Goal: Communication & Community: Participate in discussion

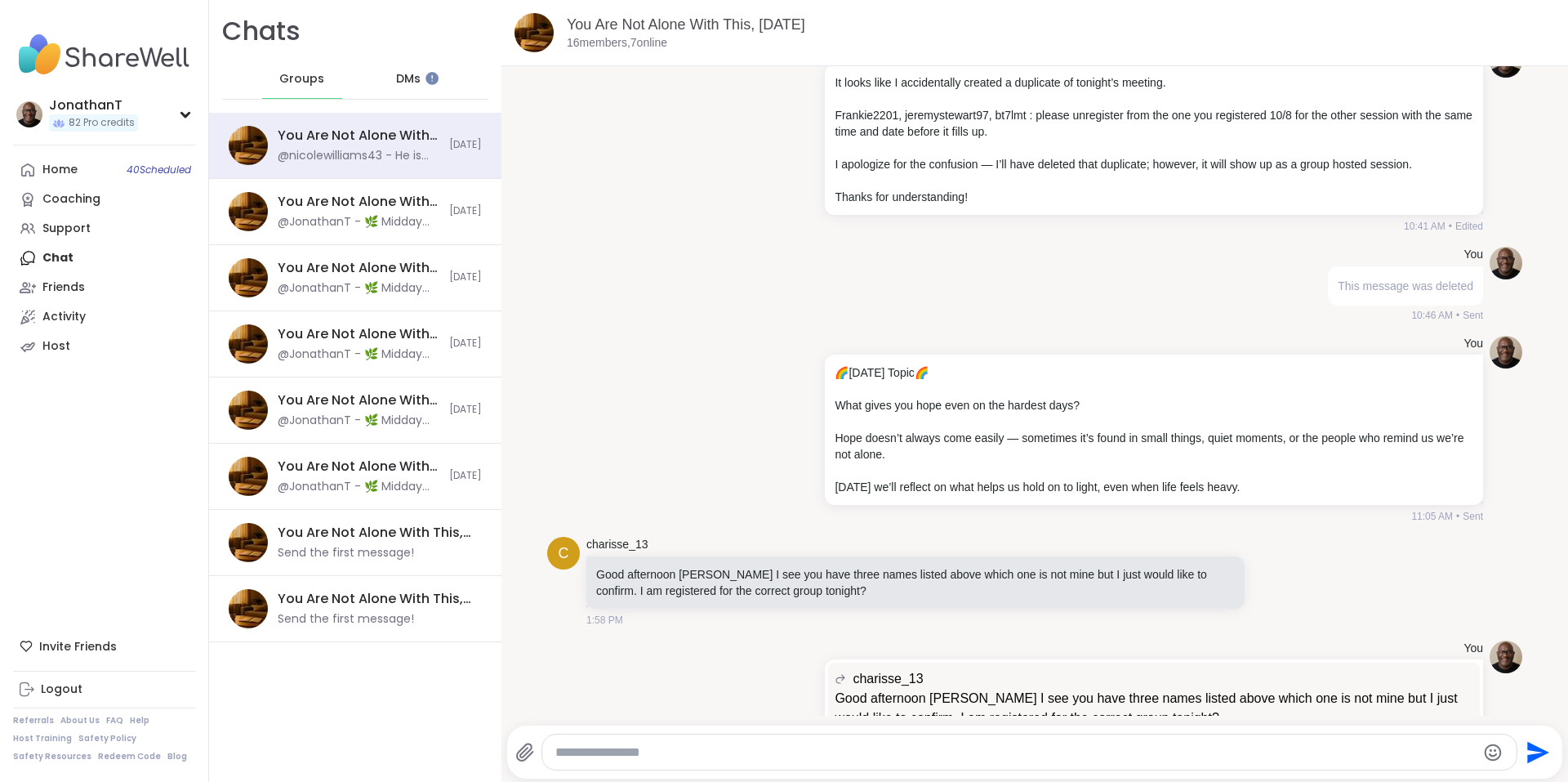
scroll to position [1211, 0]
click at [813, 434] on icon at bounding box center [814, 428] width 3 height 13
click at [796, 460] on icon at bounding box center [804, 451] width 16 height 16
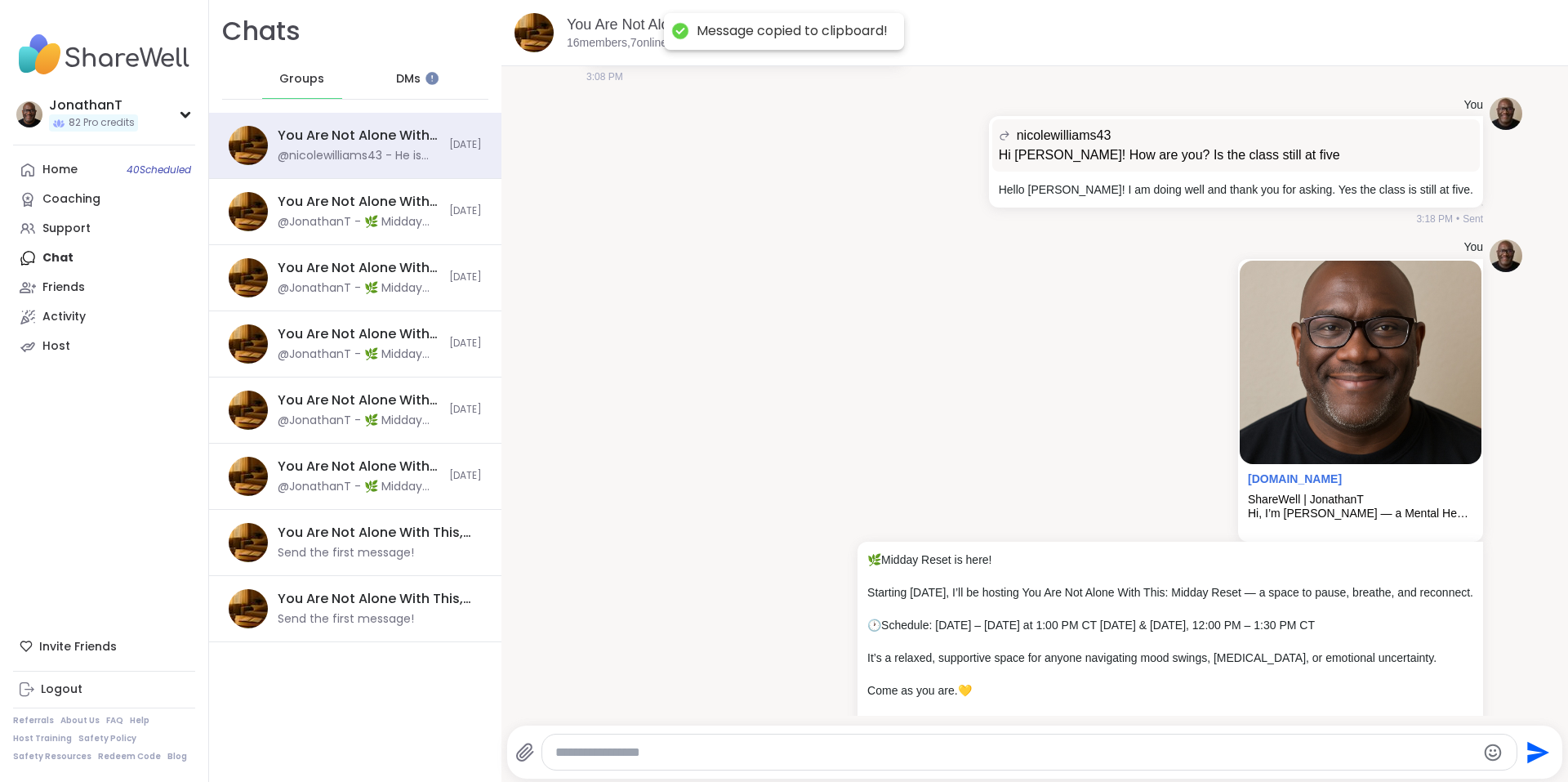
scroll to position [2386, 0]
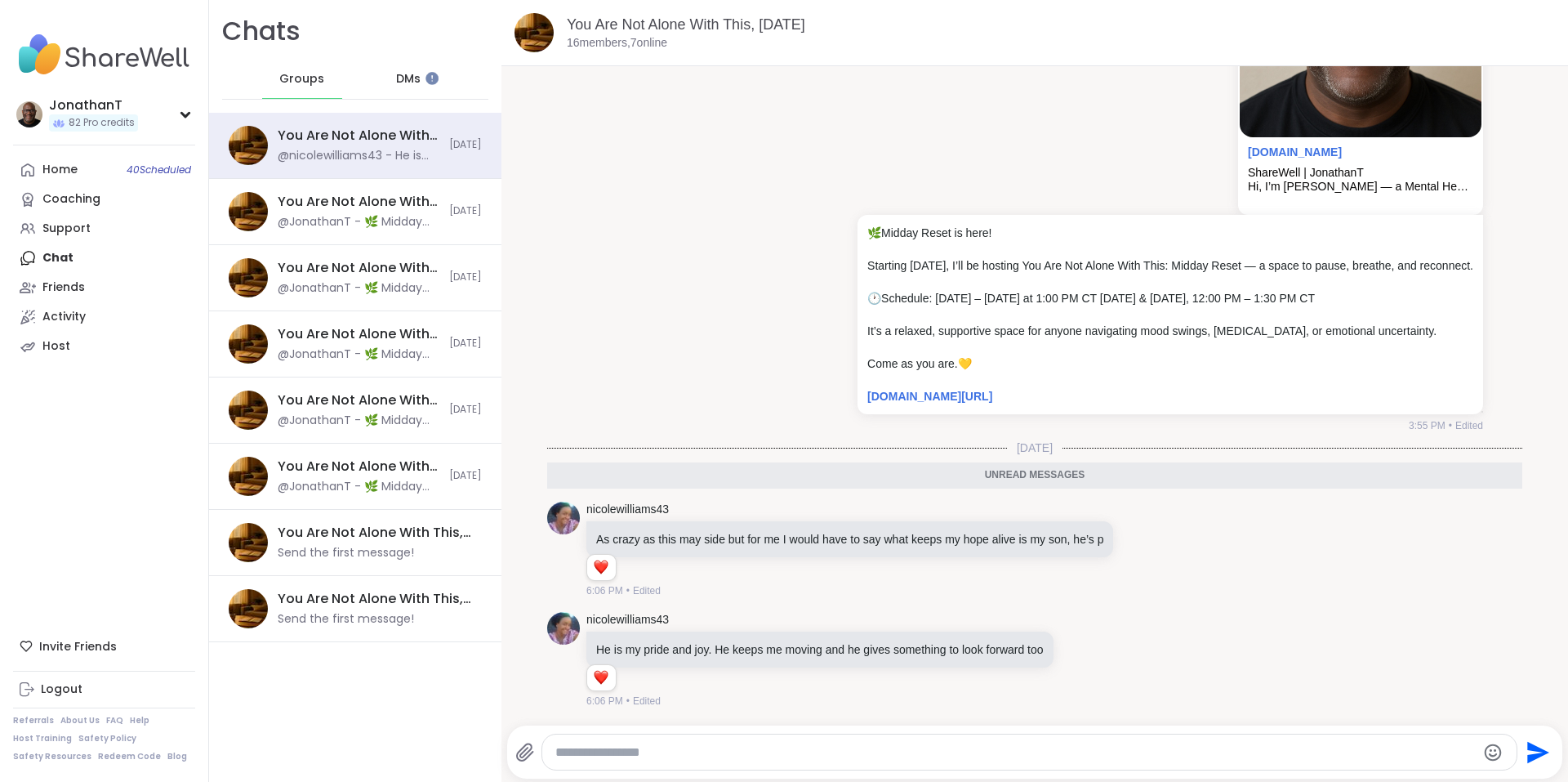
click at [993, 759] on textarea "Type your message" at bounding box center [1016, 752] width 922 height 16
paste textarea "**********"
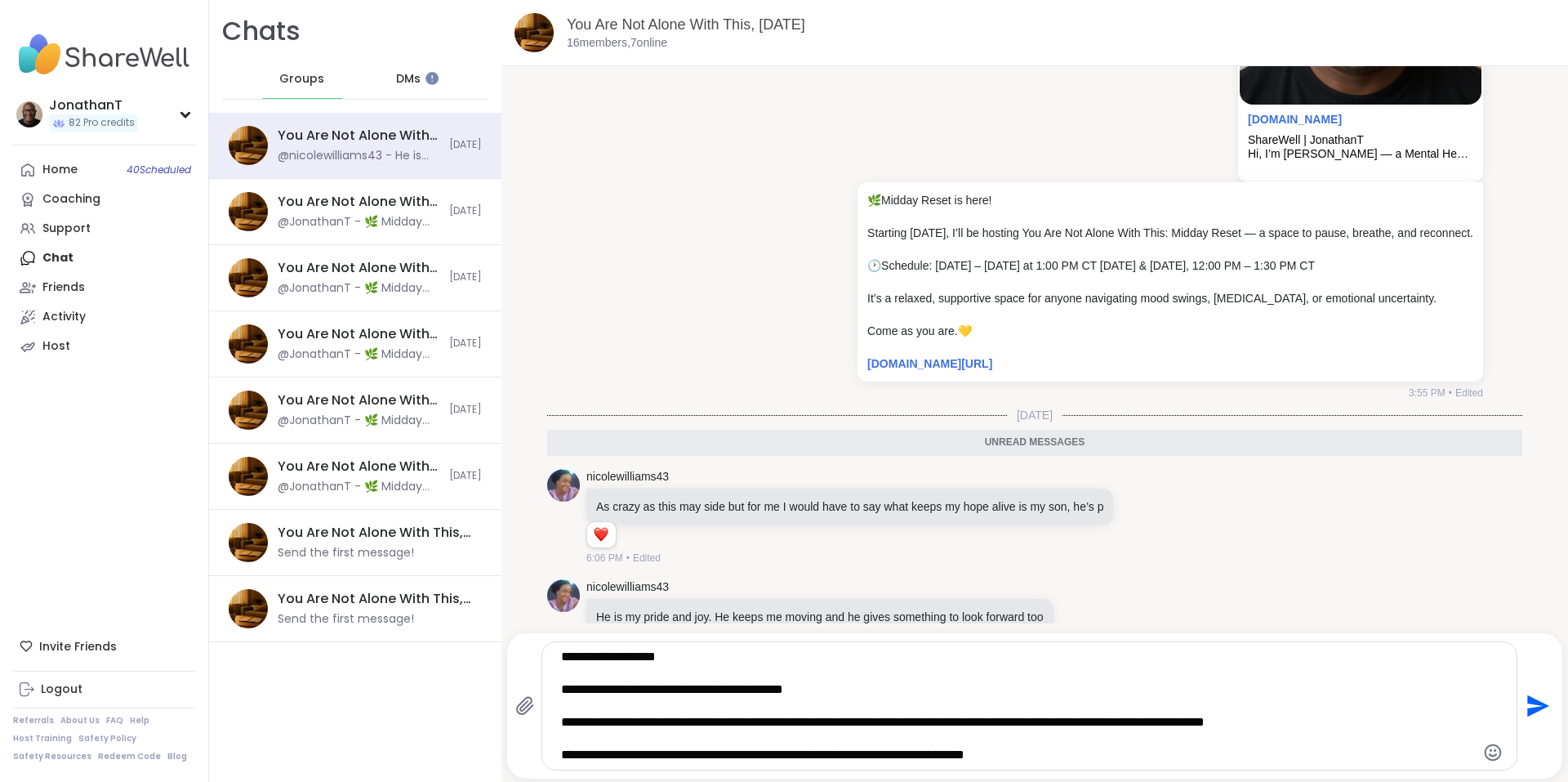
type textarea "**********"
click at [1527, 704] on icon "Send" at bounding box center [1538, 706] width 22 height 22
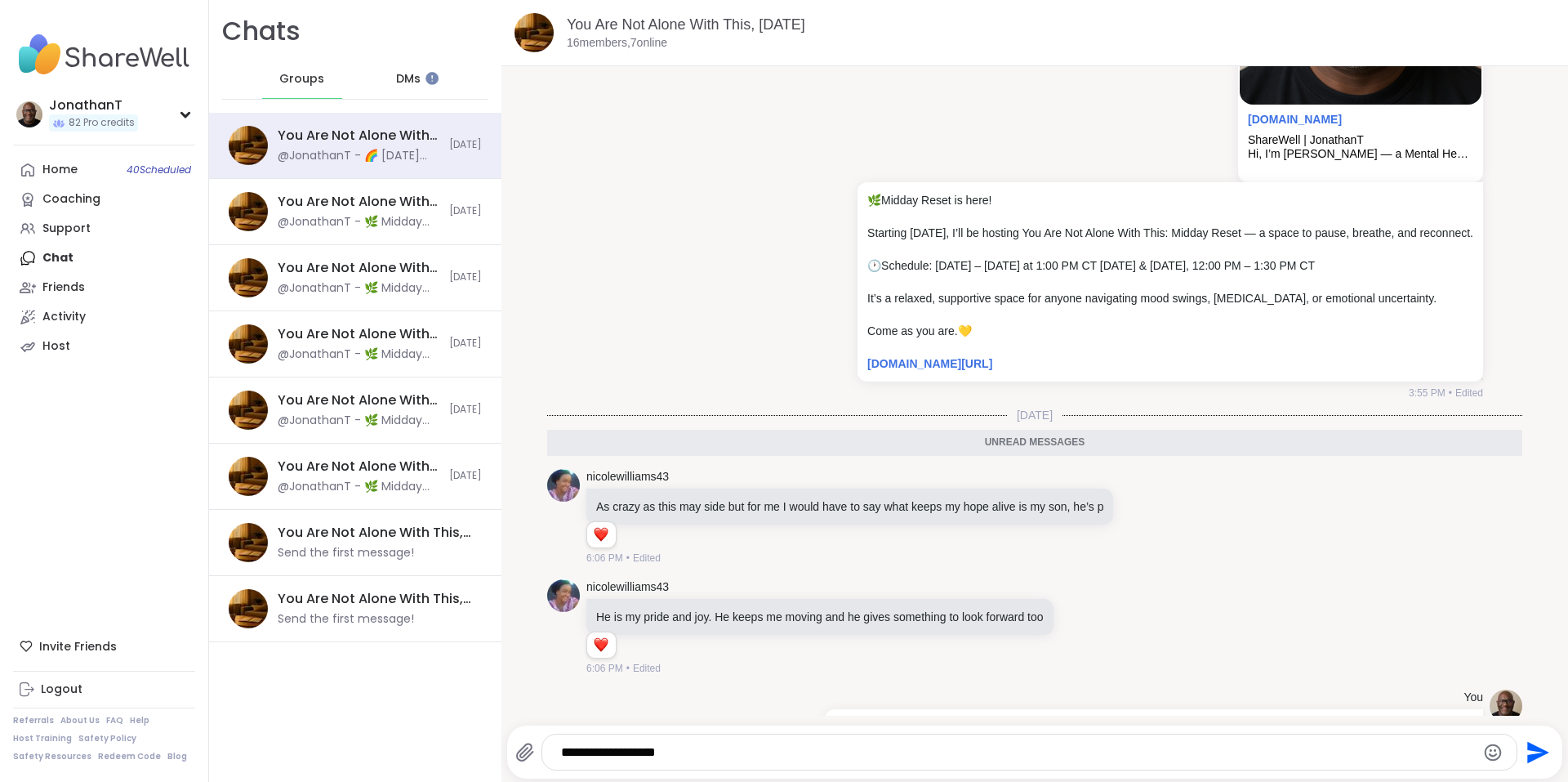
scroll to position [2549, 0]
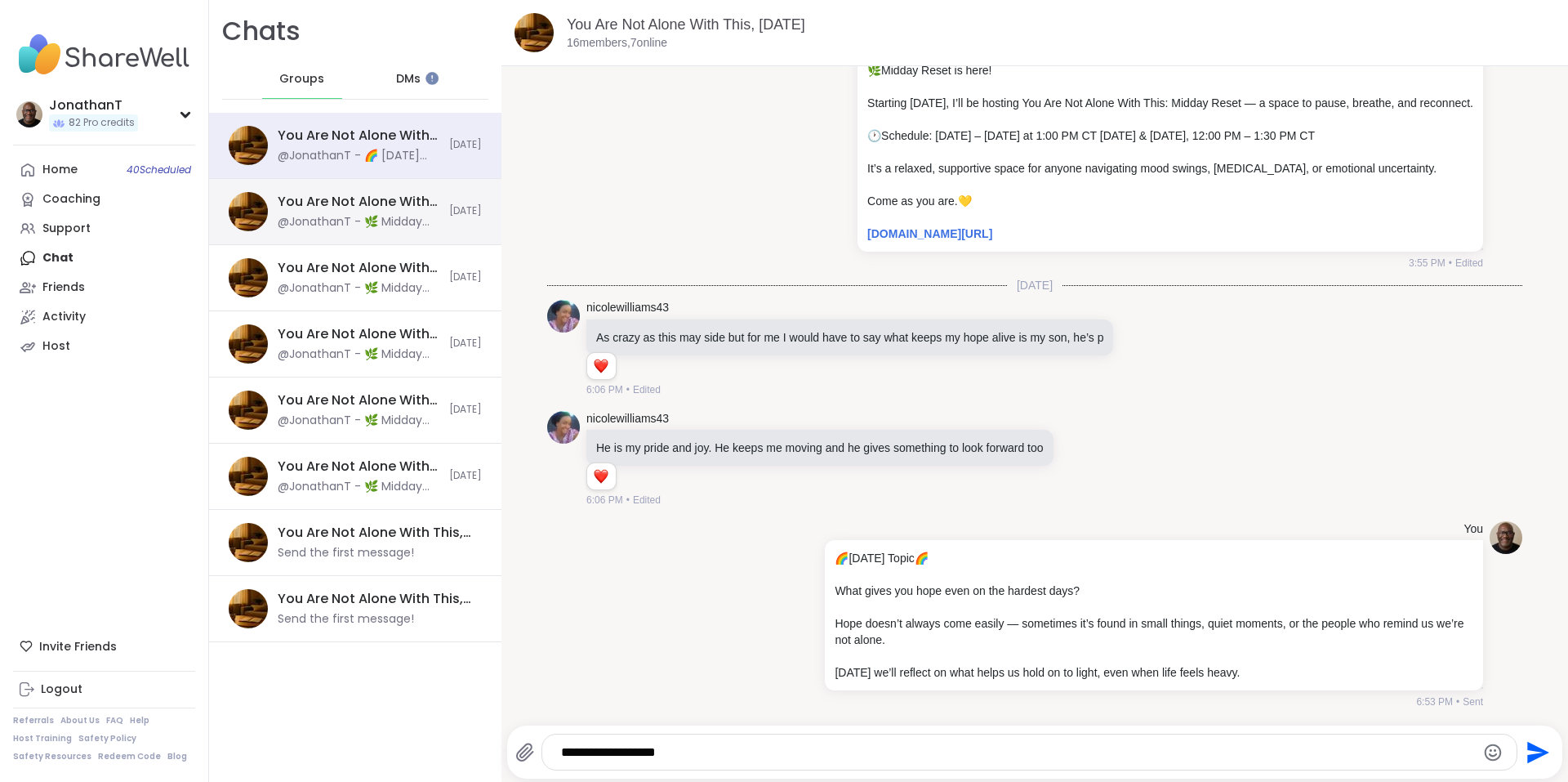
click at [395, 209] on div "You Are Not Alone With This, [DATE]" at bounding box center [359, 201] width 162 height 18
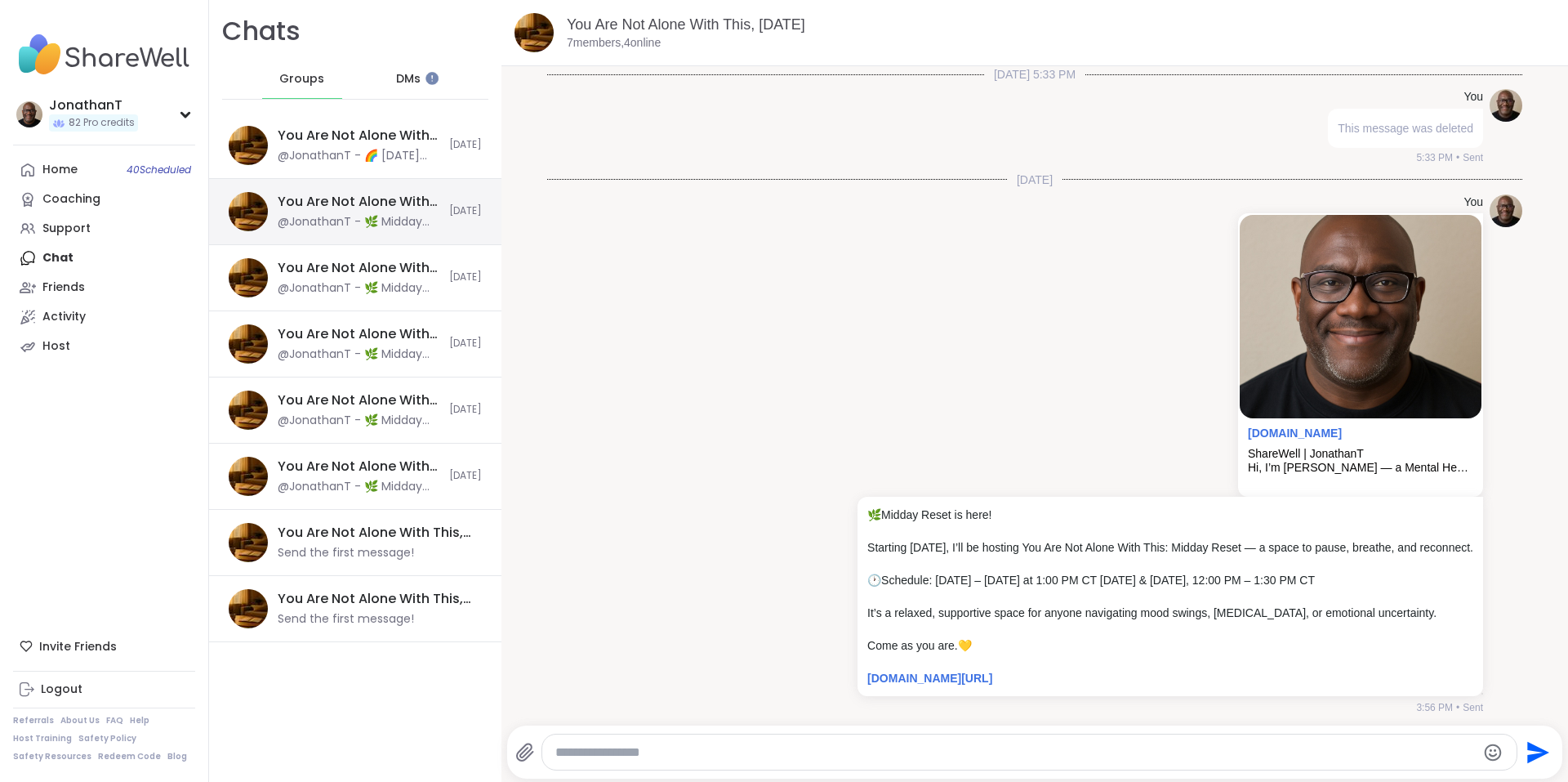
scroll to position [22, 0]
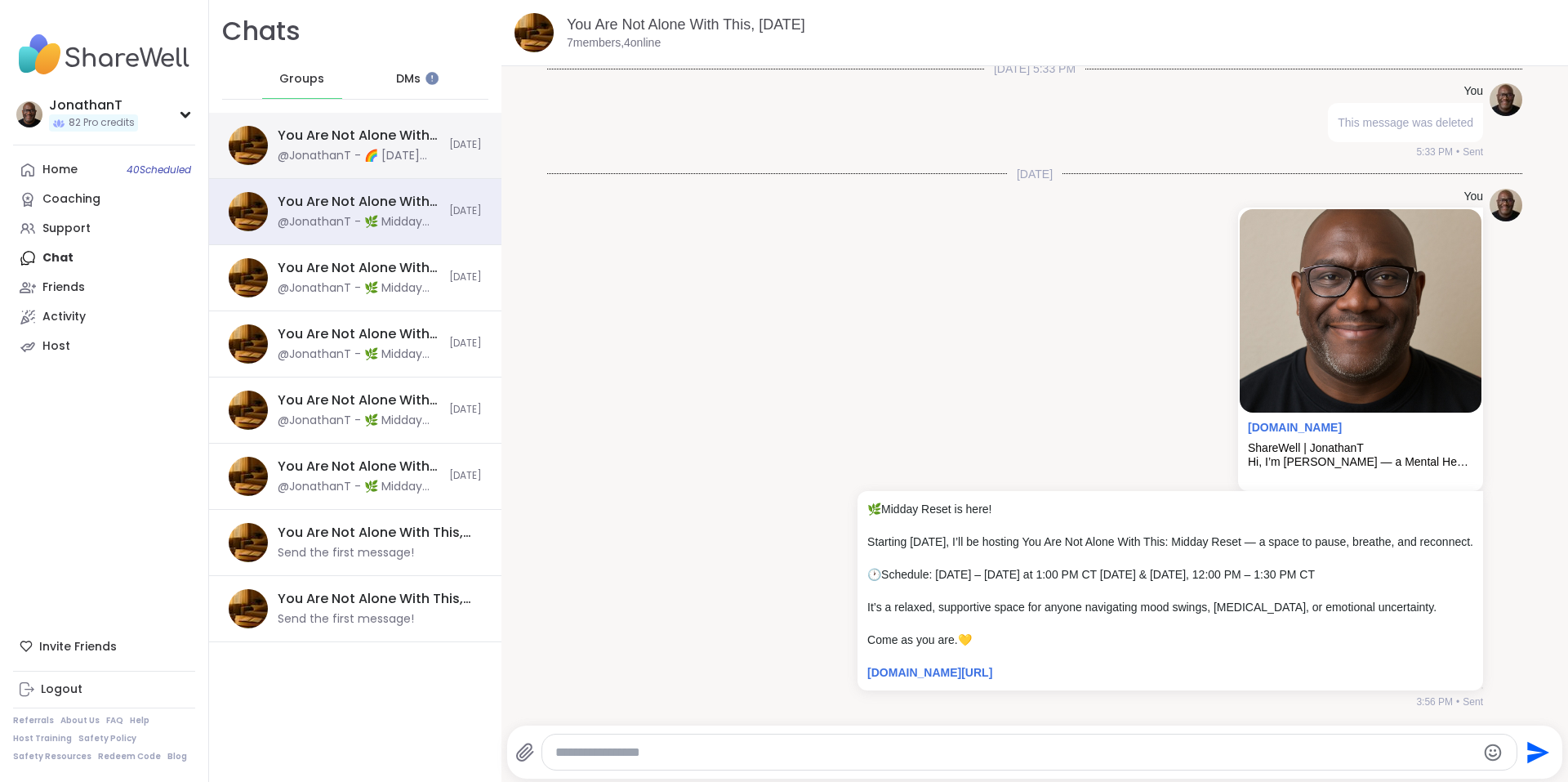
click at [416, 151] on div "@JonathanT - 🌈 [DATE] Topic 🌈 What gives you hope even on the hardest days? Hop…" at bounding box center [359, 156] width 162 height 16
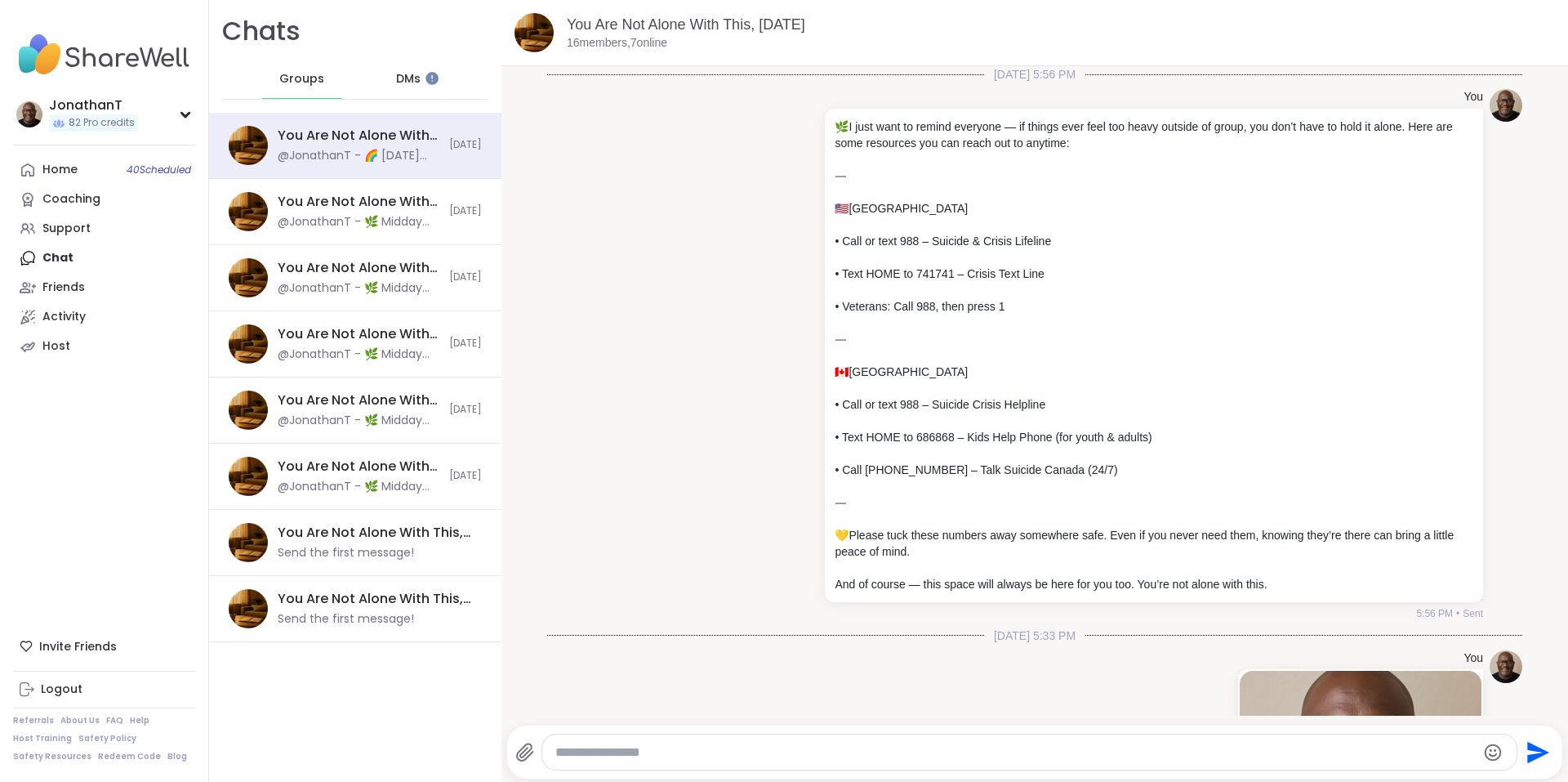
scroll to position [2533, 0]
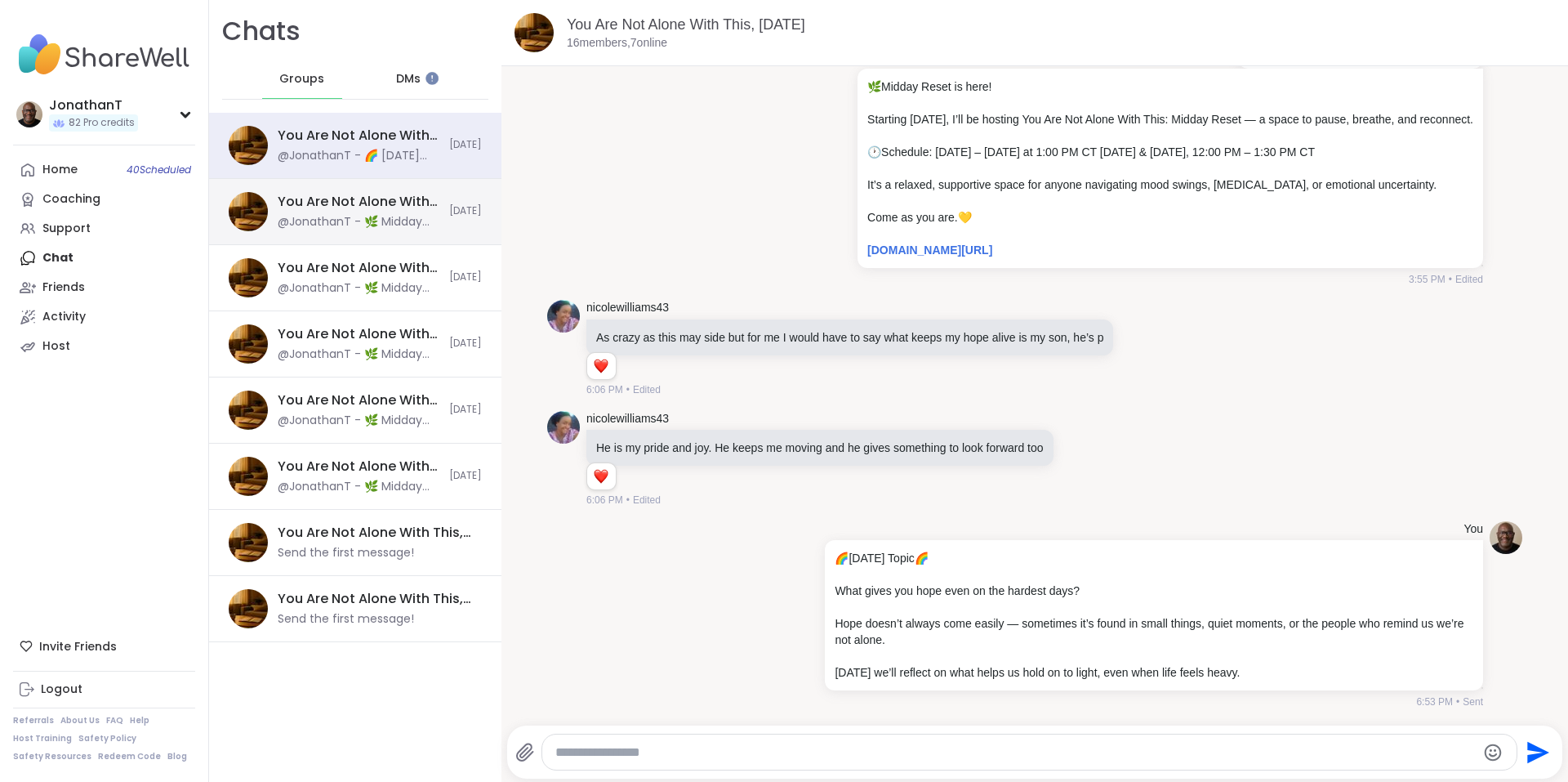
click at [379, 206] on div "You Are Not Alone With This, [DATE]" at bounding box center [359, 201] width 162 height 18
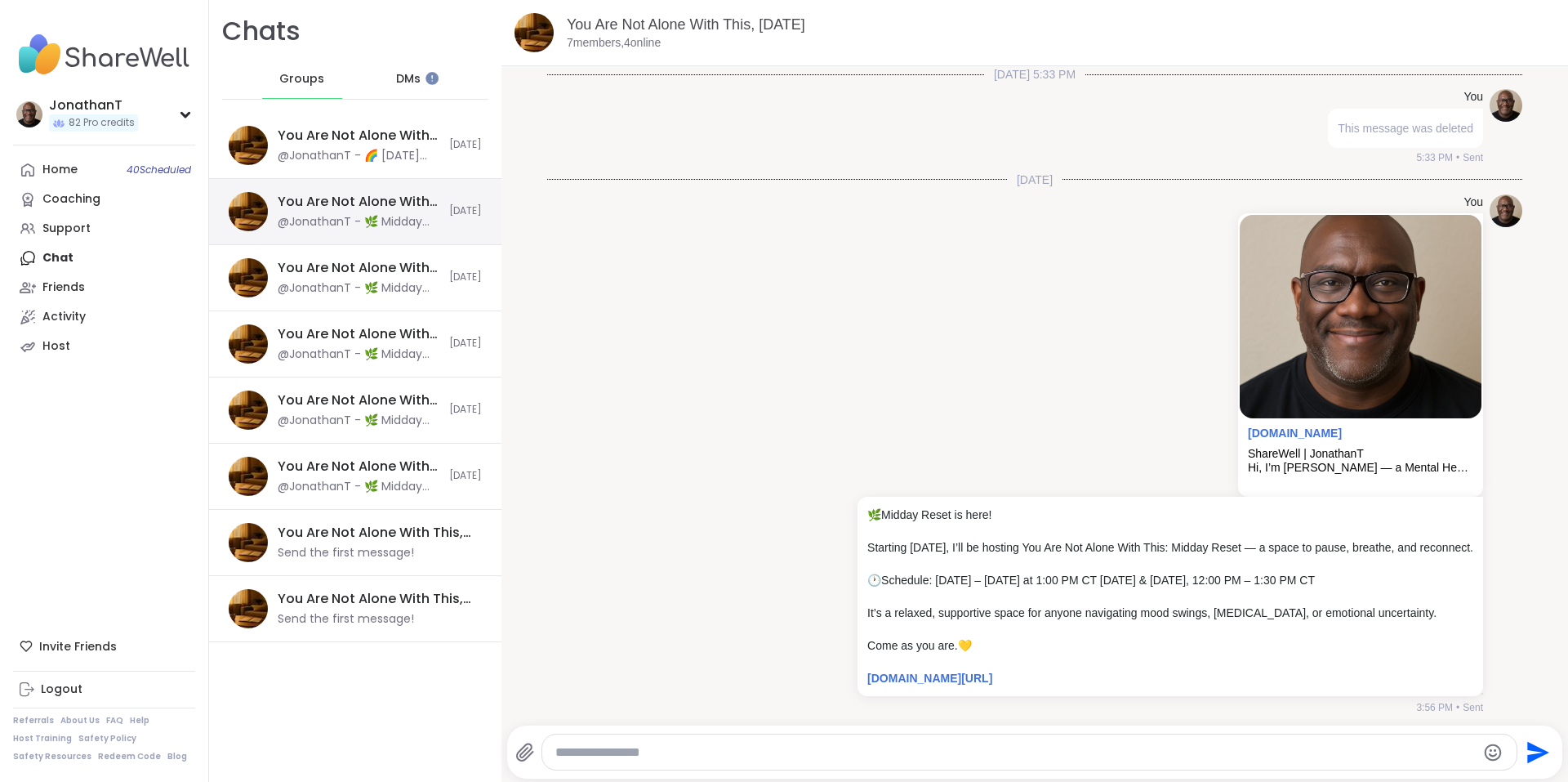
scroll to position [22, 0]
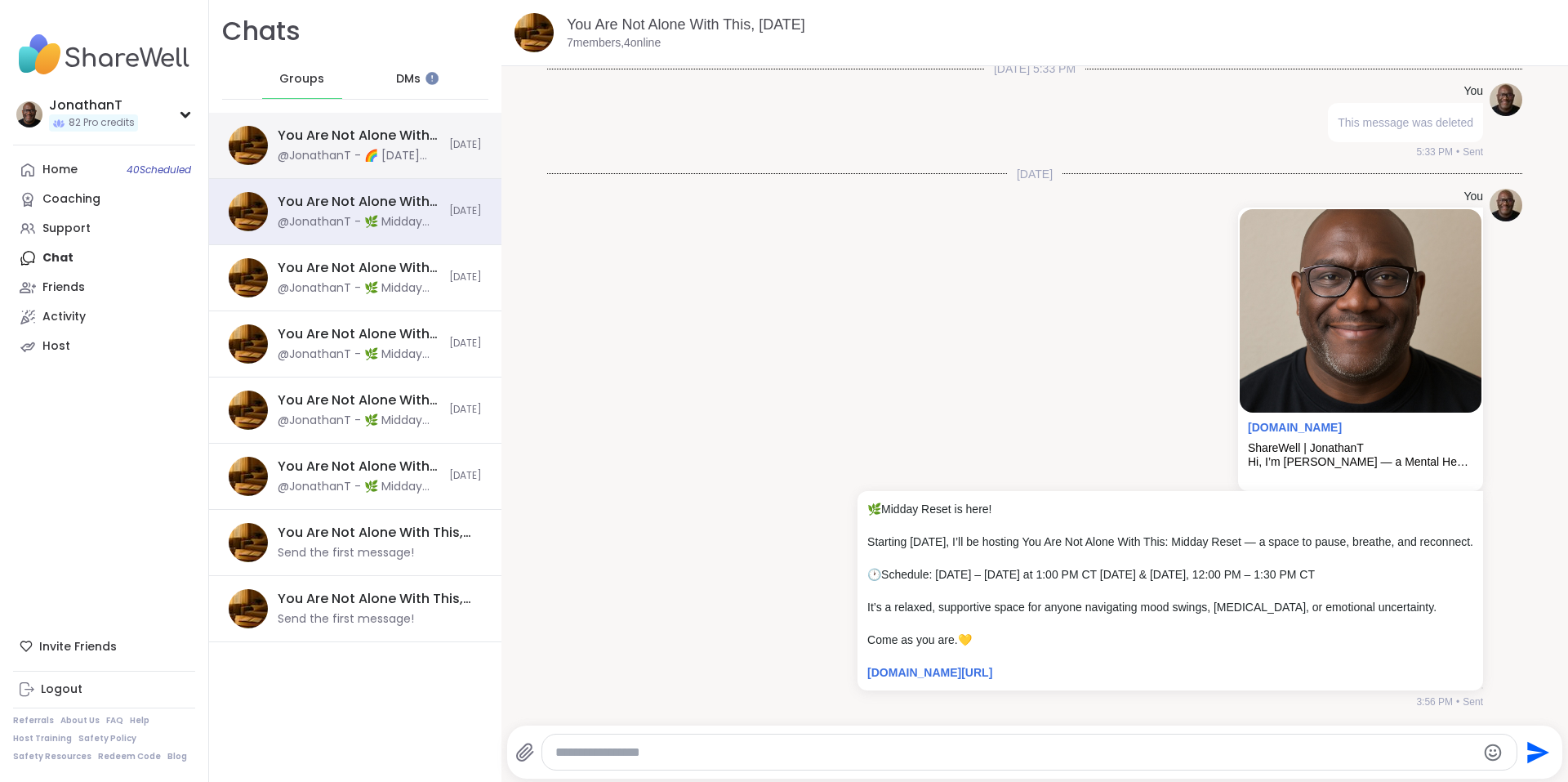
click at [364, 132] on div "You Are Not Alone With This, [DATE]" at bounding box center [359, 135] width 162 height 18
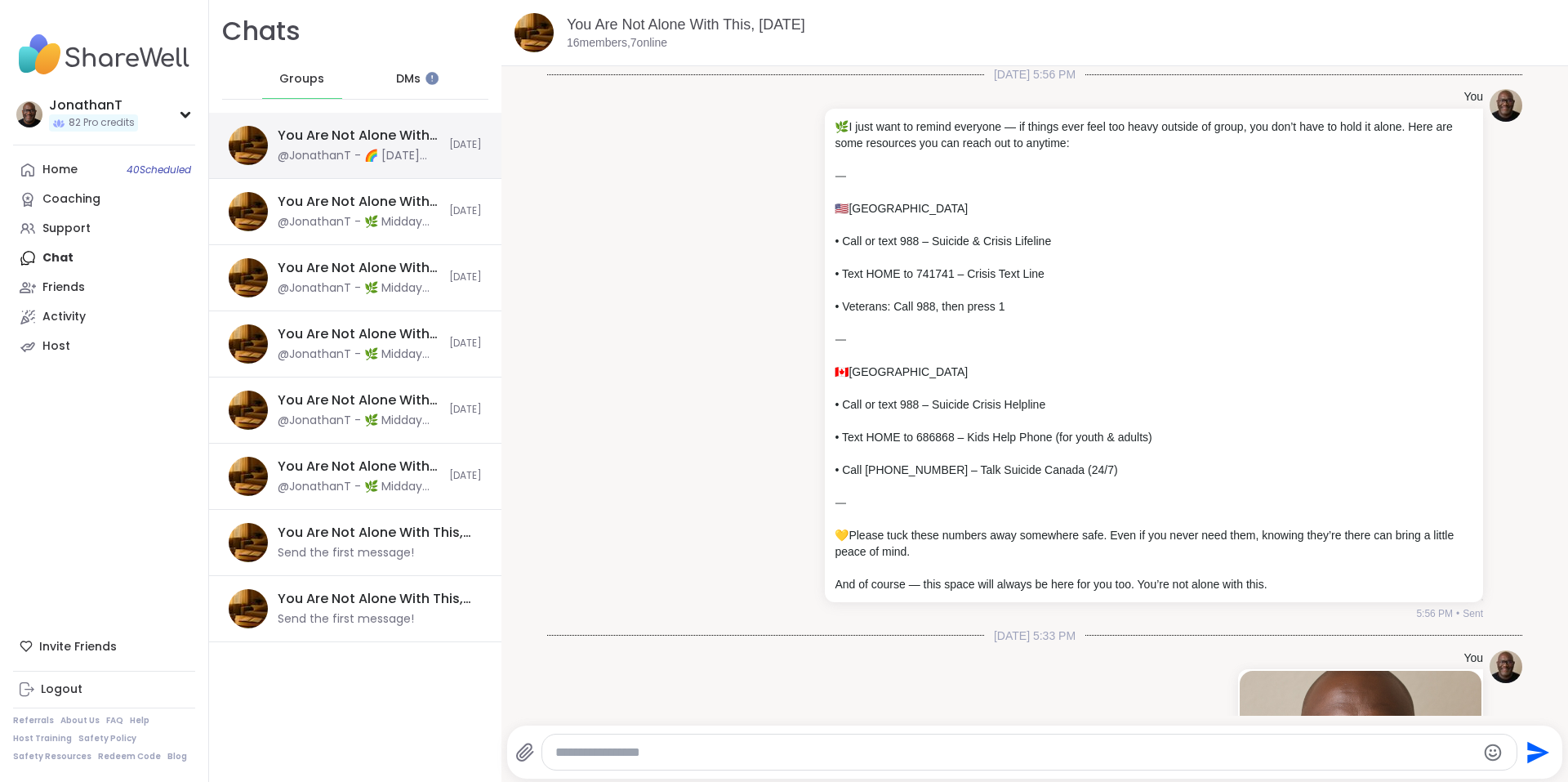
scroll to position [2533, 0]
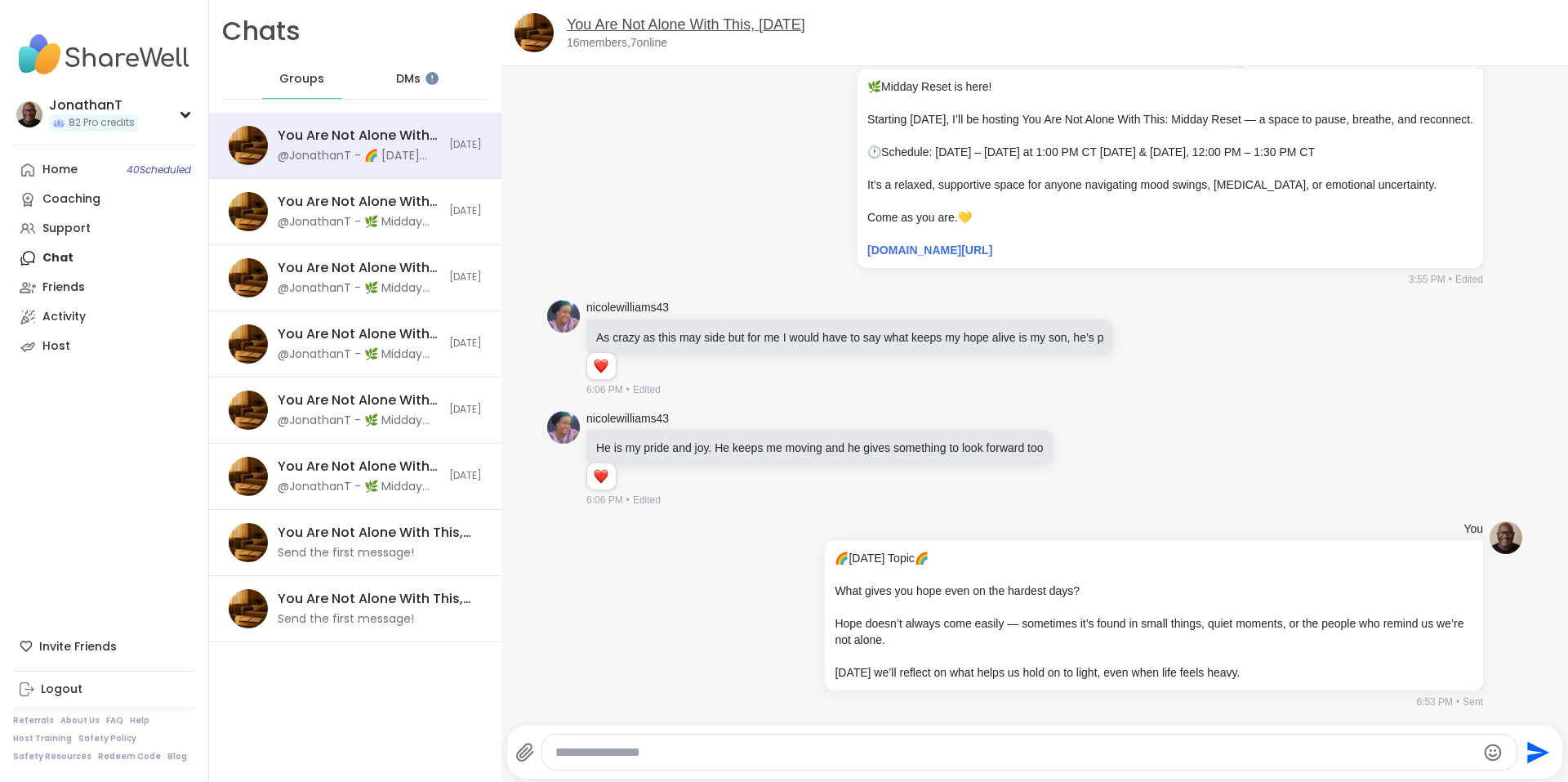
click at [704, 22] on link "You Are Not Alone With This, [DATE]" at bounding box center [686, 24] width 238 height 16
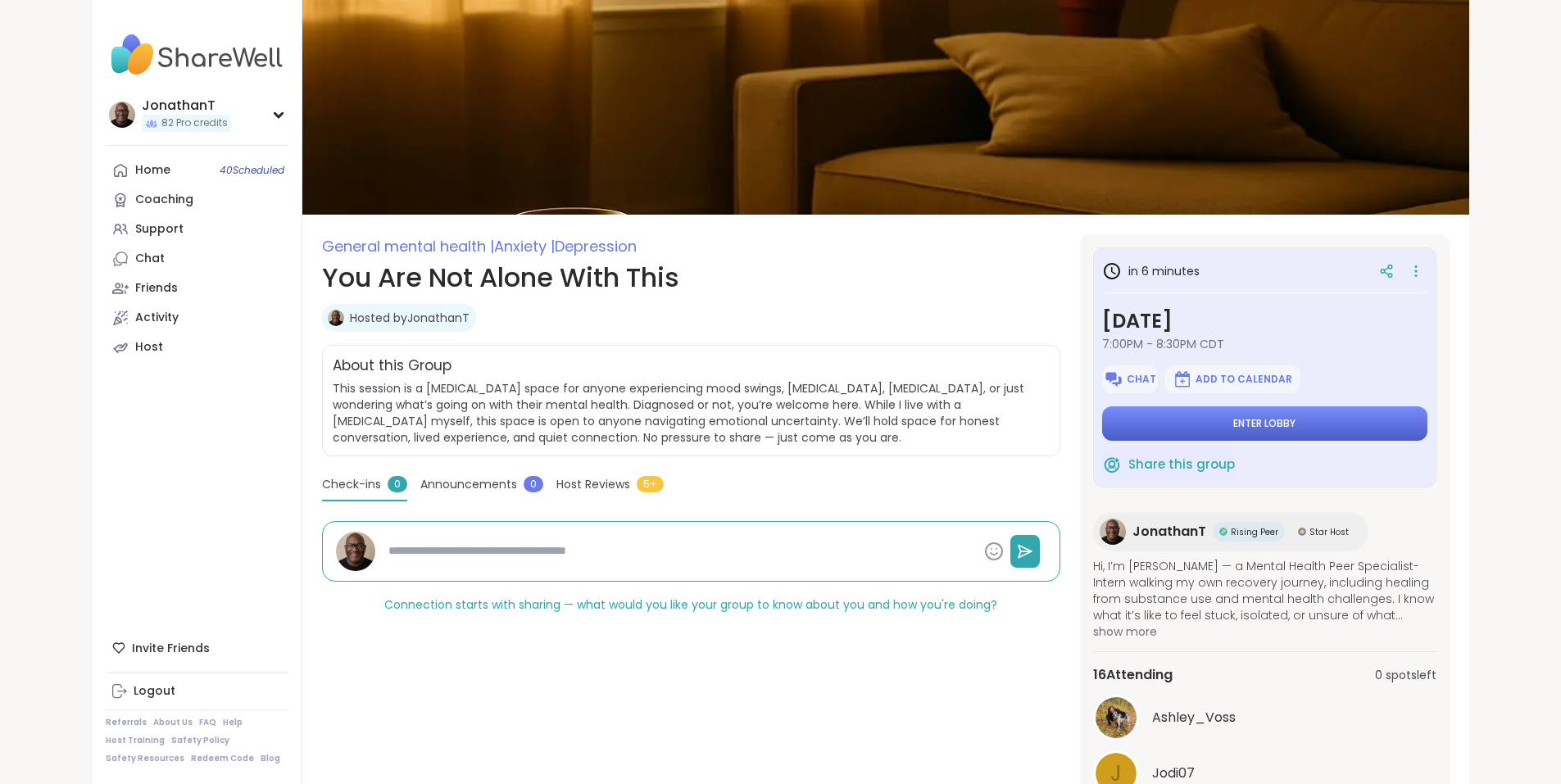
click at [1295, 418] on span "Enter lobby" at bounding box center [1264, 423] width 62 height 13
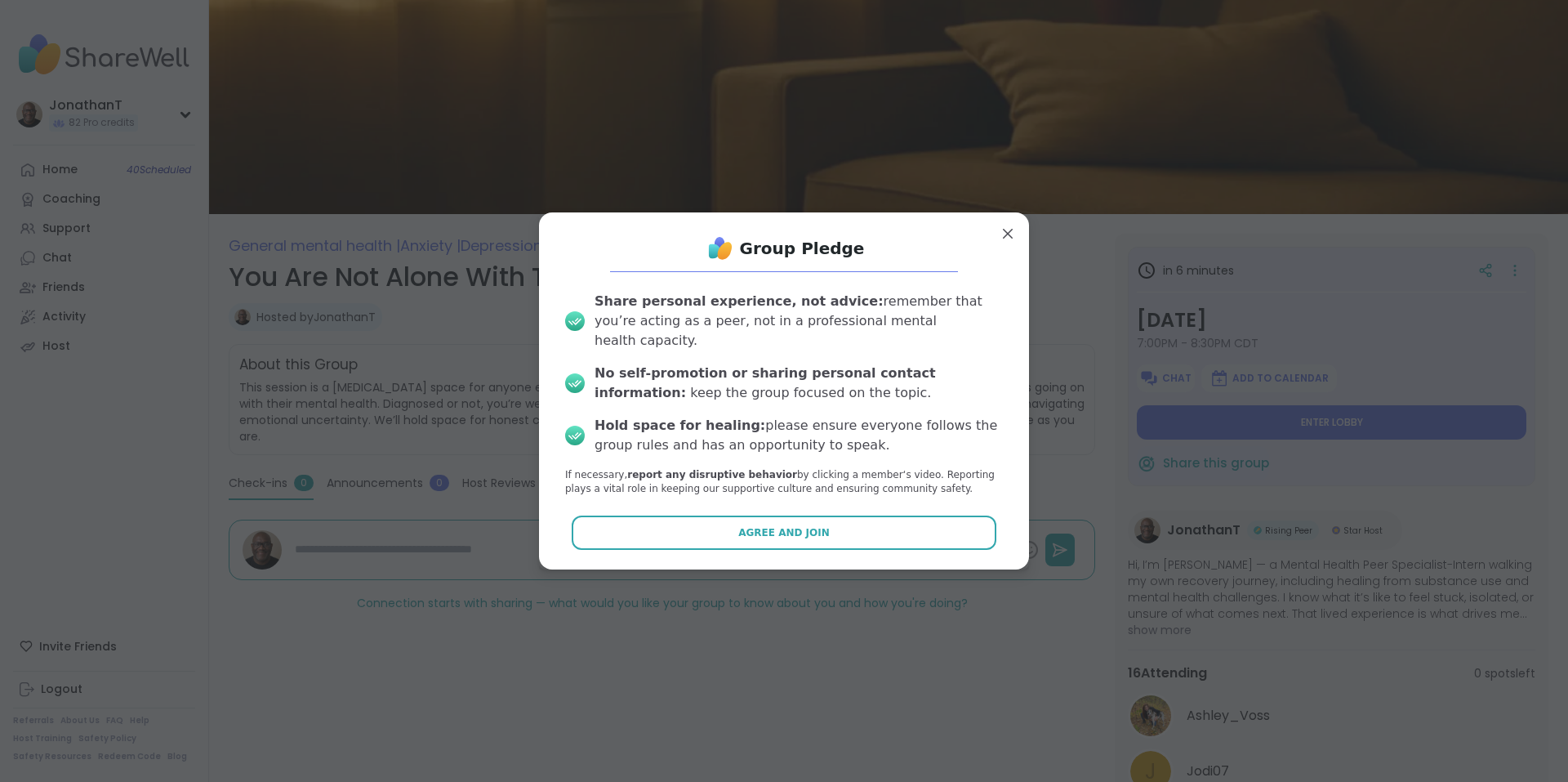
click at [883, 527] on button "Agree and Join" at bounding box center [784, 532] width 426 height 34
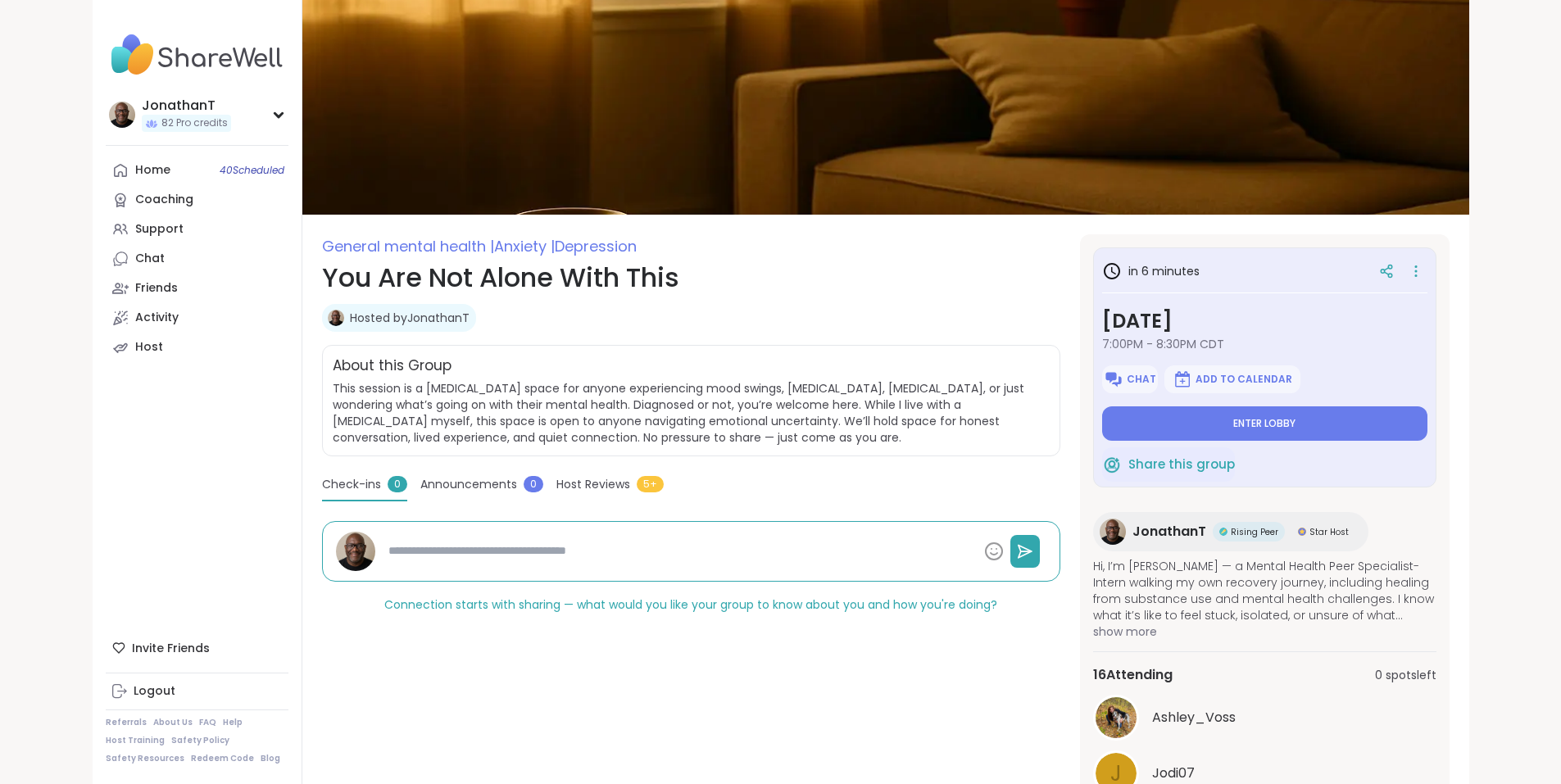
type textarea "*"
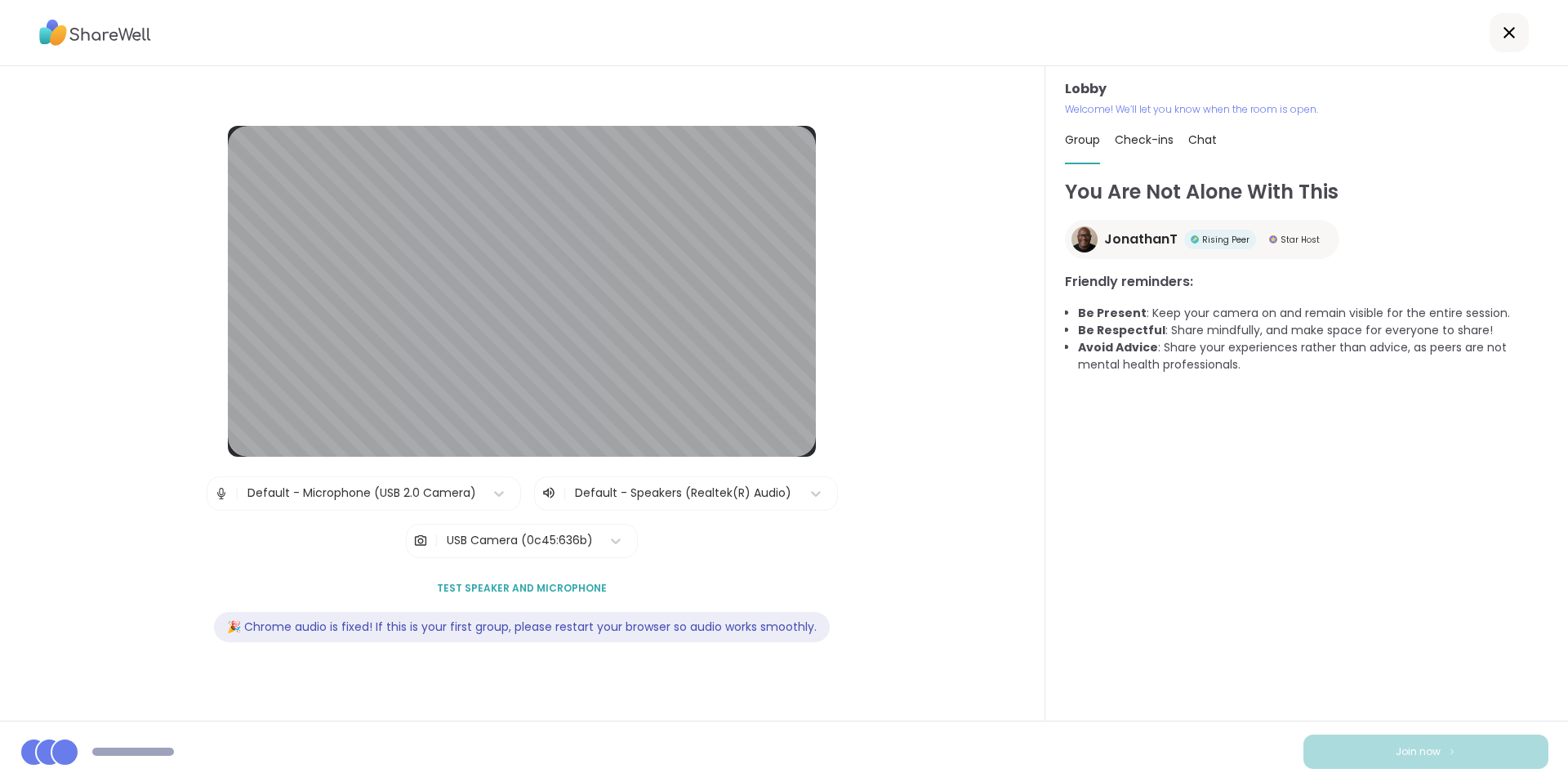
click at [664, 501] on div at bounding box center [684, 493] width 218 height 20
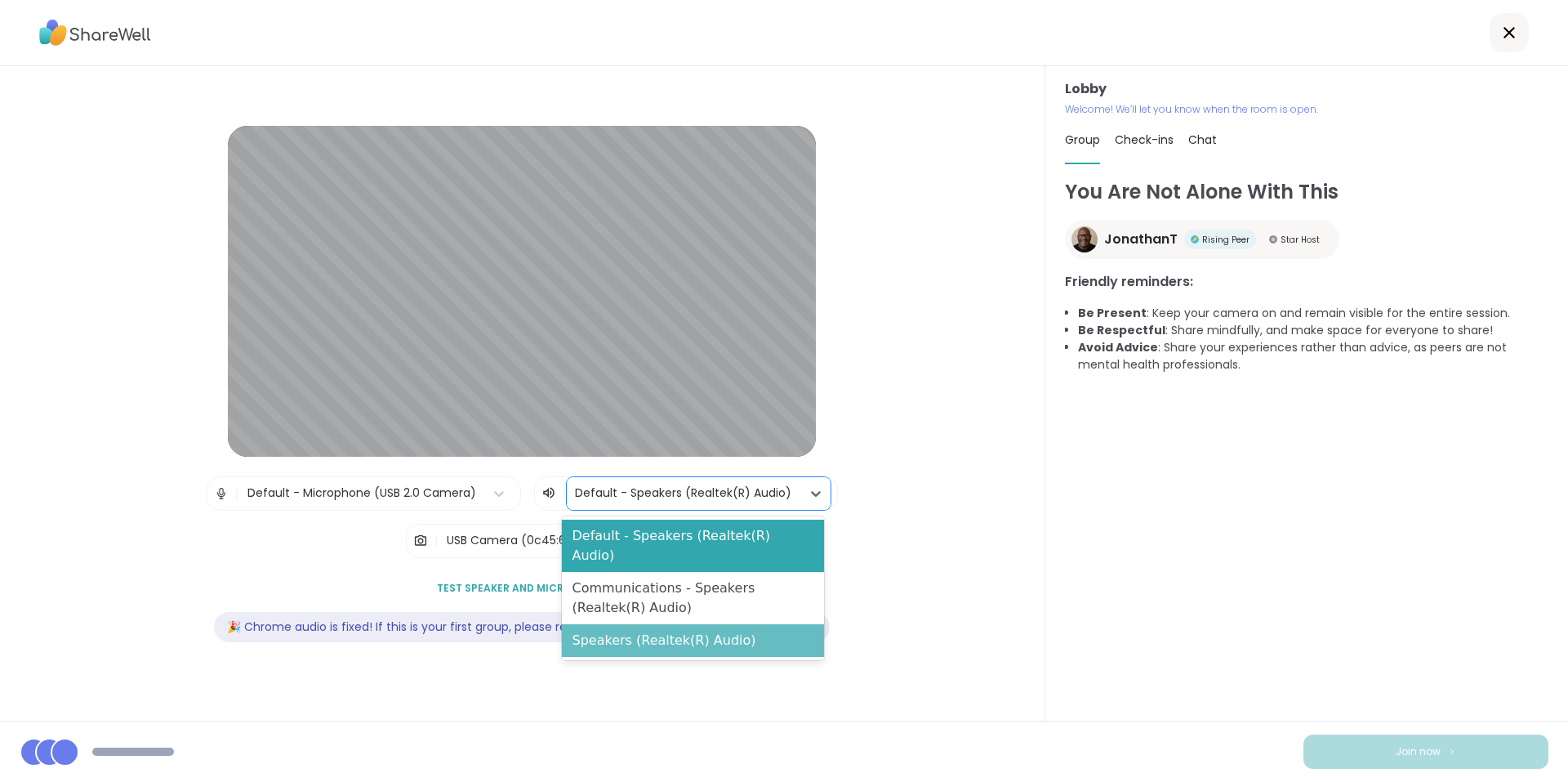
click at [652, 624] on div "Speakers (Realtek(R) Audio)" at bounding box center [692, 641] width 261 height 32
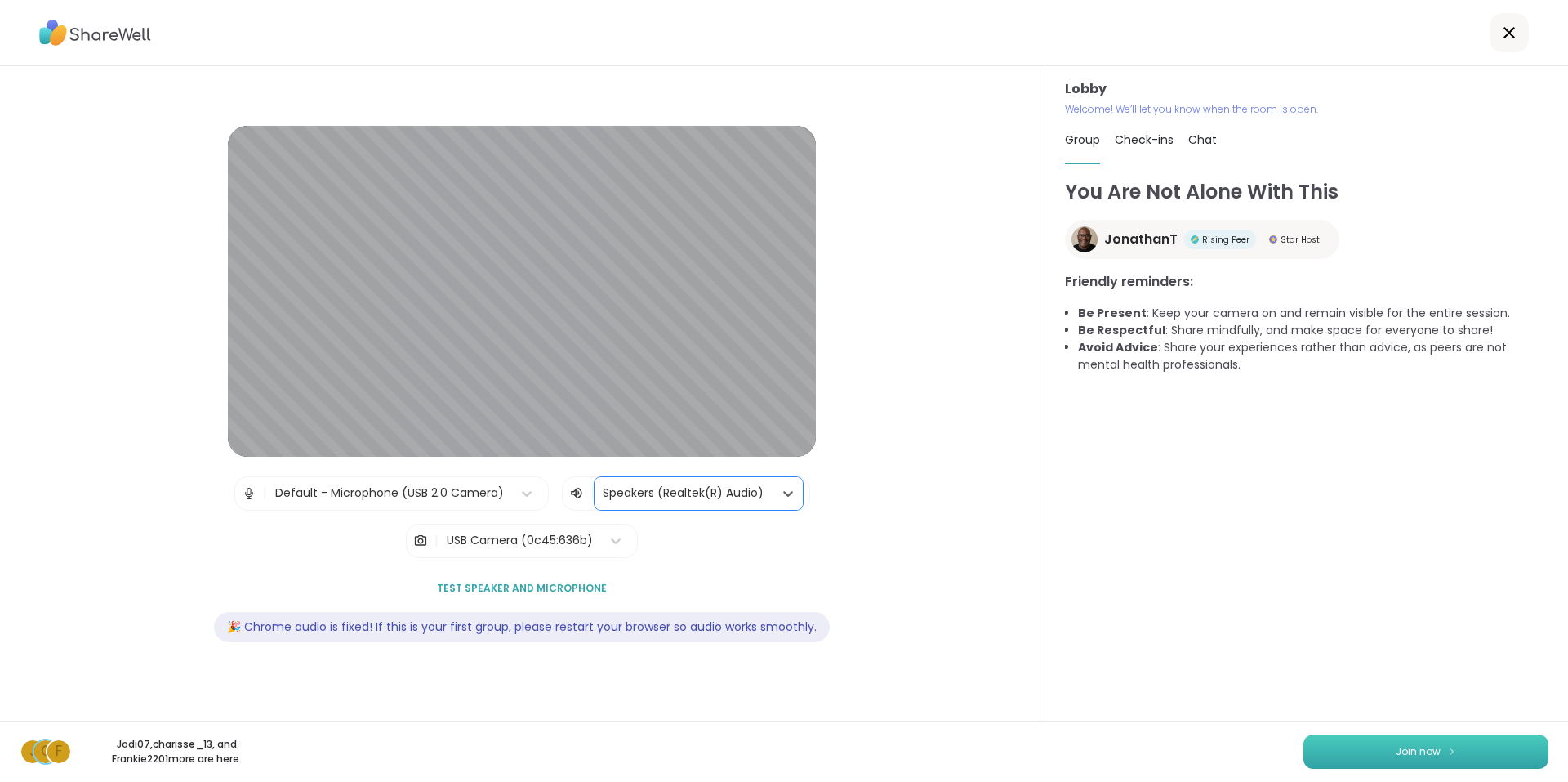
click at [1396, 748] on span "Join now" at bounding box center [1418, 751] width 45 height 14
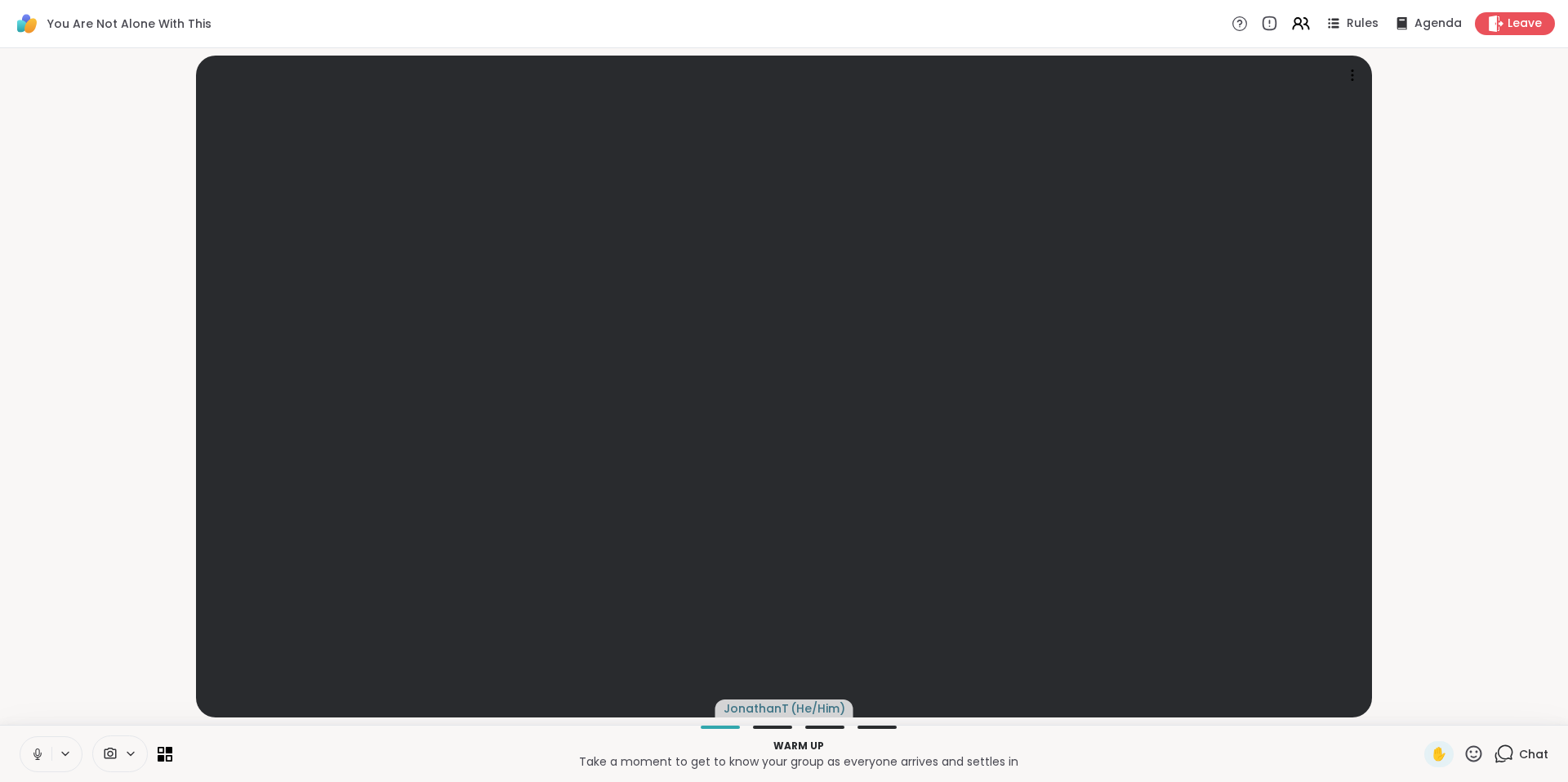
click at [131, 752] on icon at bounding box center [130, 753] width 13 height 14
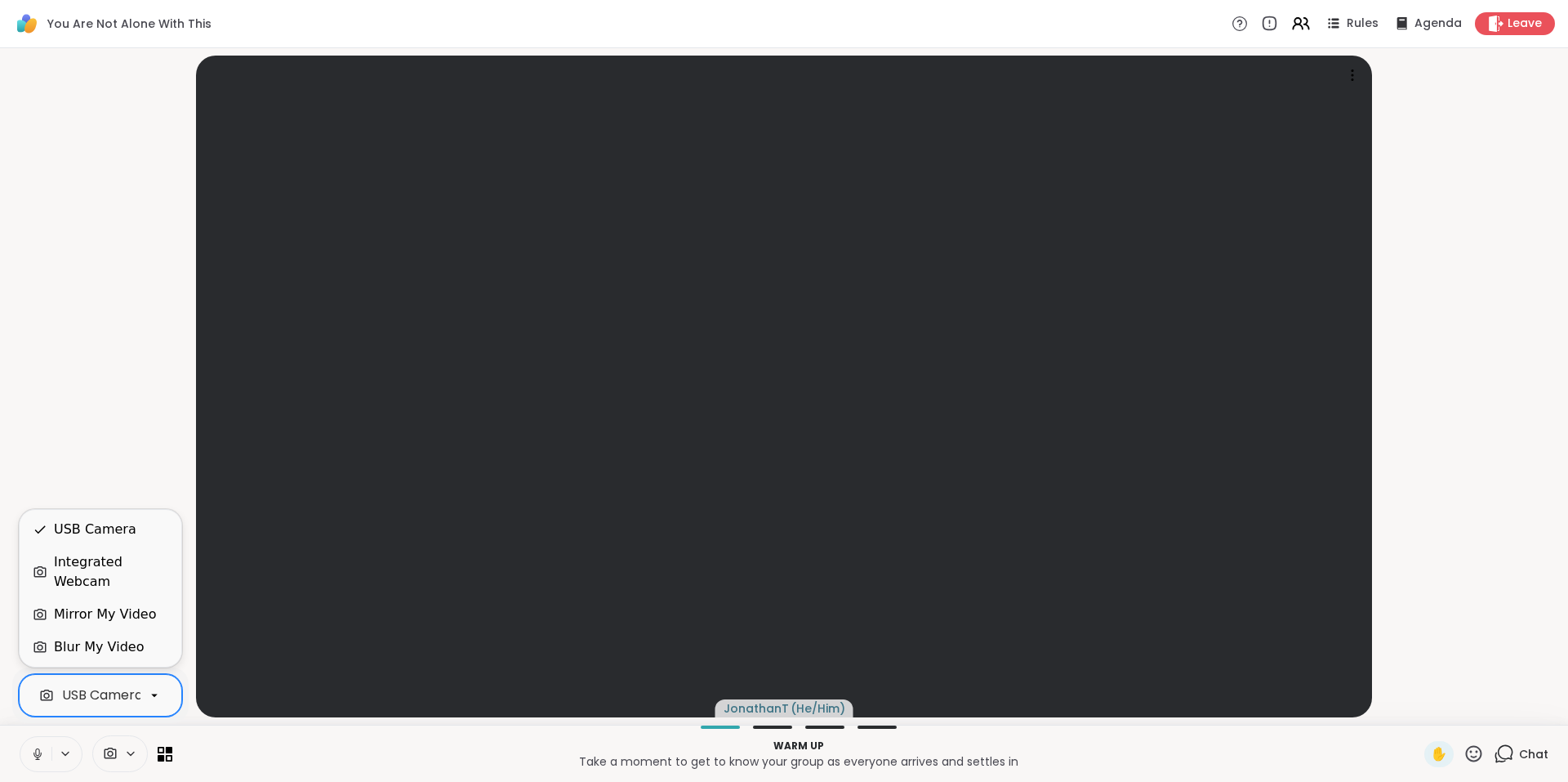
click at [164, 689] on div at bounding box center [154, 695] width 28 height 28
click at [136, 647] on div "Blur My Video" at bounding box center [100, 647] width 135 height 20
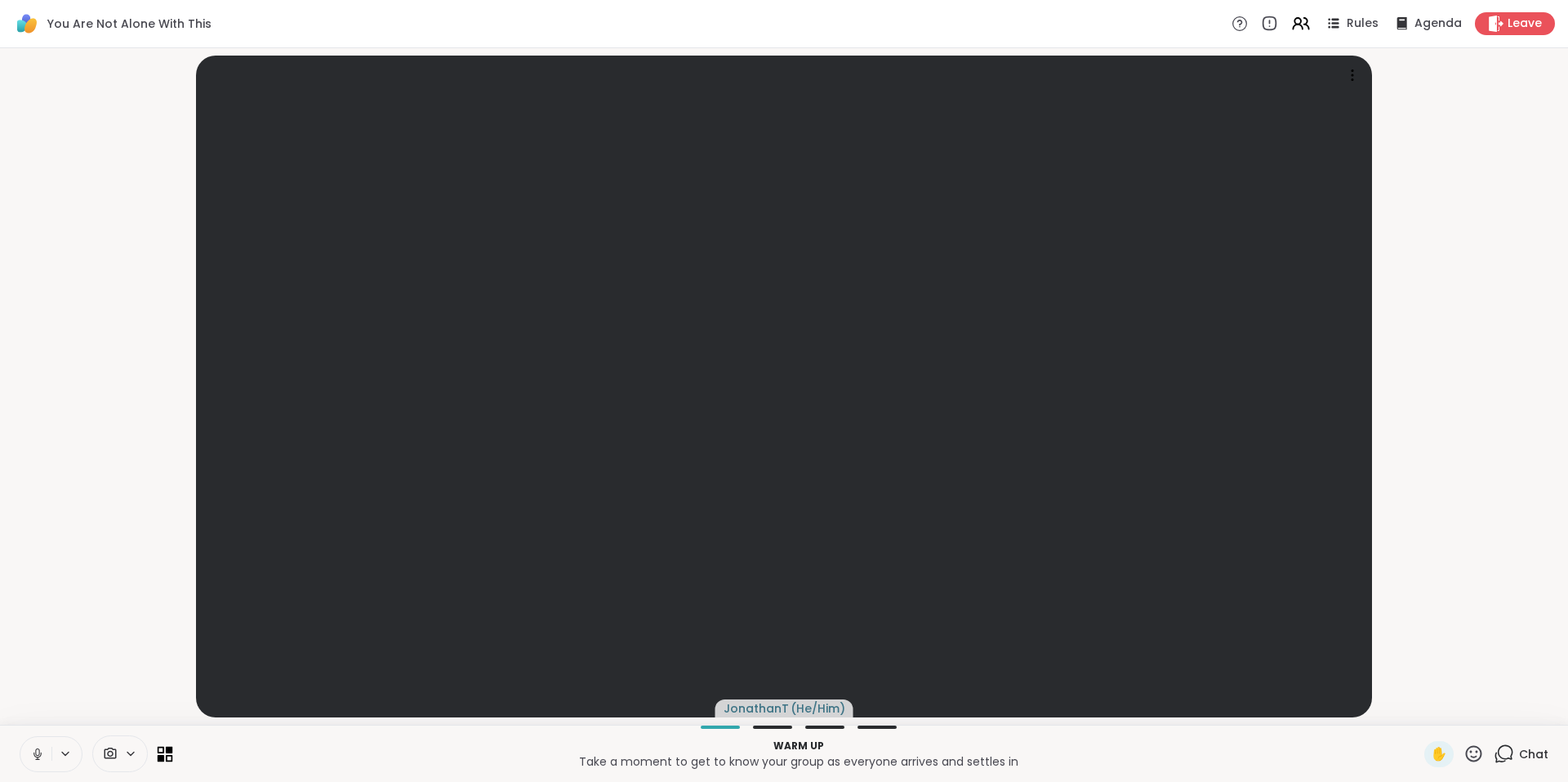
click at [165, 754] on icon at bounding box center [165, 754] width 15 height 15
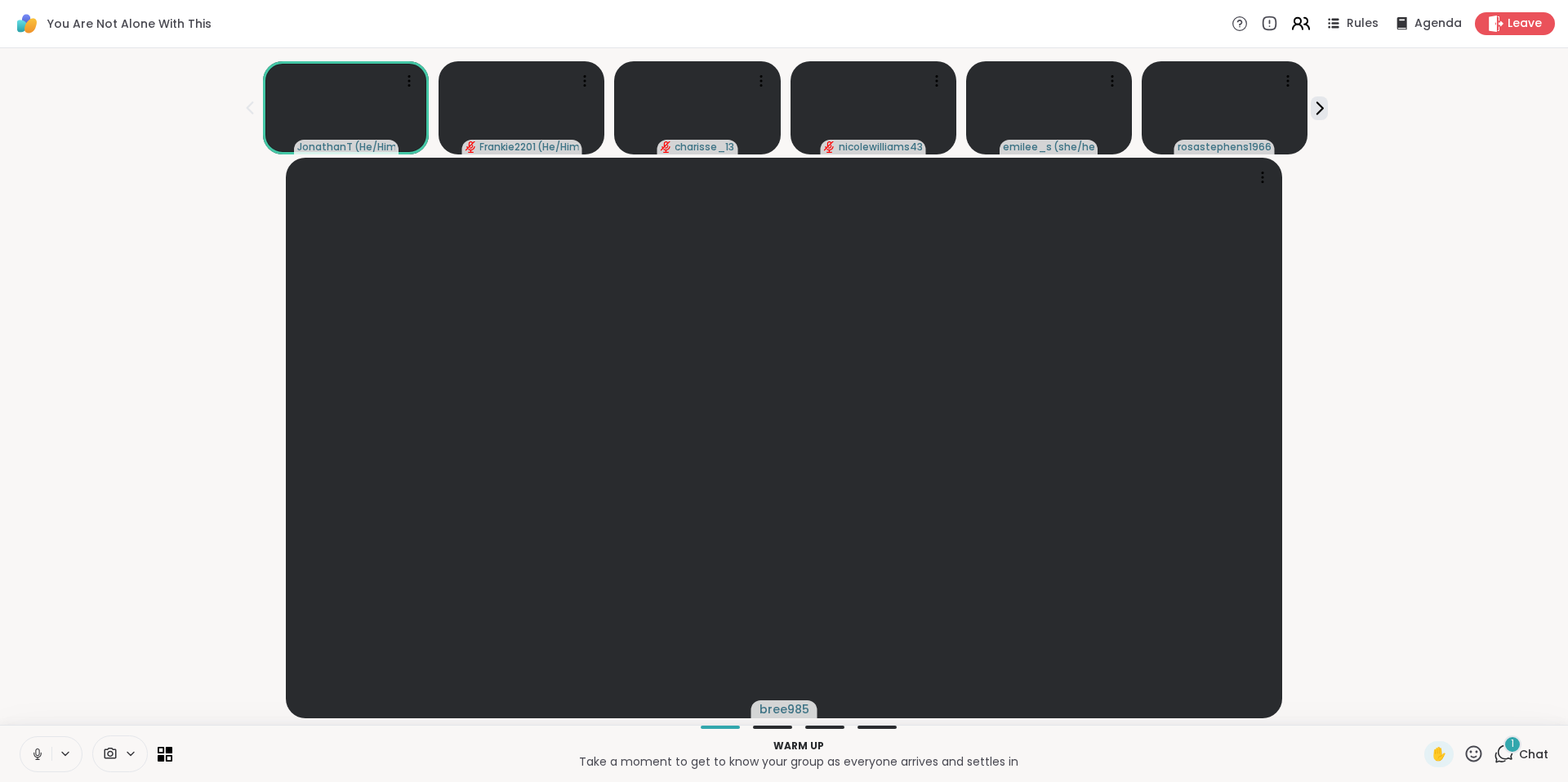
click at [1290, 26] on icon at bounding box center [1301, 23] width 20 height 20
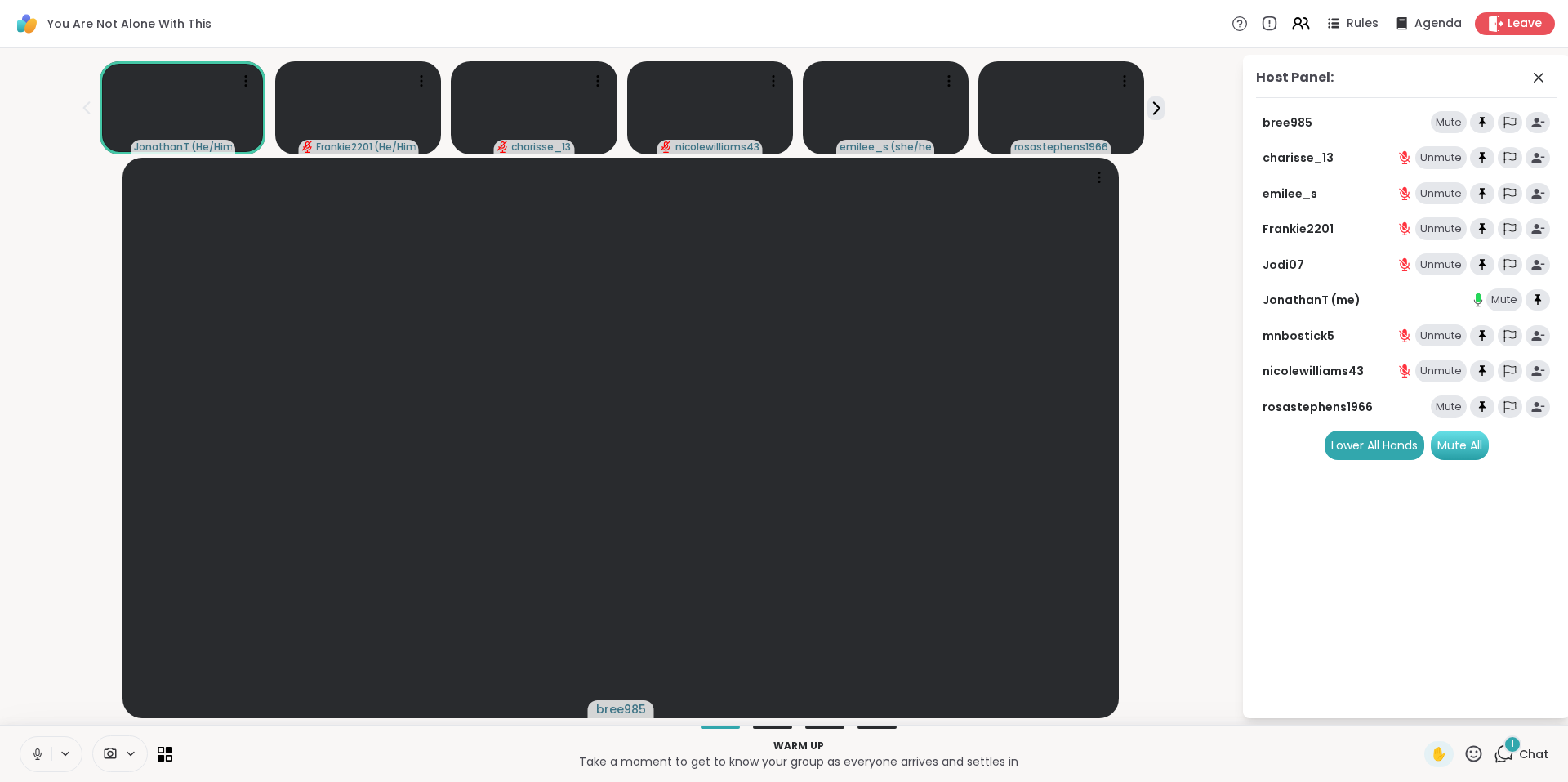
click at [1450, 441] on div "Mute All" at bounding box center [1460, 445] width 58 height 30
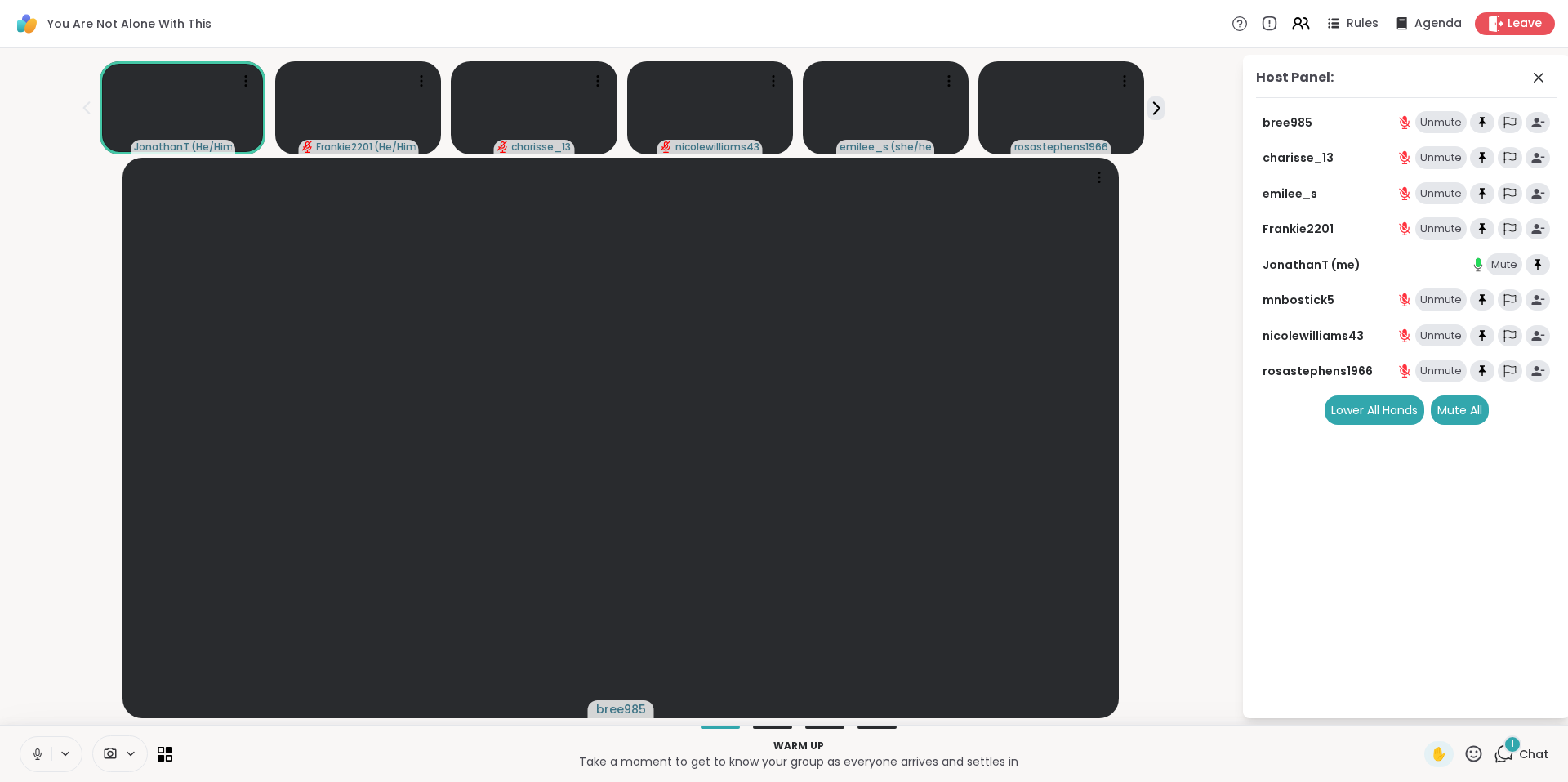
click at [1511, 745] on span "1" at bounding box center [1513, 744] width 3 height 14
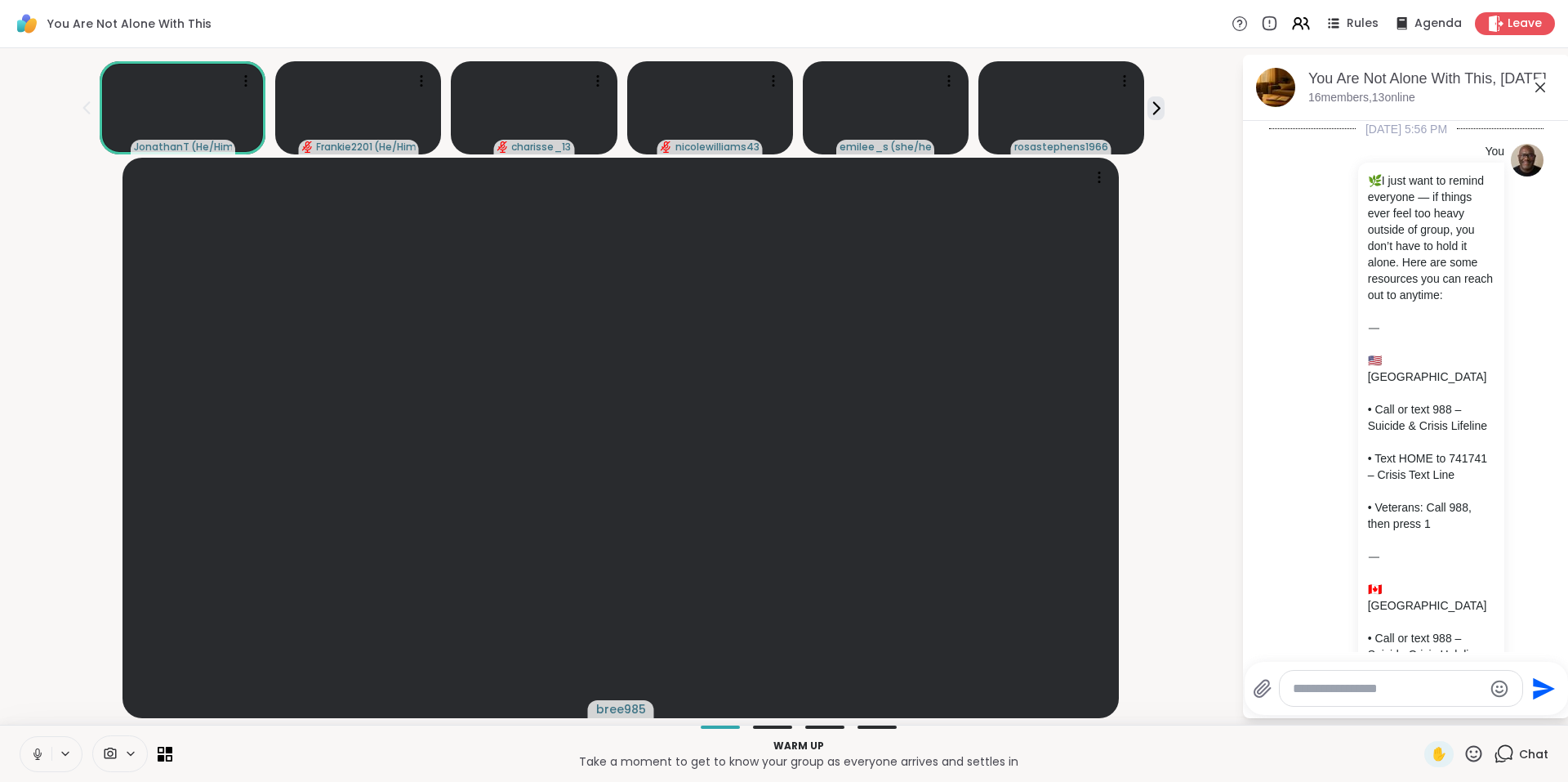
scroll to position [4682, 0]
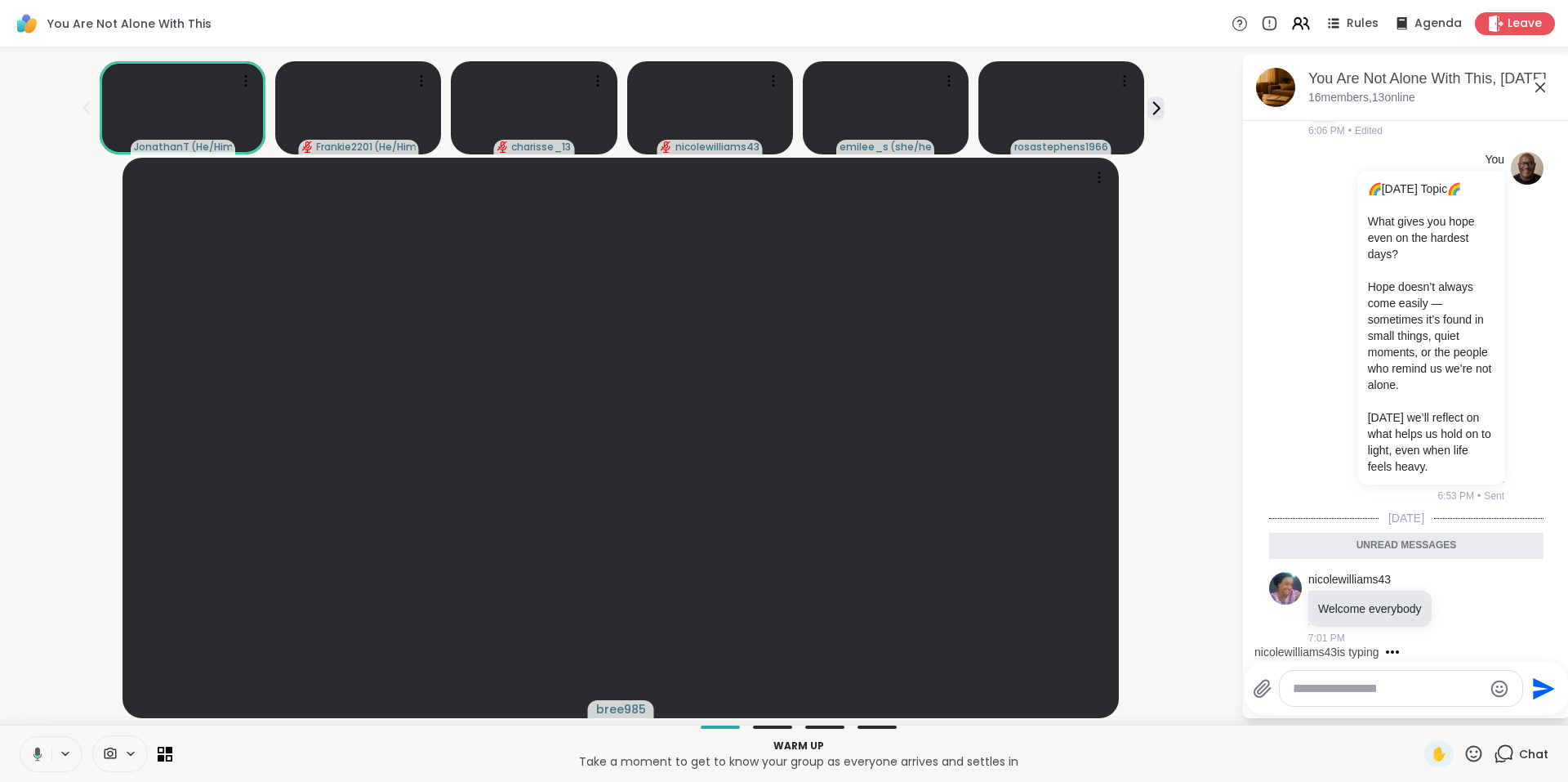
click at [1542, 87] on icon at bounding box center [1541, 88] width 10 height 10
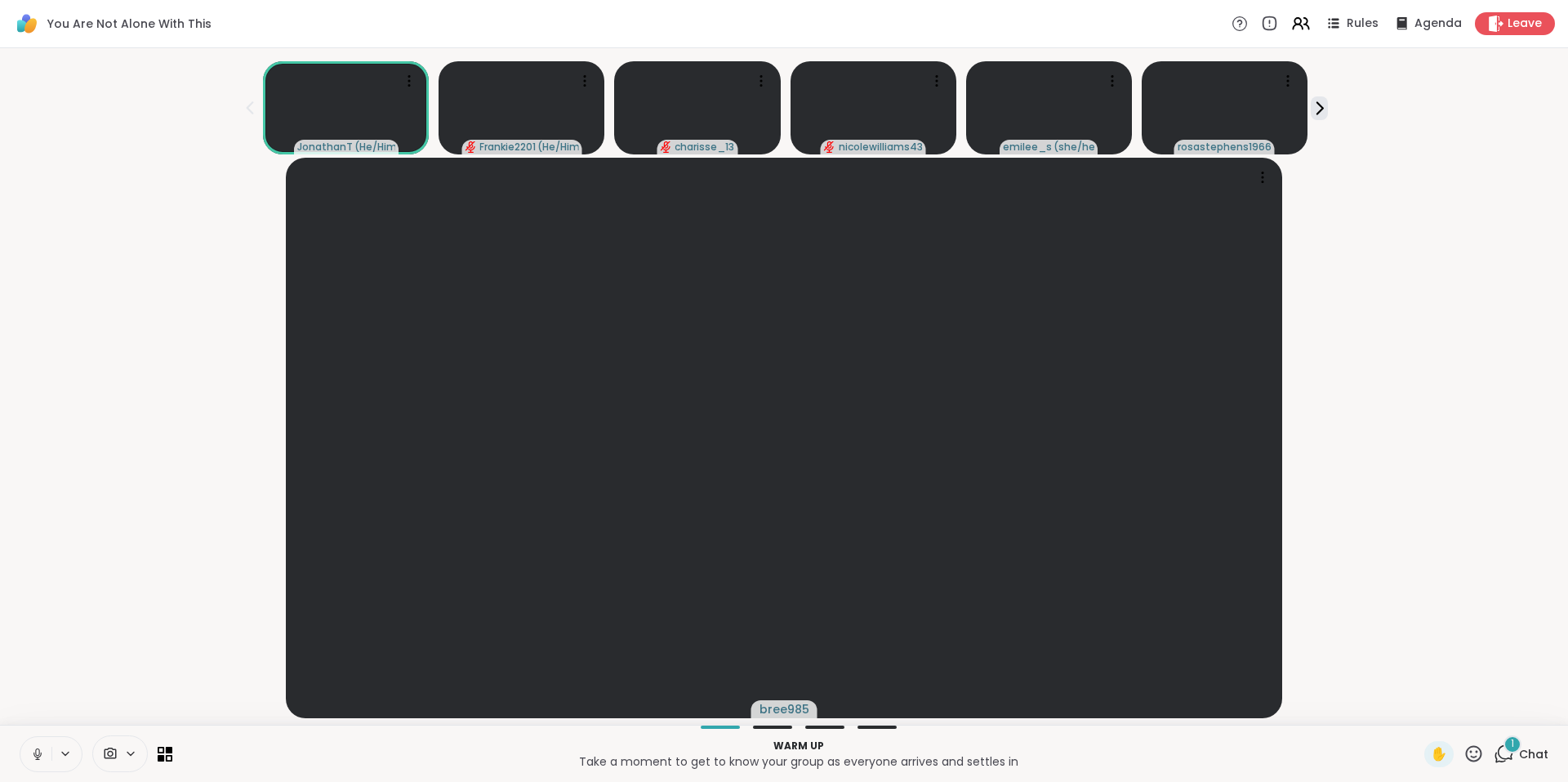
click at [1511, 745] on span "1" at bounding box center [1513, 744] width 3 height 14
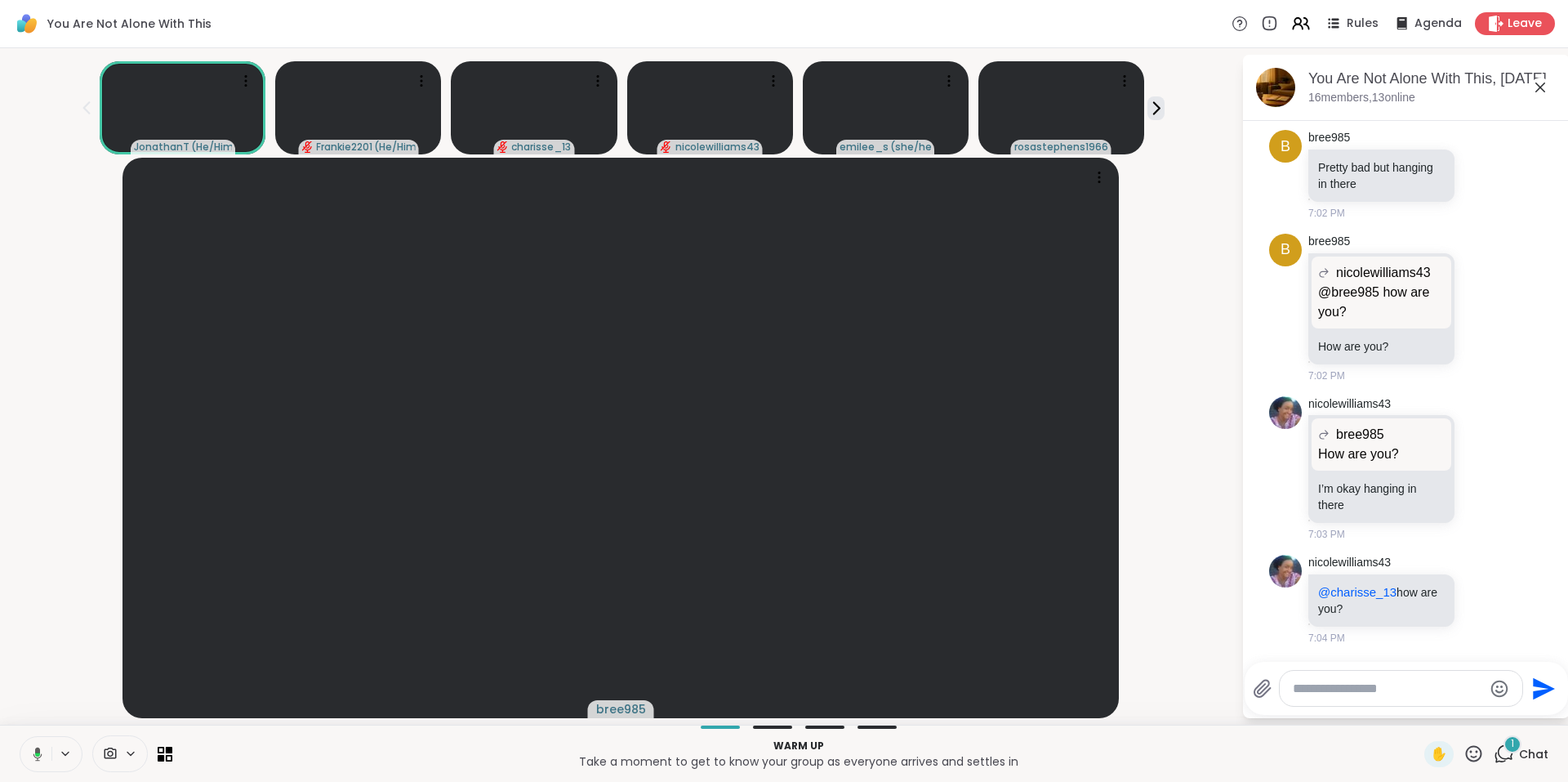
scroll to position [5275, 0]
click at [1157, 109] on icon at bounding box center [1156, 108] width 17 height 17
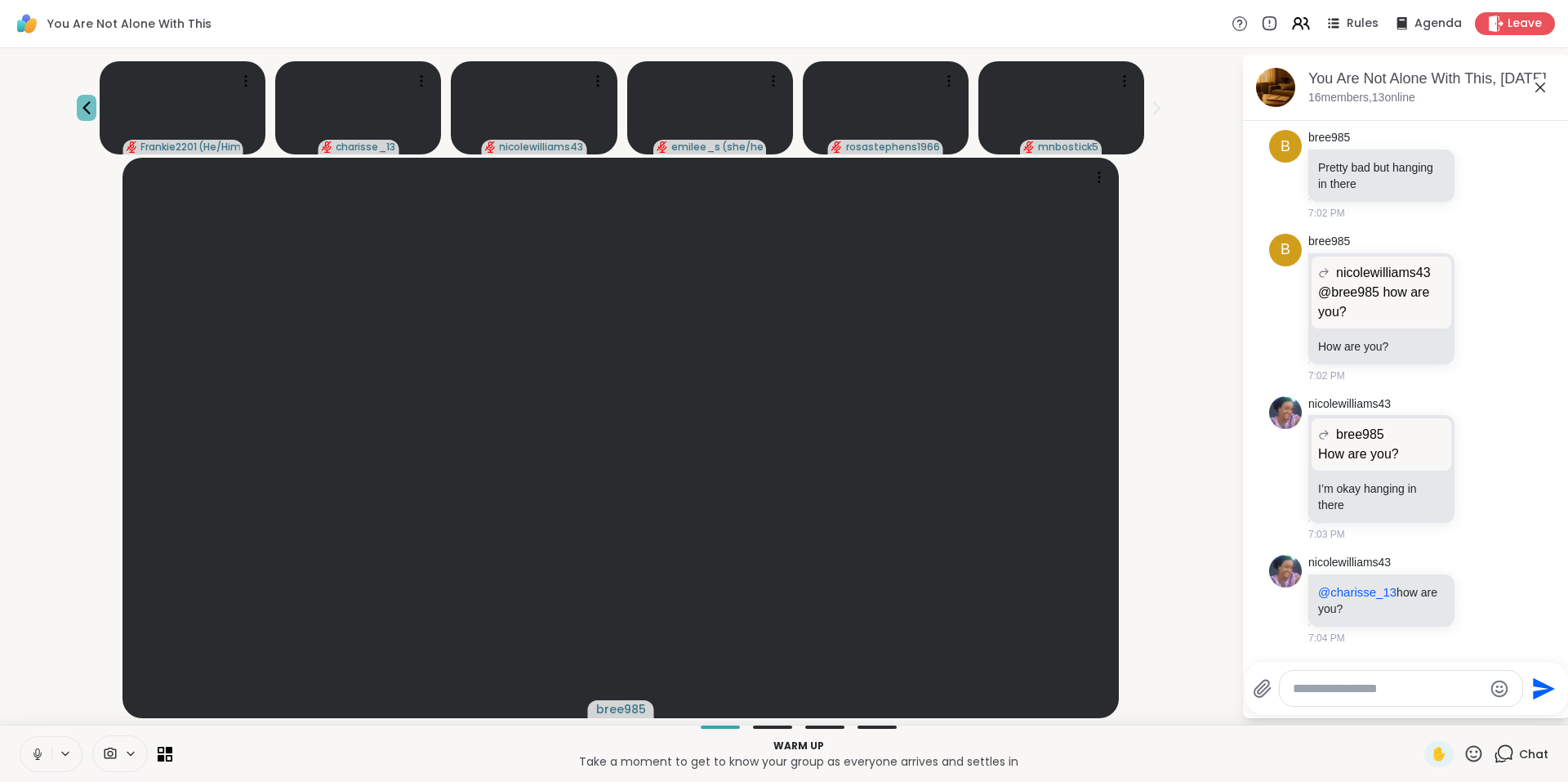
click at [89, 101] on icon at bounding box center [86, 107] width 20 height 20
click at [1157, 106] on icon at bounding box center [1157, 107] width 6 height 11
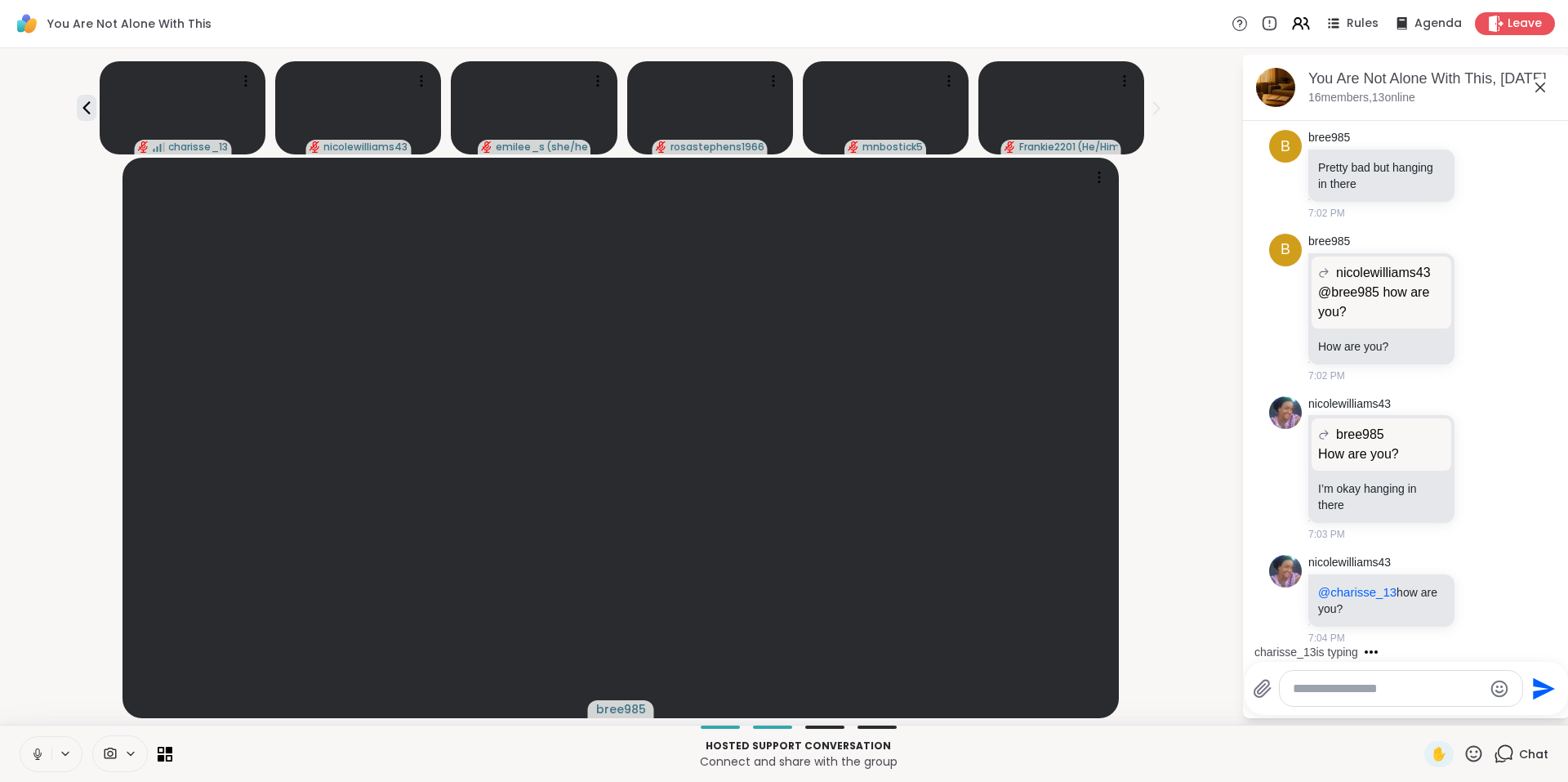
drag, startPoint x: 1557, startPoint y: 601, endPoint x: 1556, endPoint y: 589, distance: 12.0
click at [1557, 589] on html "You Are Not Alone With This Rules Agenda Leave charisse_13 nicolewilliams43 [PE…" at bounding box center [784, 391] width 1568 height 782
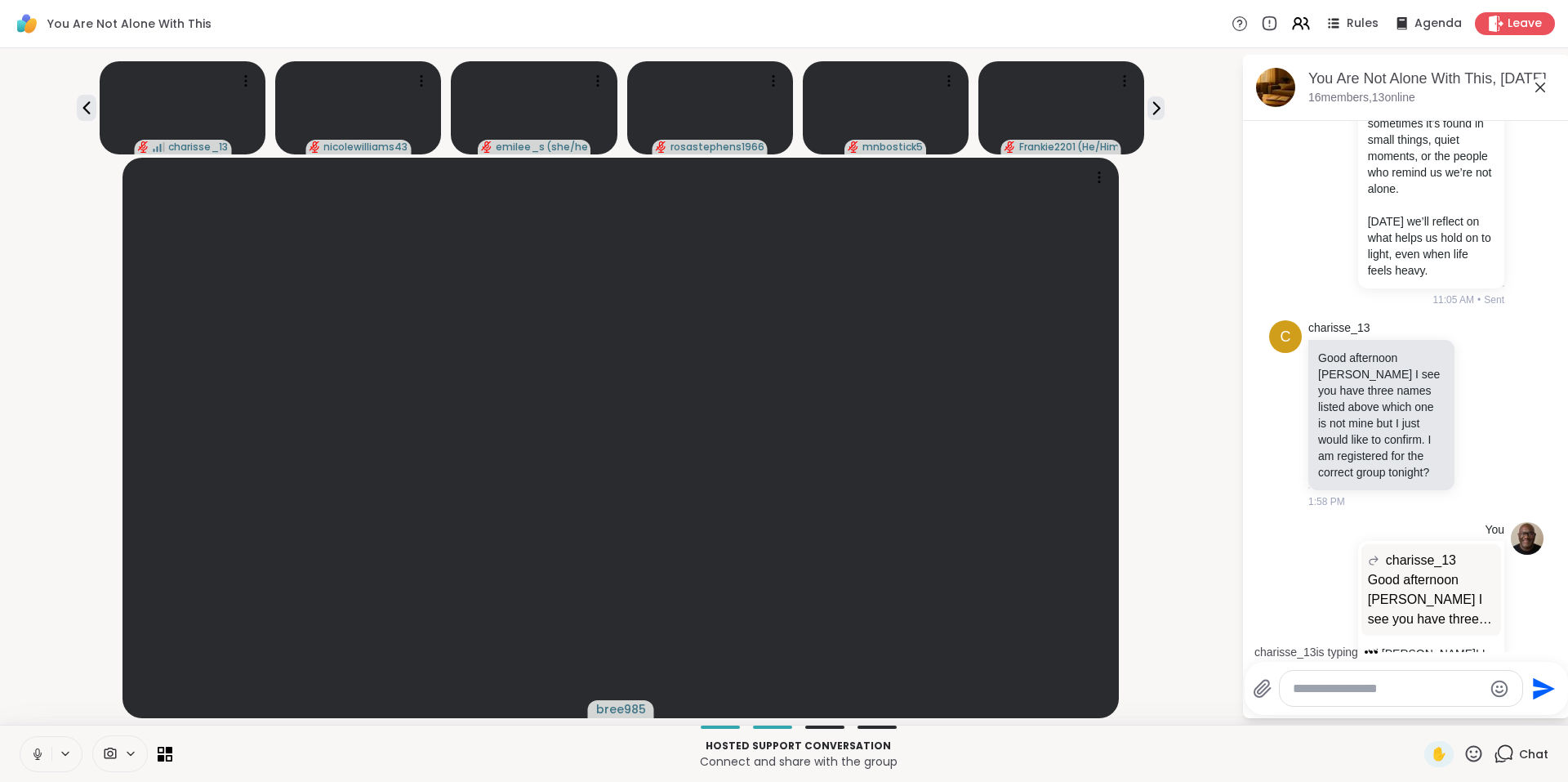
scroll to position [2438, 0]
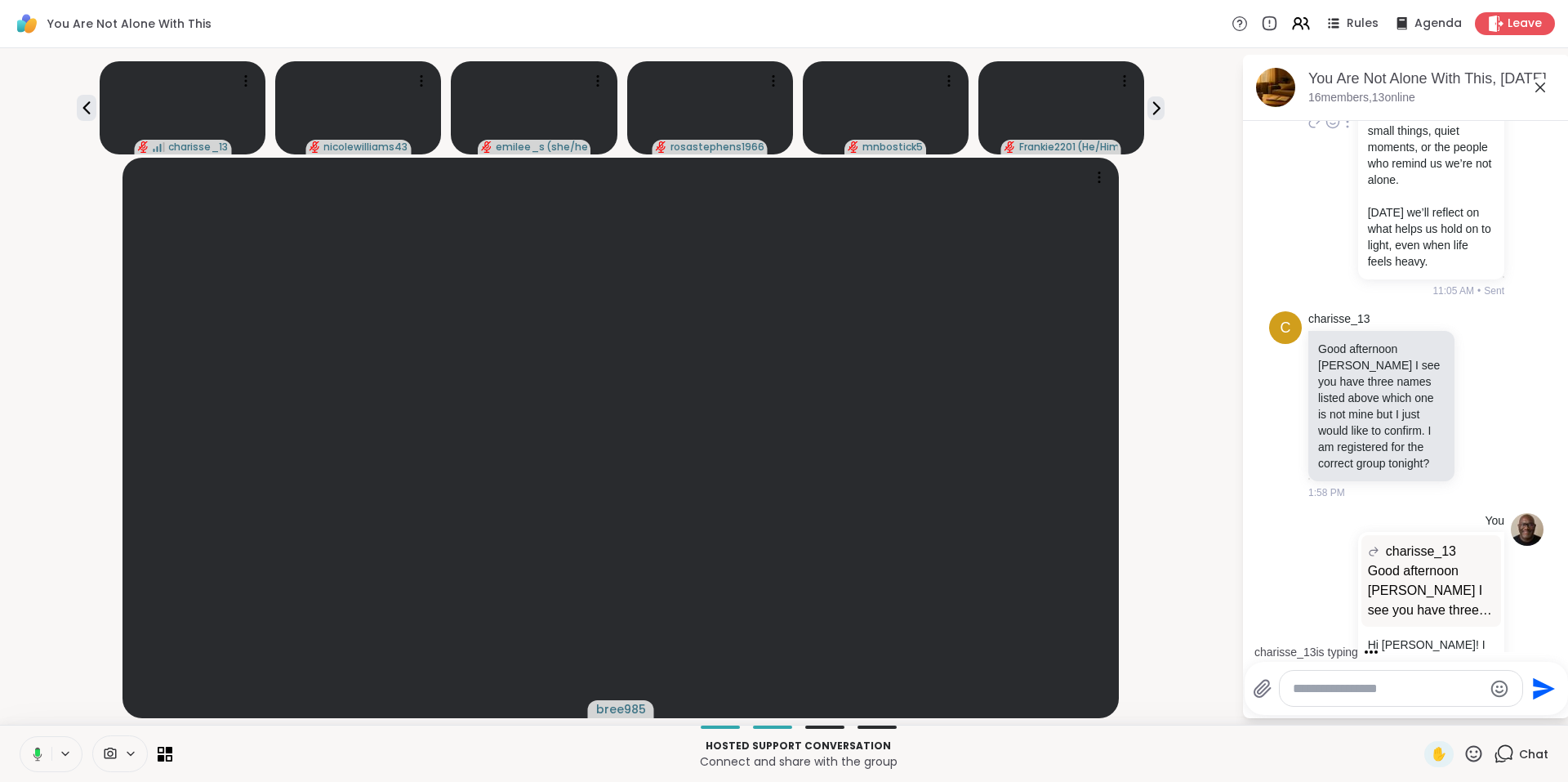
click at [1347, 128] on icon at bounding box center [1347, 121] width 2 height 11
click at [1330, 153] on icon at bounding box center [1337, 145] width 16 height 16
click at [1324, 688] on textarea "Type your message" at bounding box center [1387, 688] width 190 height 16
paste textarea "**********"
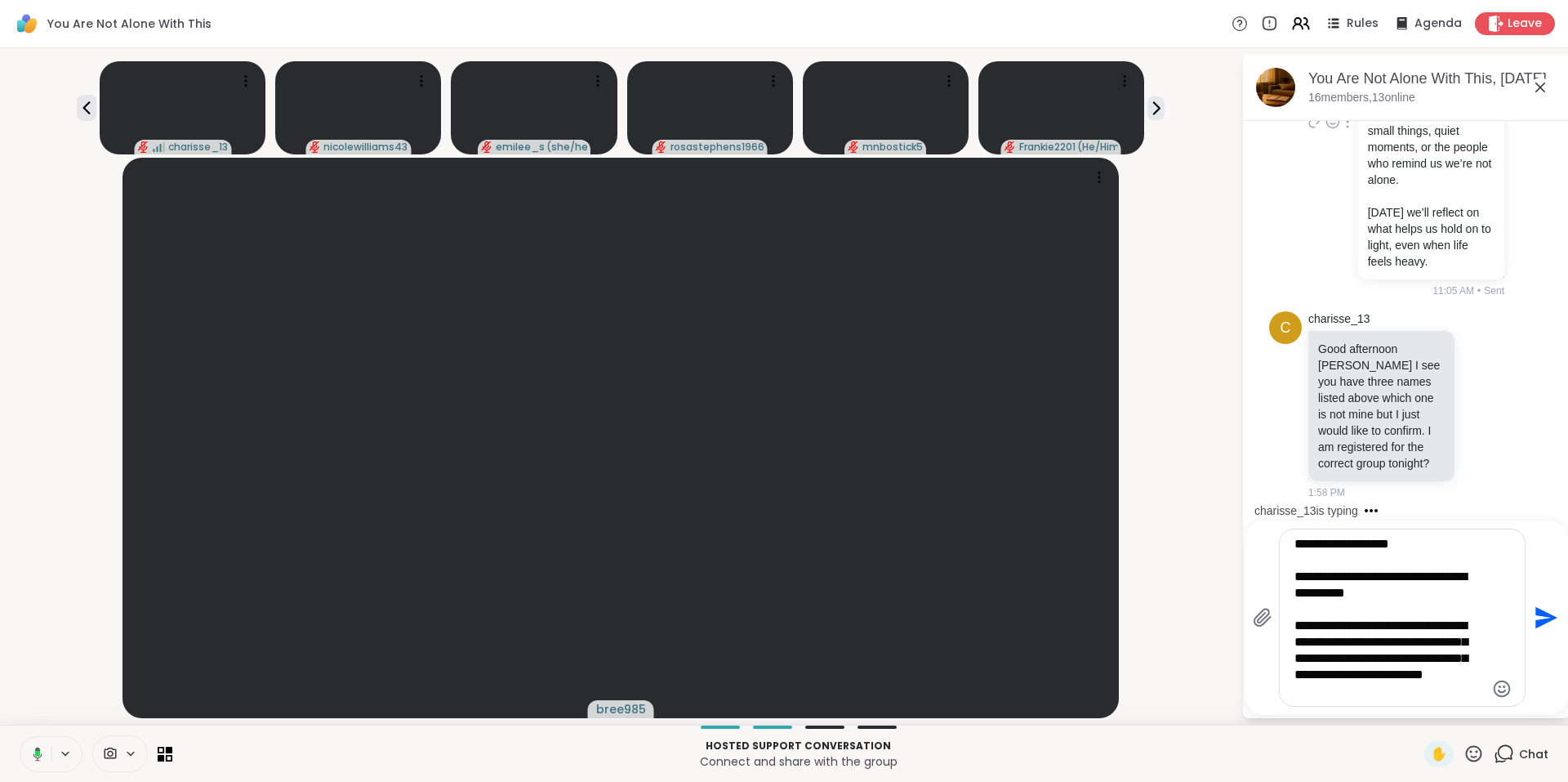
type textarea "**********"
click at [1543, 614] on icon "Send" at bounding box center [1547, 618] width 22 height 22
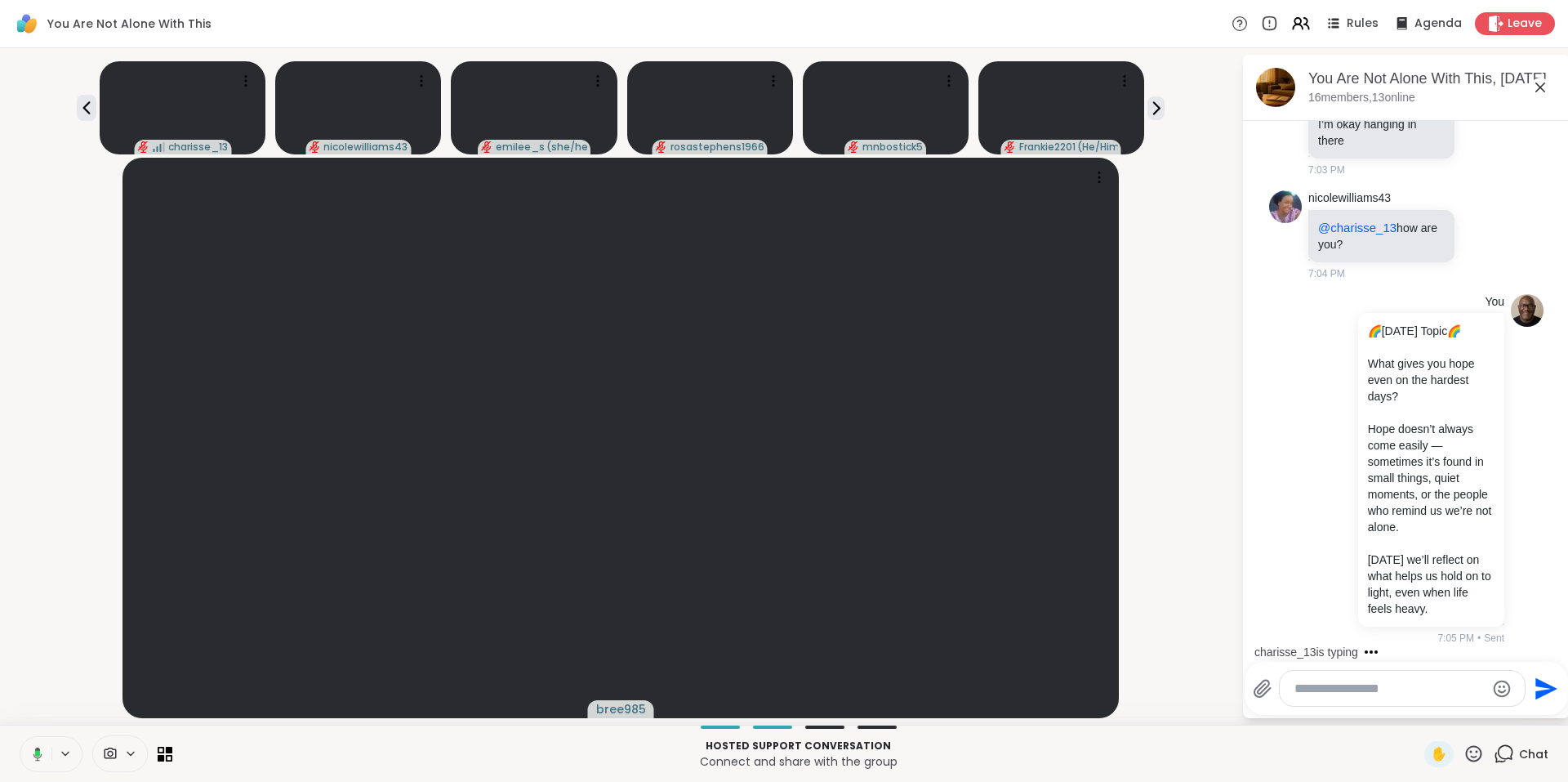
scroll to position [5638, 0]
click at [1295, 21] on icon at bounding box center [1301, 23] width 20 height 20
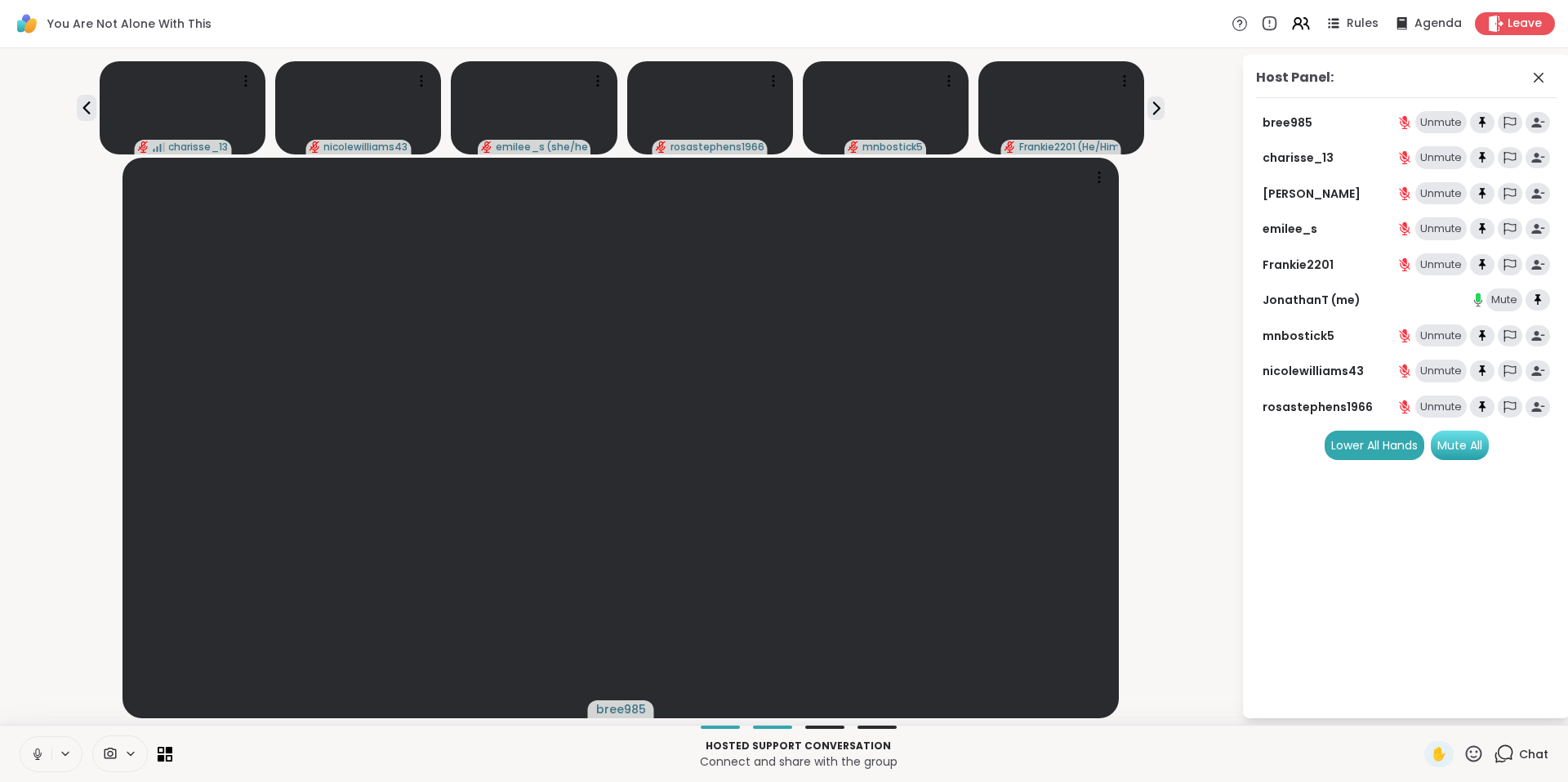
click at [1458, 447] on div "Mute All" at bounding box center [1460, 445] width 58 height 30
click at [1156, 112] on icon at bounding box center [1157, 107] width 6 height 11
click at [73, 108] on div "[PERSON_NAME] ( she/her ) rosastephens1966 mnbostick5 Frankie2201 ( He/Him ) [P…" at bounding box center [621, 104] width 1222 height 100
click at [87, 106] on icon at bounding box center [86, 107] width 8 height 13
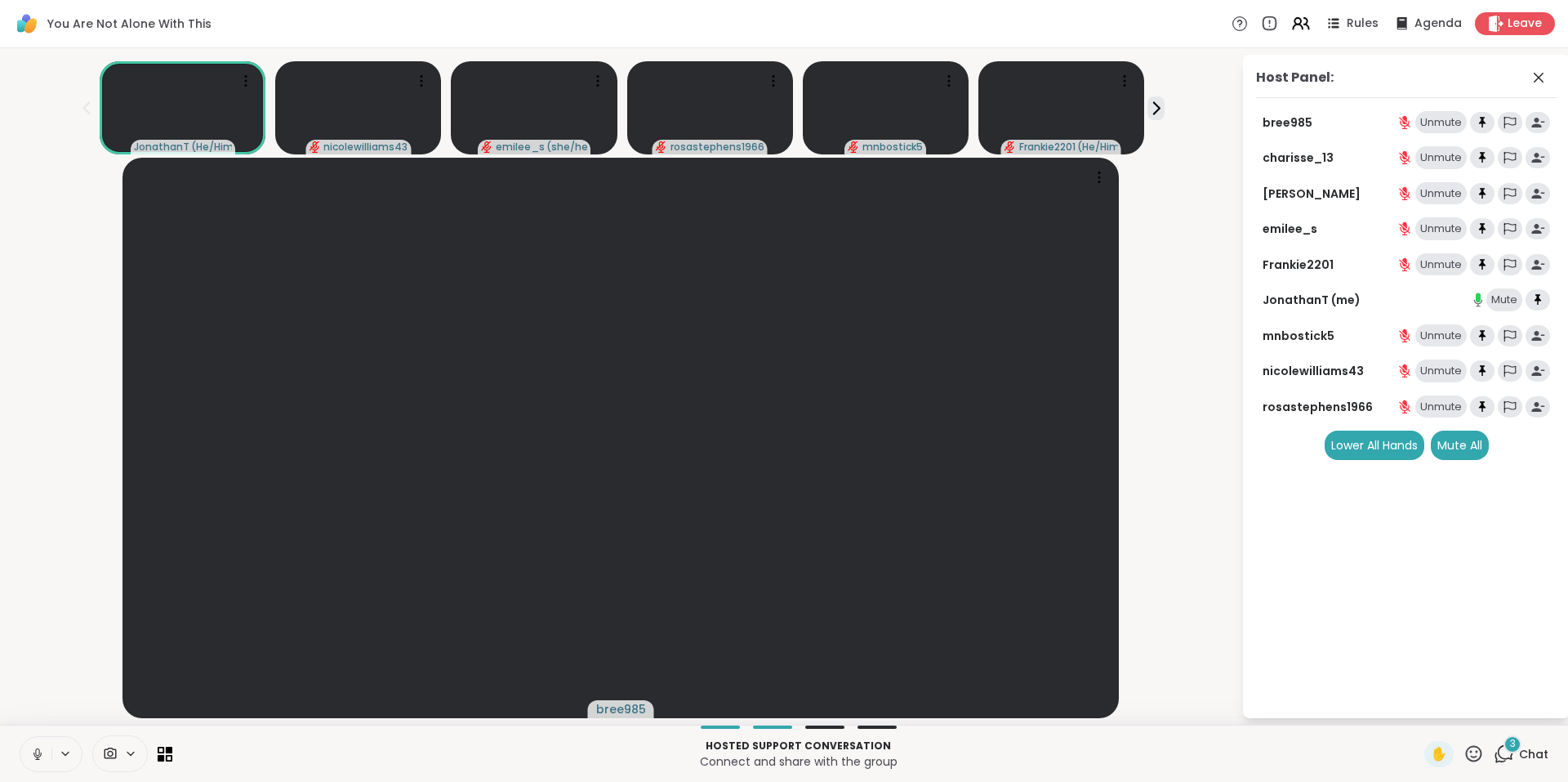
click at [1510, 749] on span "3" at bounding box center [1513, 744] width 6 height 14
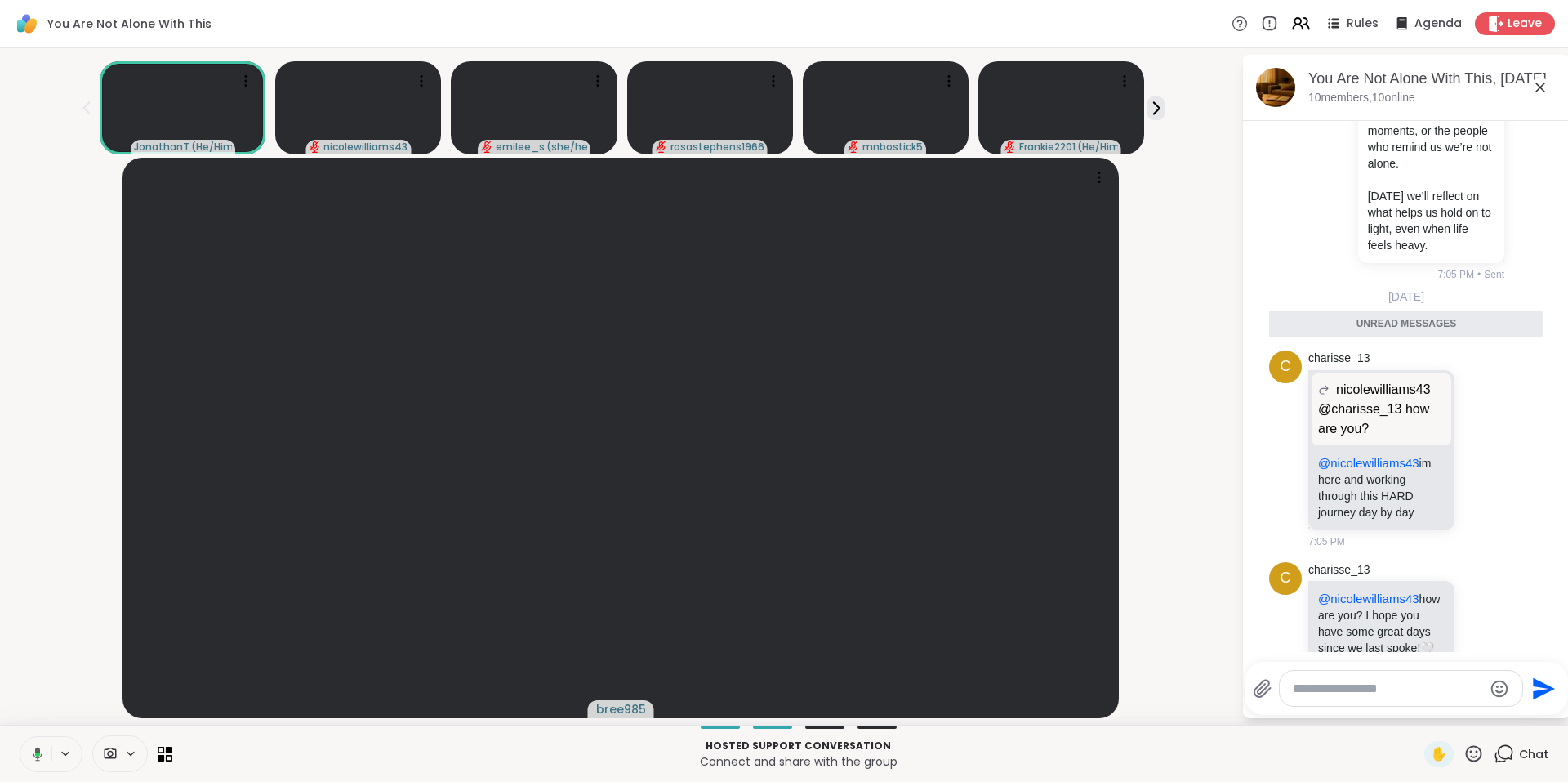
scroll to position [5713, 0]
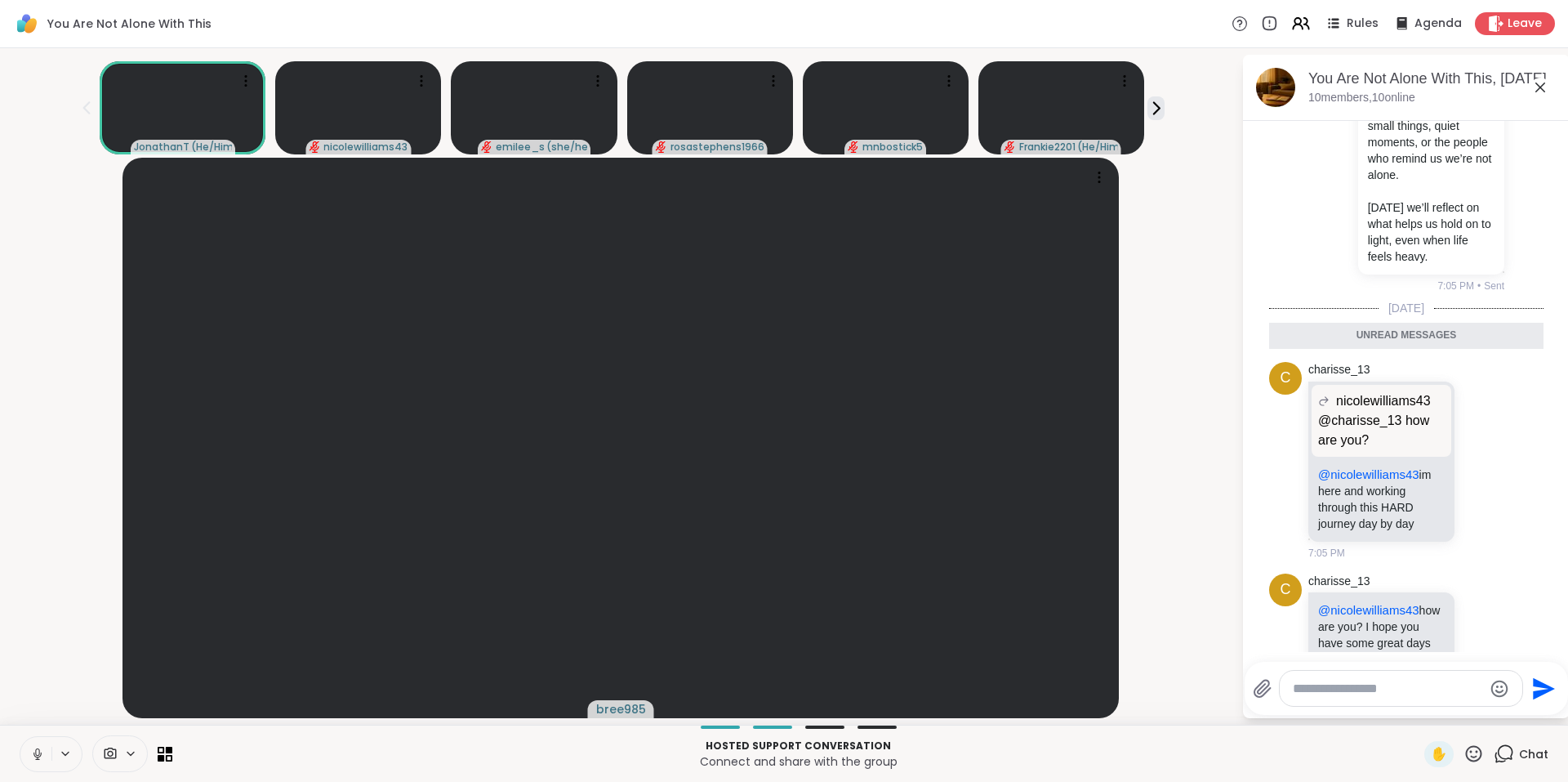
click at [1542, 85] on icon at bounding box center [1540, 87] width 20 height 20
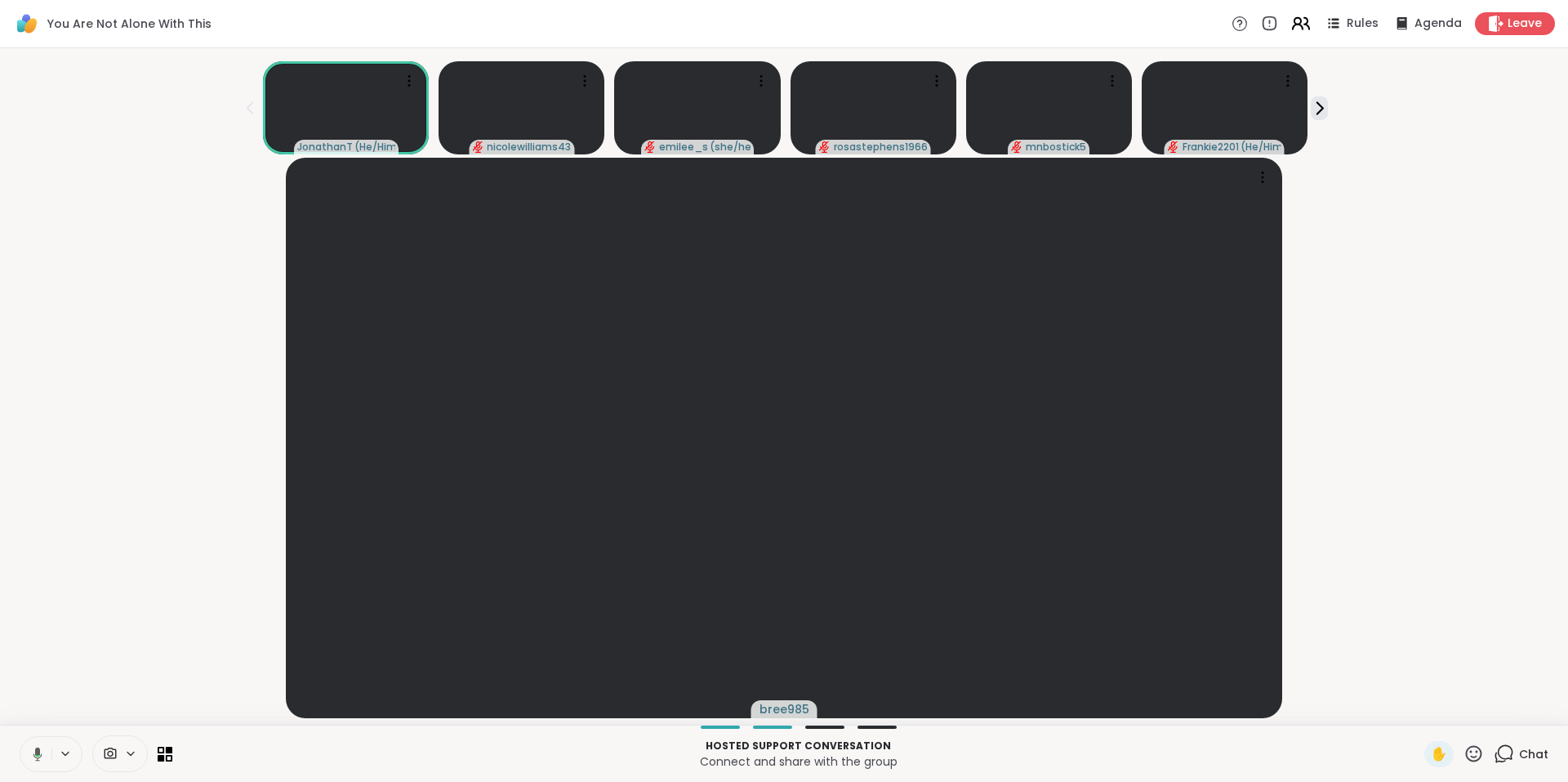
click at [1293, 26] on icon at bounding box center [1298, 27] width 10 height 5
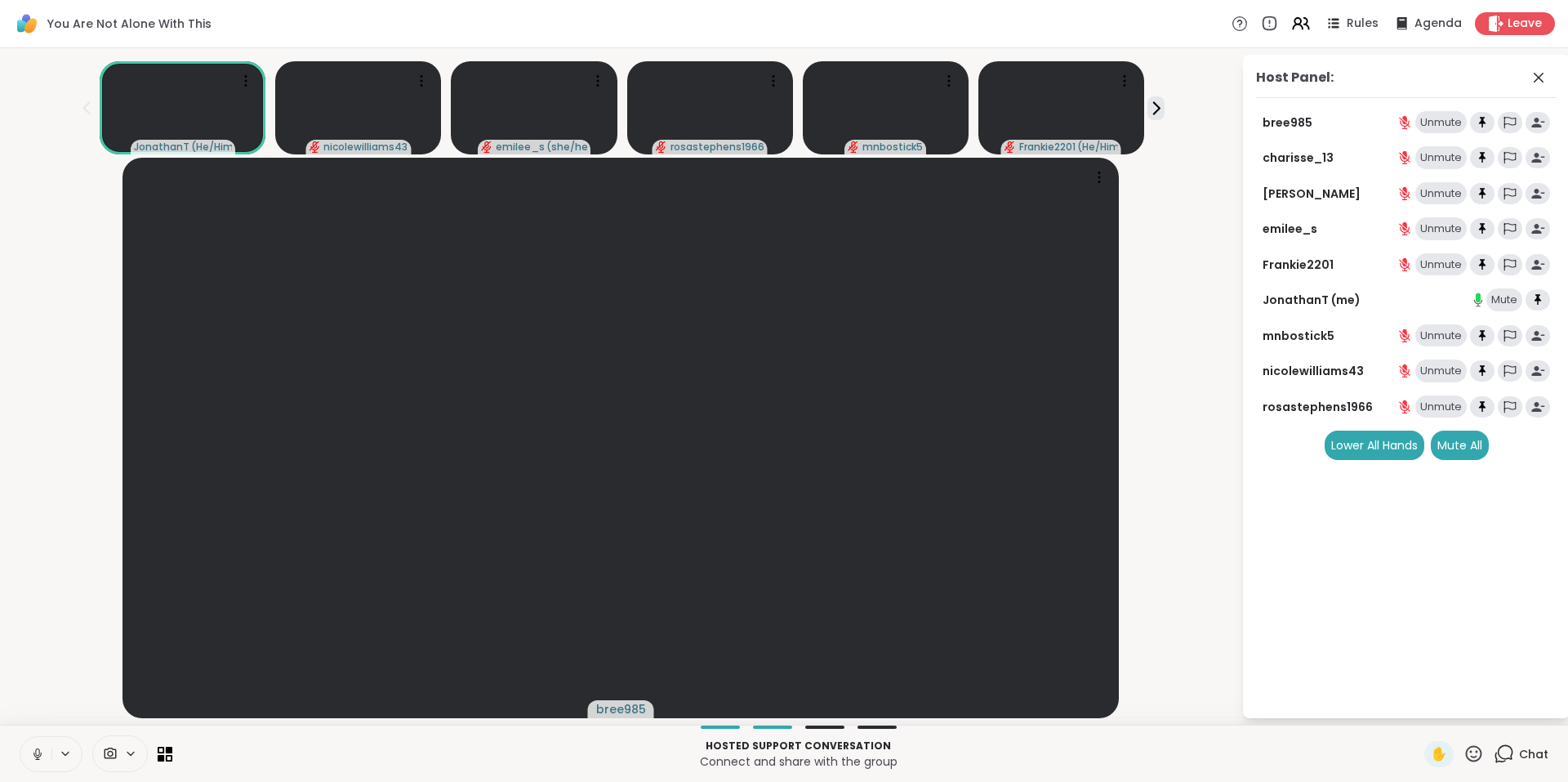
click at [1404, 253] on div "Unmute" at bounding box center [1473, 264] width 152 height 23
click at [1304, 27] on icon at bounding box center [1307, 23] width 5 height 11
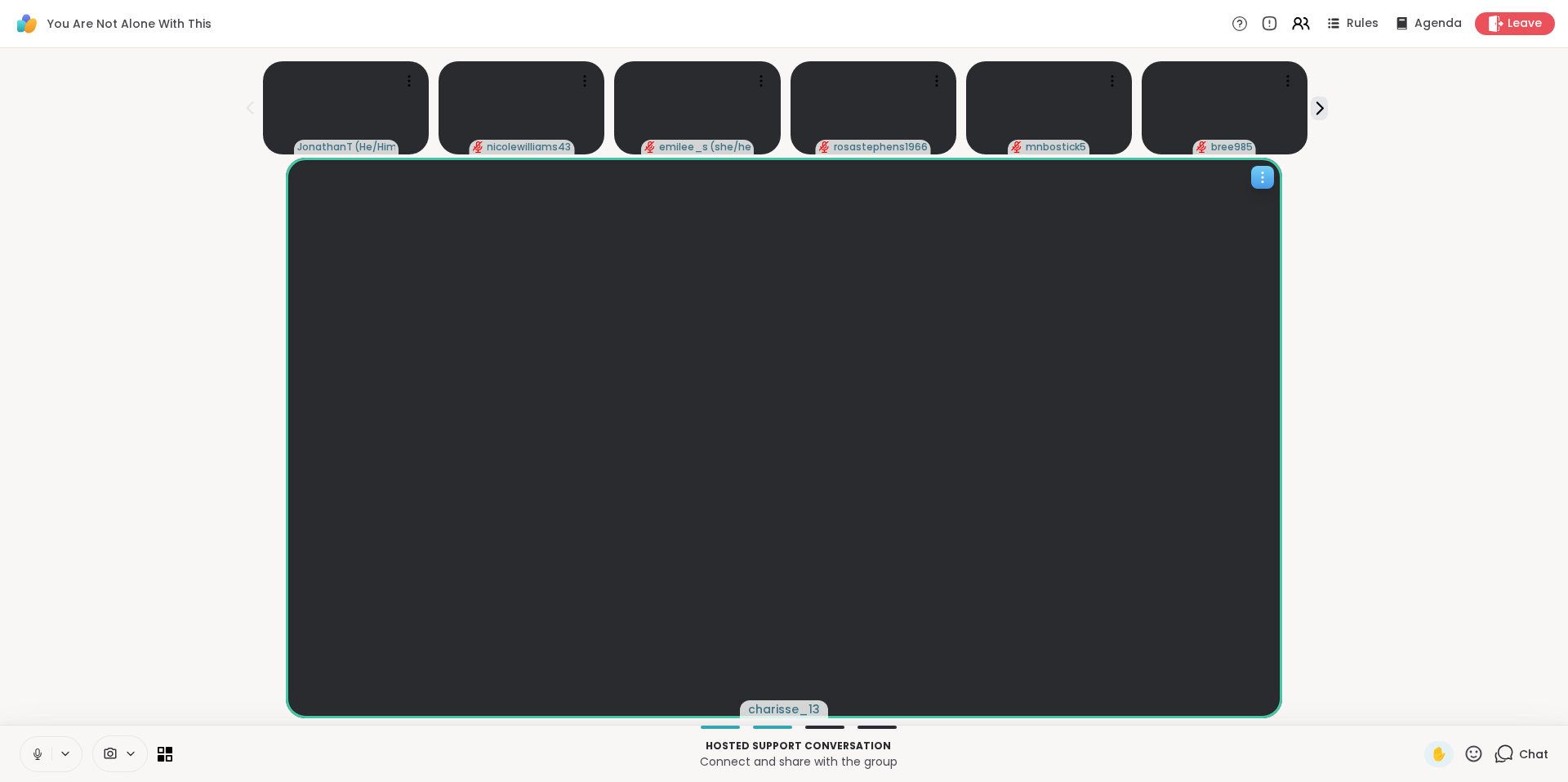
click at [1192, 666] on video at bounding box center [784, 438] width 996 height 561
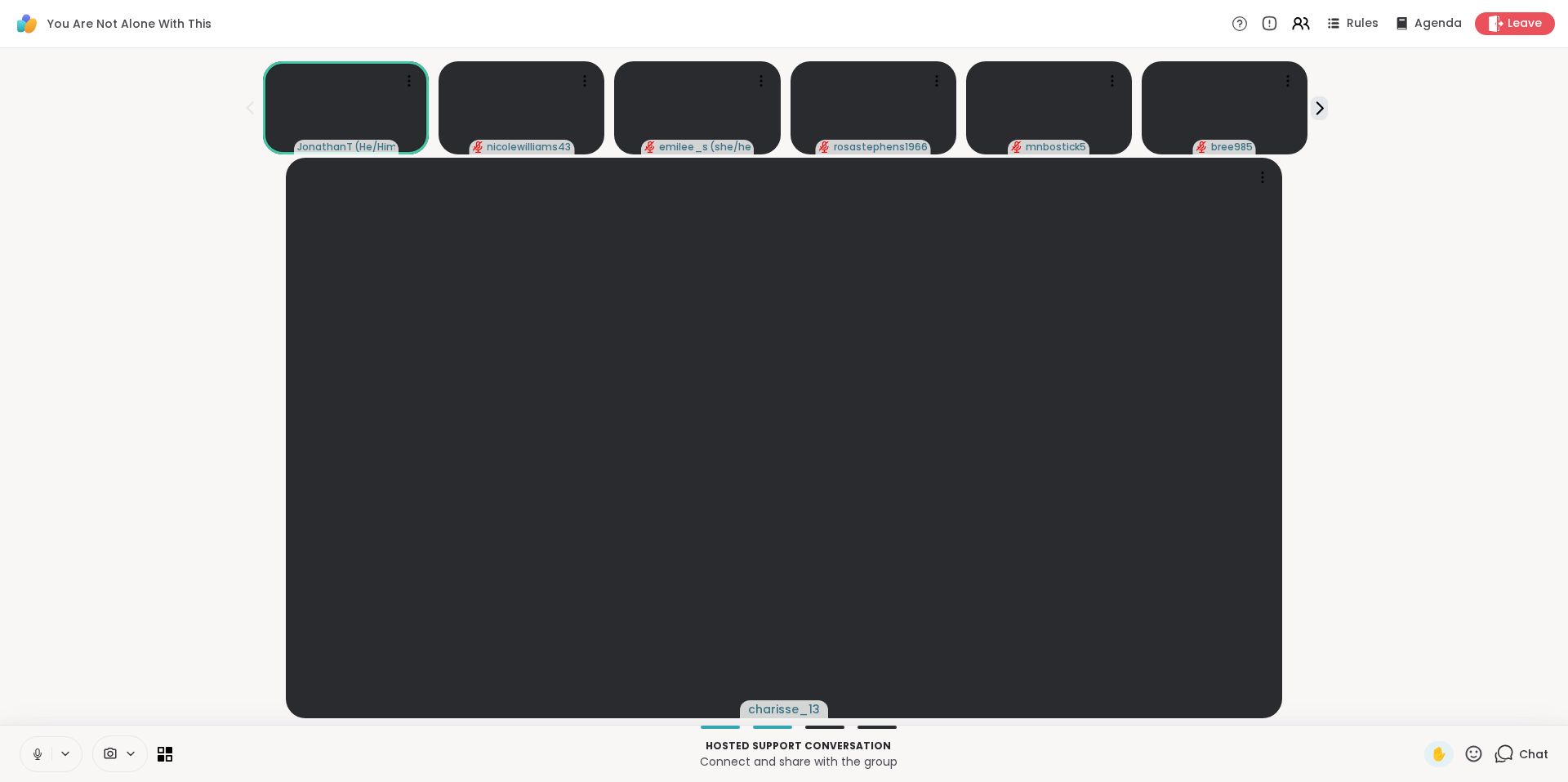
click at [1494, 751] on icon at bounding box center [1504, 754] width 20 height 20
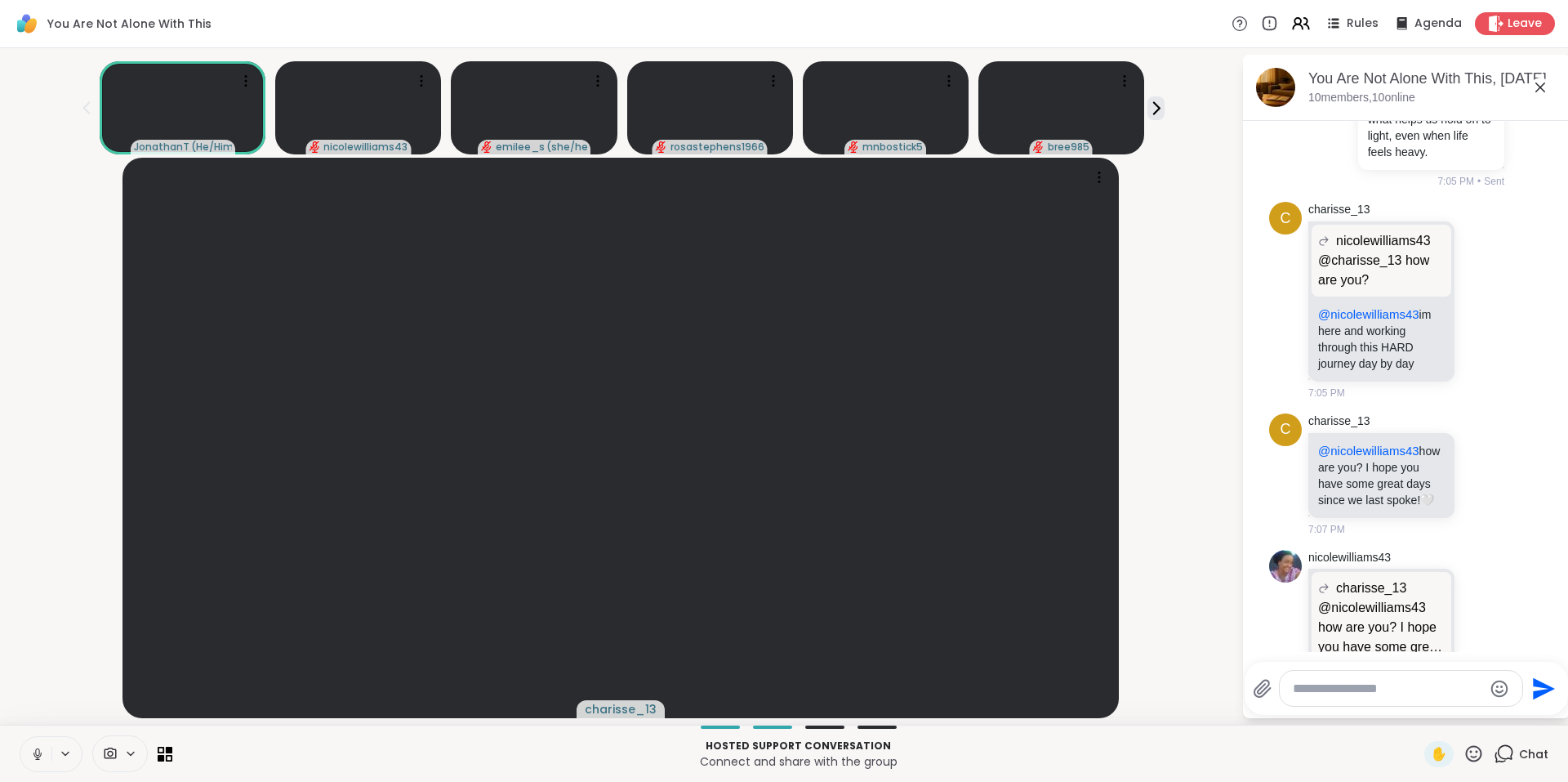
scroll to position [5663, 0]
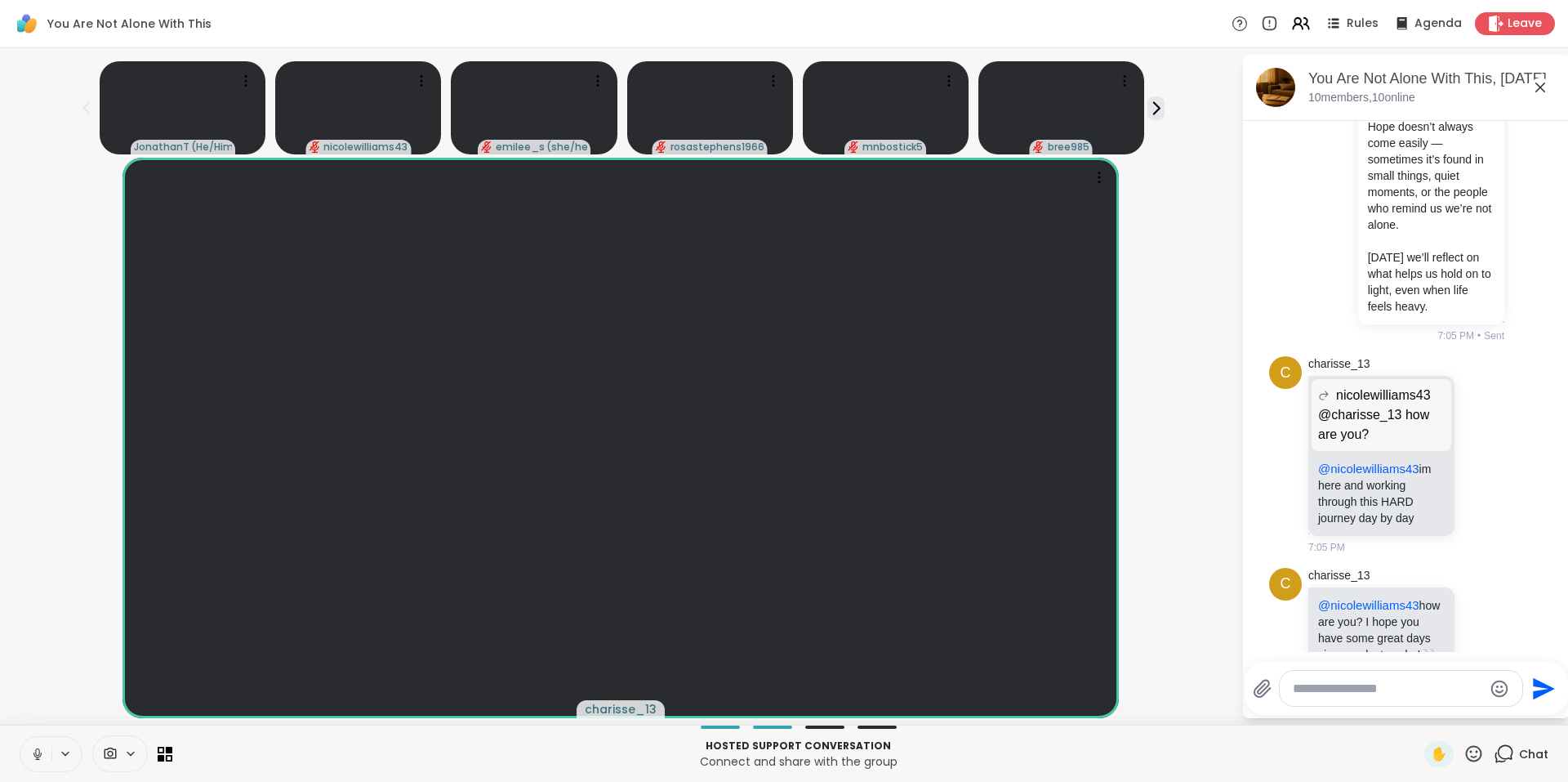
click at [1540, 87] on icon at bounding box center [1541, 88] width 10 height 10
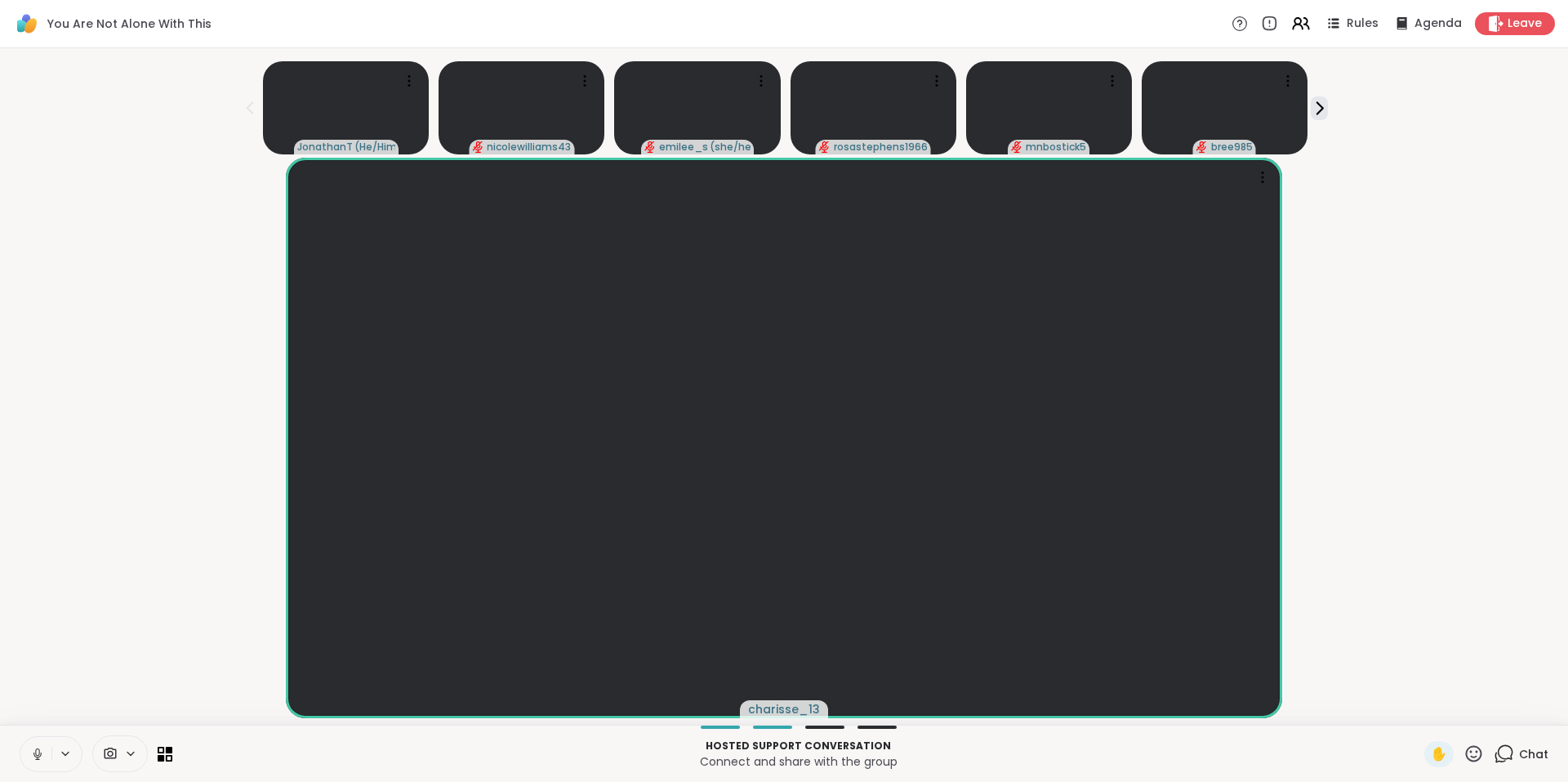
click at [37, 748] on icon at bounding box center [37, 751] width 4 height 8
click at [42, 749] on icon at bounding box center [37, 753] width 14 height 14
click at [1353, 22] on span "Rules" at bounding box center [1363, 24] width 33 height 17
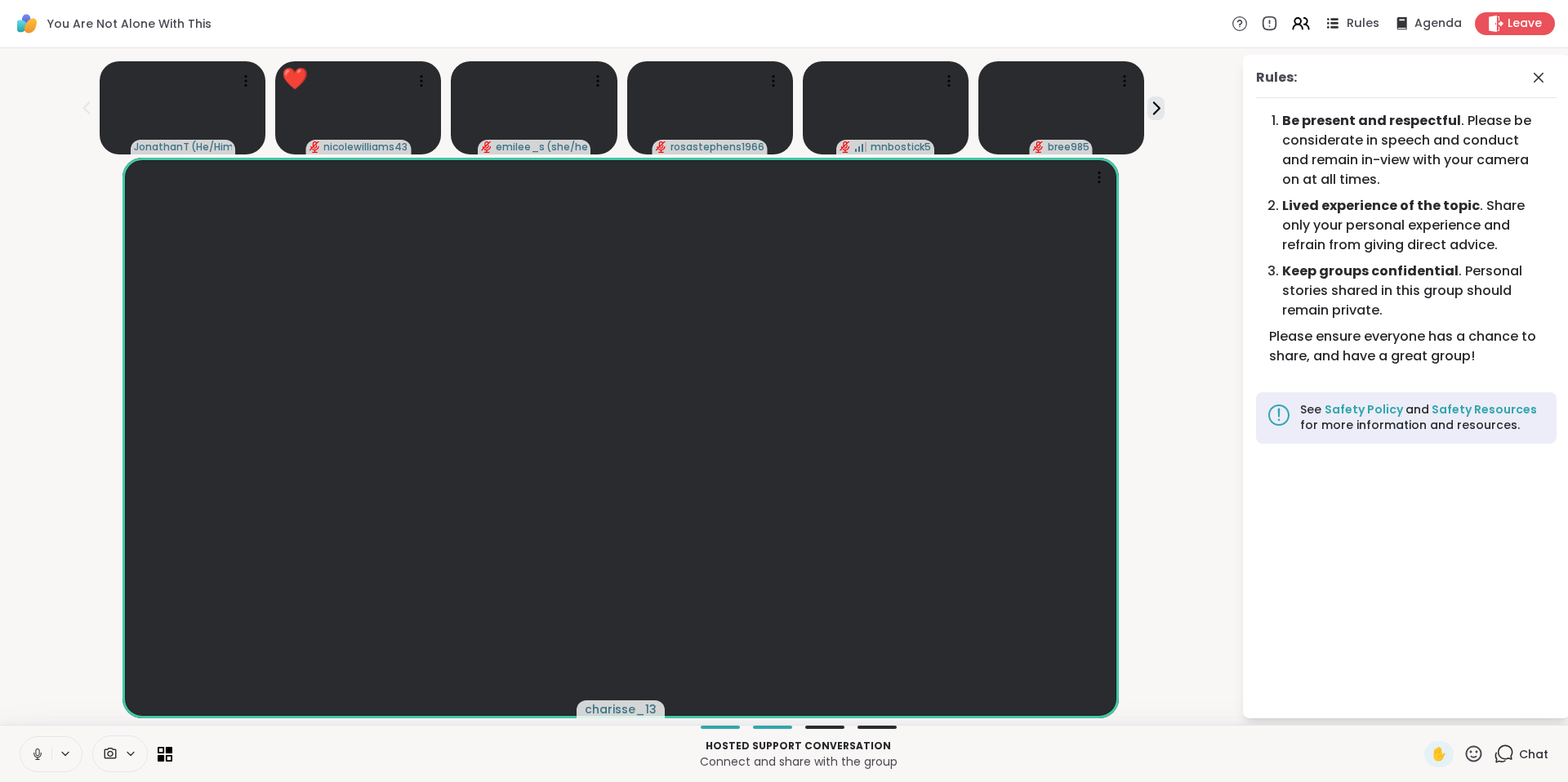
click at [1353, 22] on span "Rules" at bounding box center [1363, 24] width 33 height 17
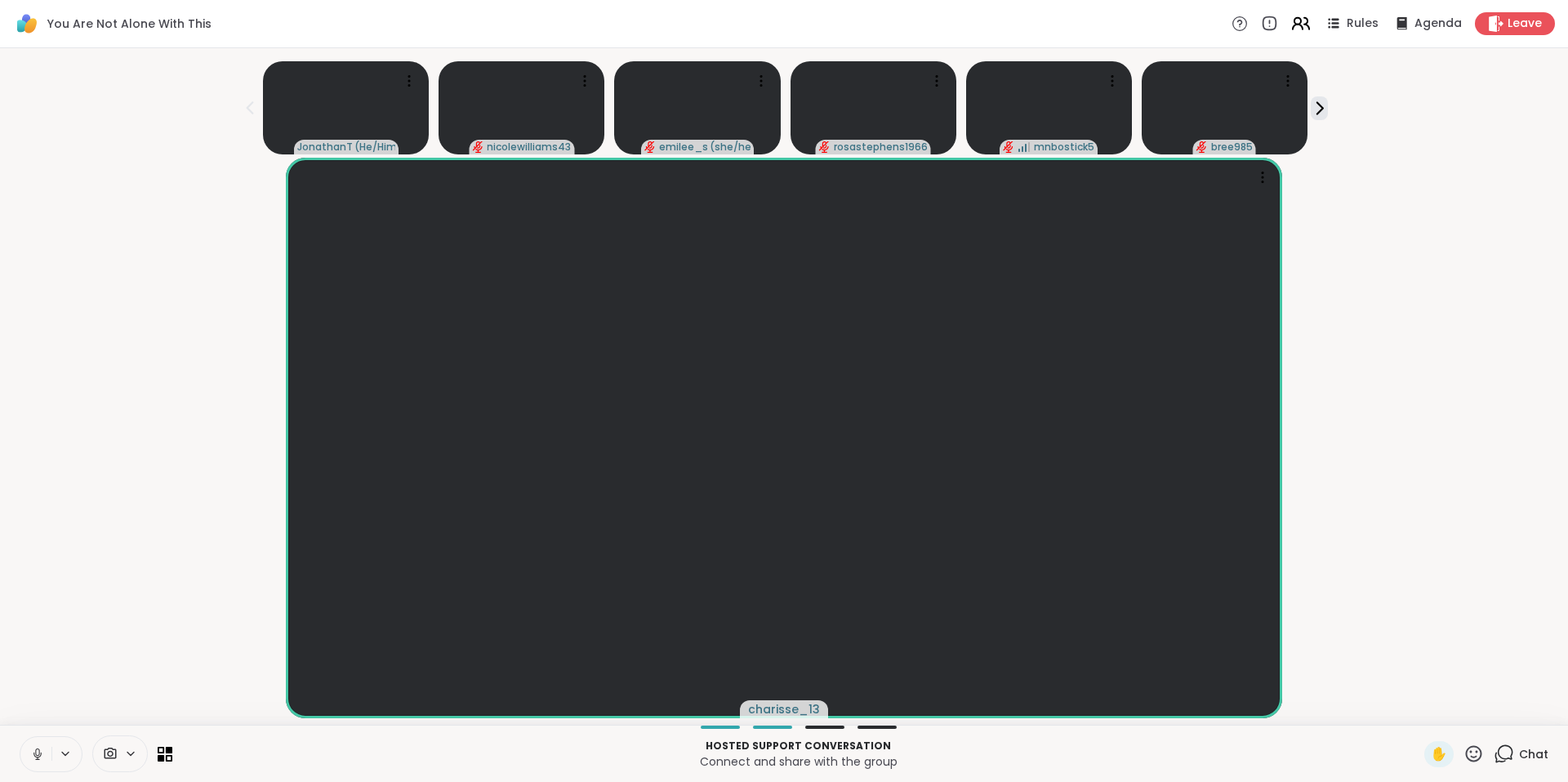
click at [1295, 21] on icon at bounding box center [1301, 23] width 20 height 20
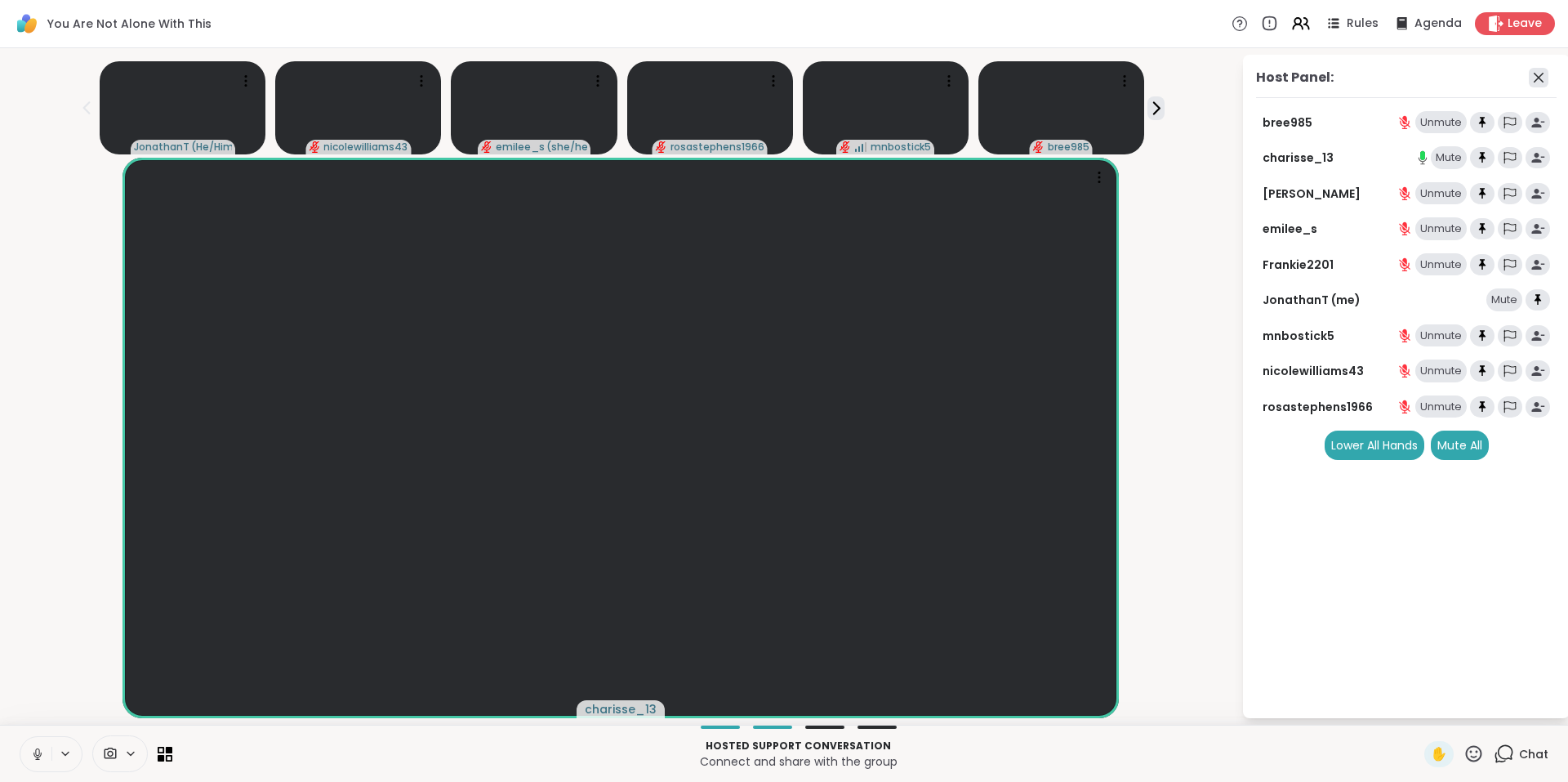
click at [1536, 77] on icon at bounding box center [1538, 78] width 20 height 20
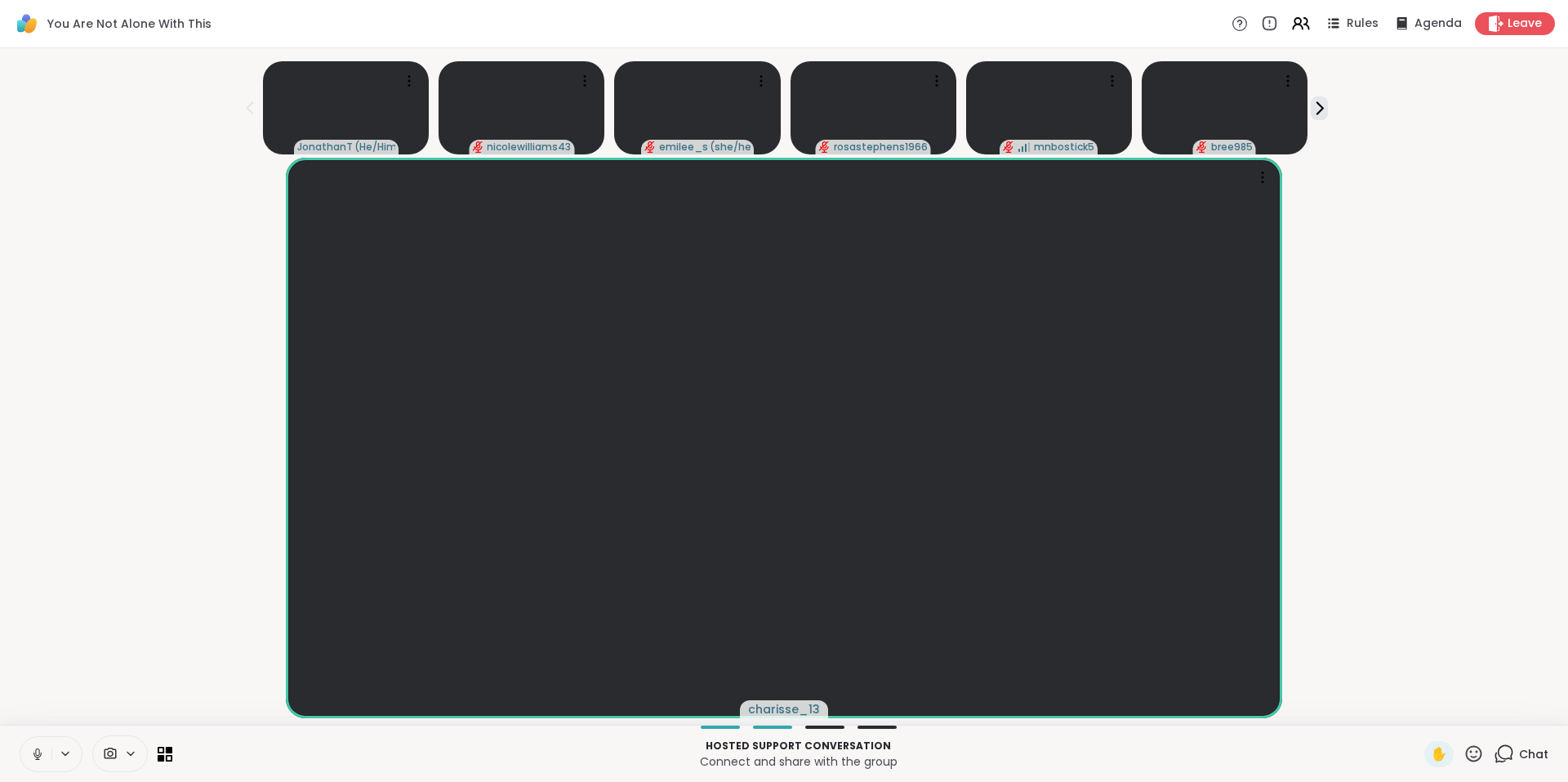
click at [1496, 752] on icon at bounding box center [1504, 754] width 20 height 20
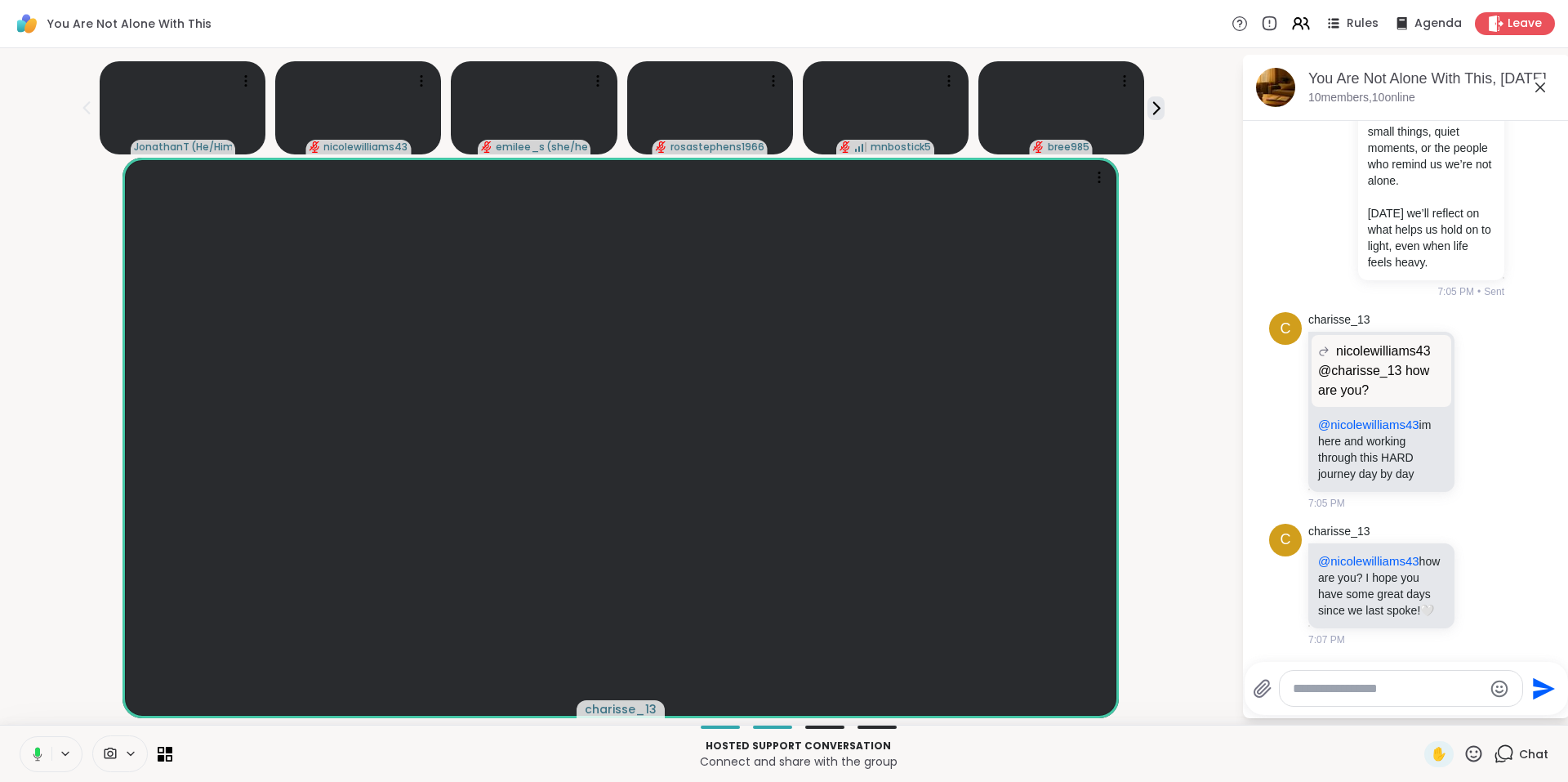
scroll to position [5697, 0]
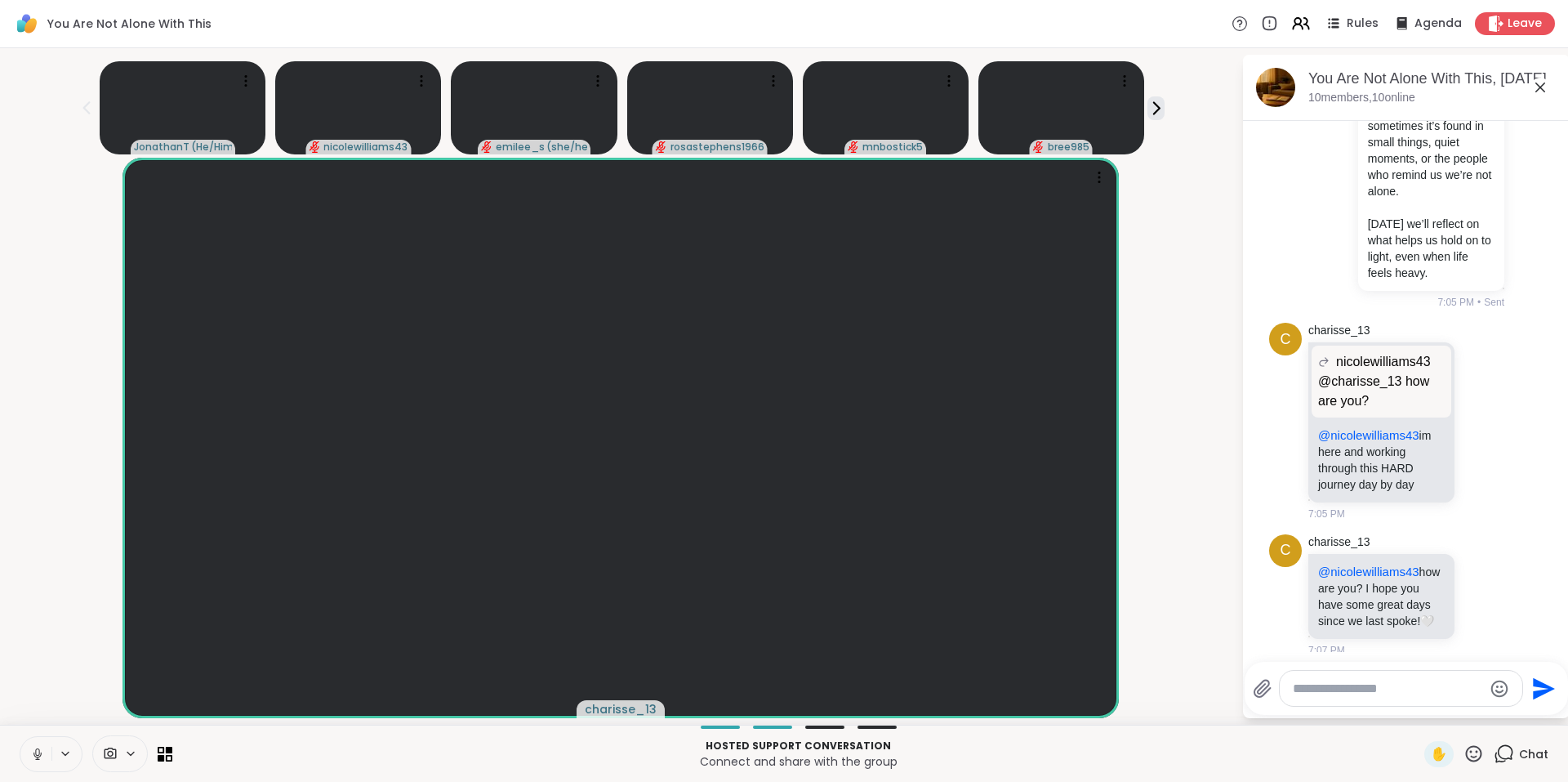
click at [1544, 90] on icon at bounding box center [1541, 88] width 10 height 10
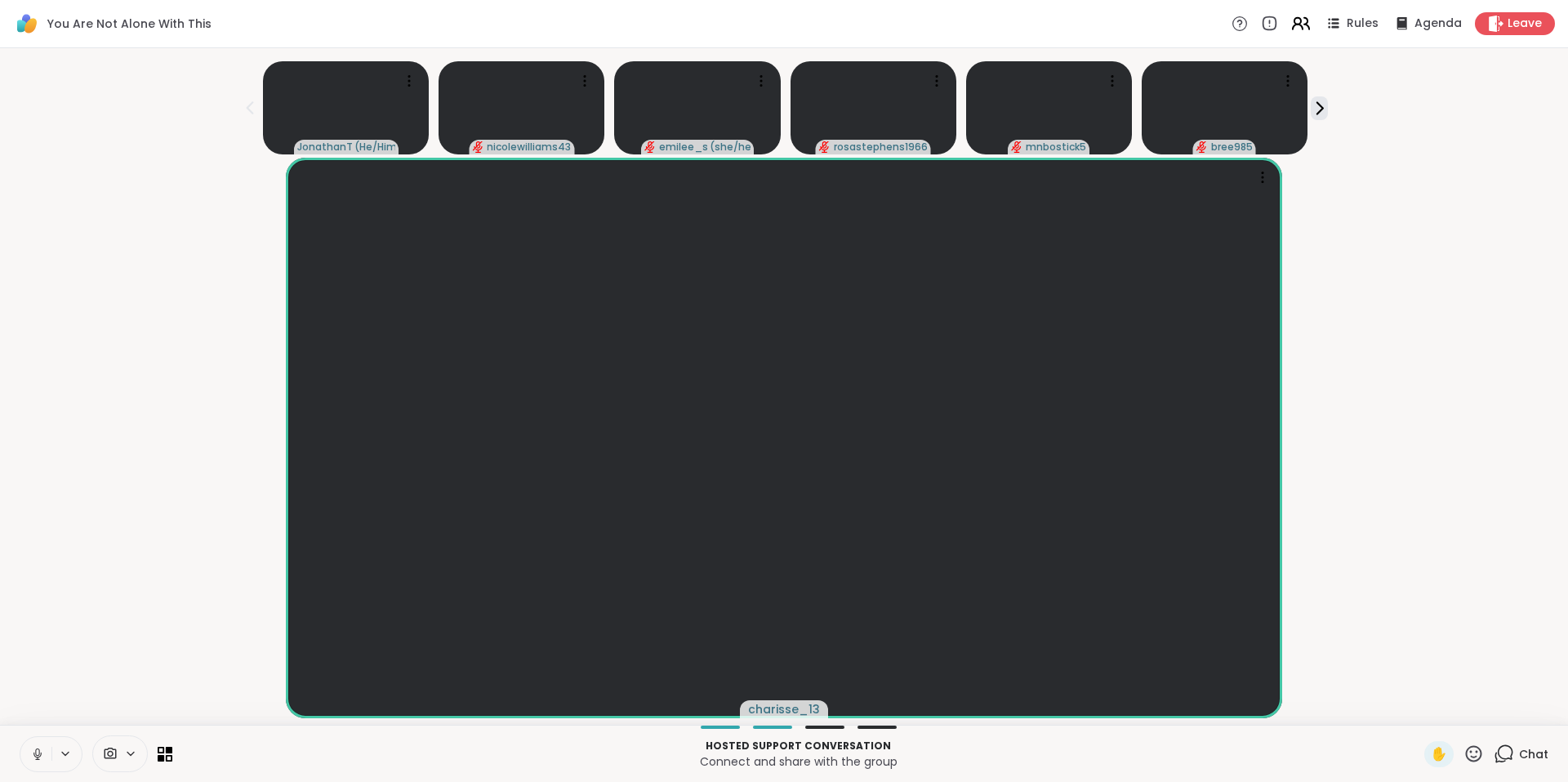
click at [1290, 26] on icon at bounding box center [1301, 23] width 20 height 20
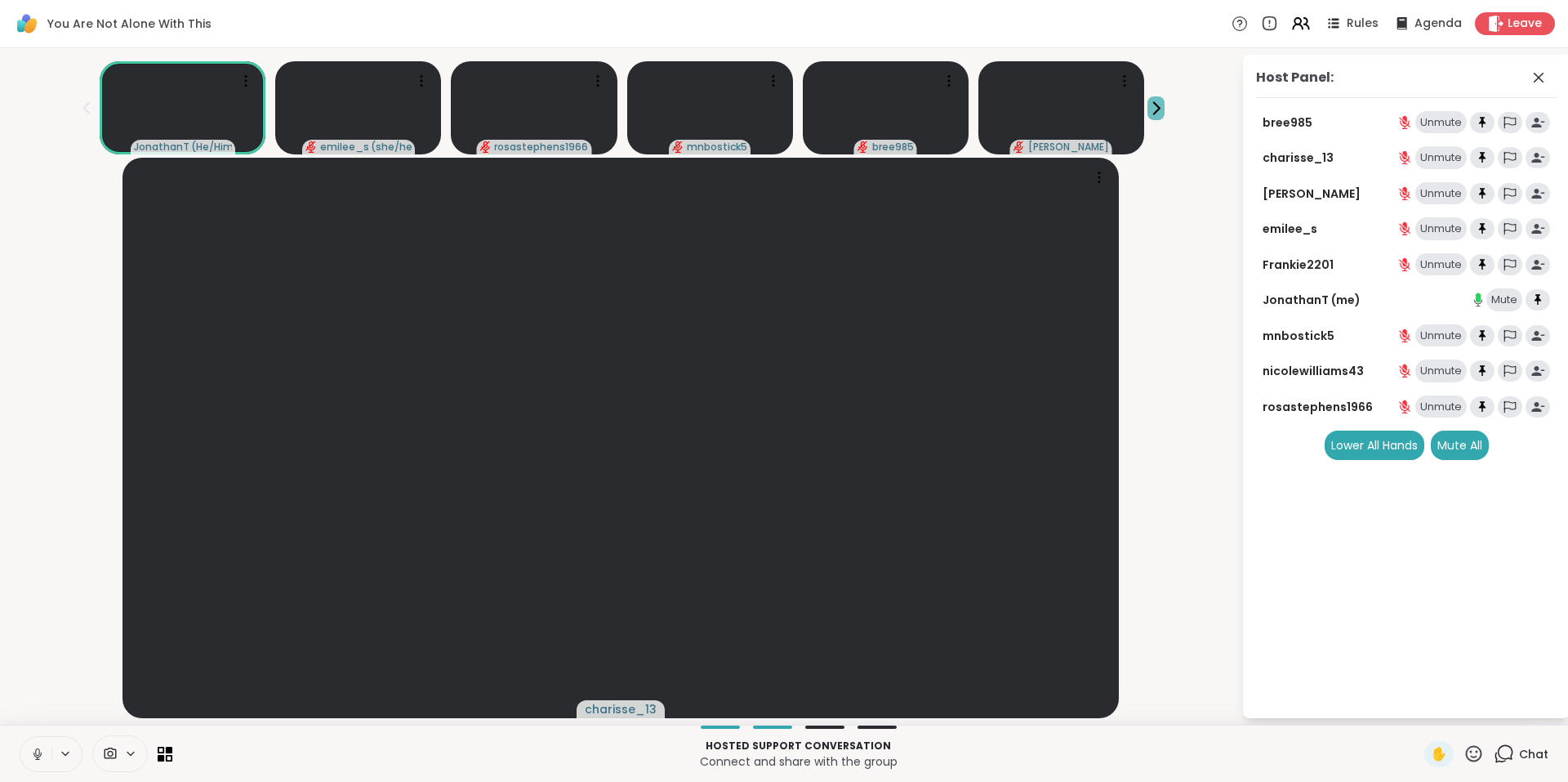
click at [1150, 100] on icon at bounding box center [1156, 108] width 17 height 17
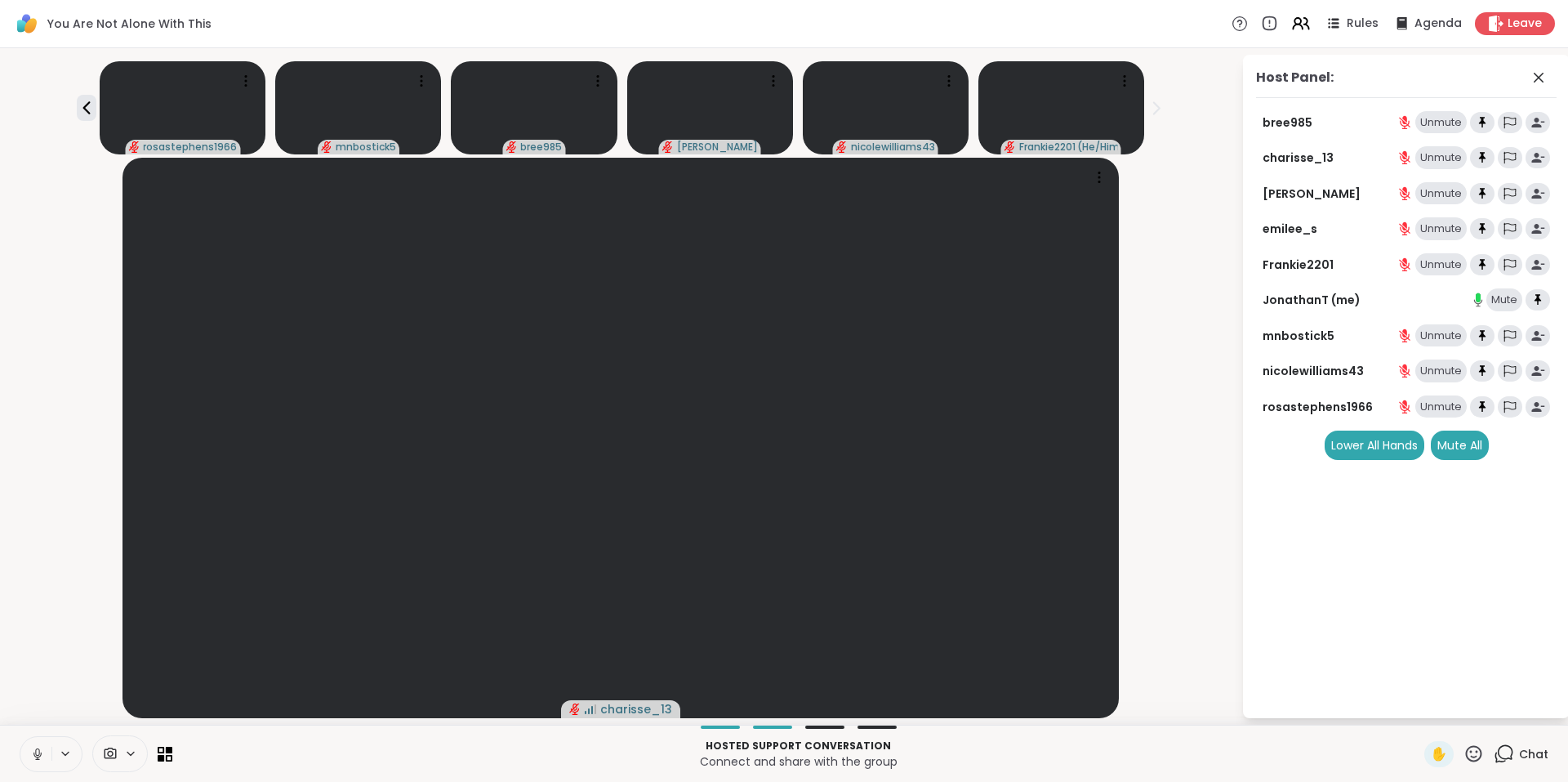
click at [1496, 746] on icon at bounding box center [1504, 754] width 20 height 20
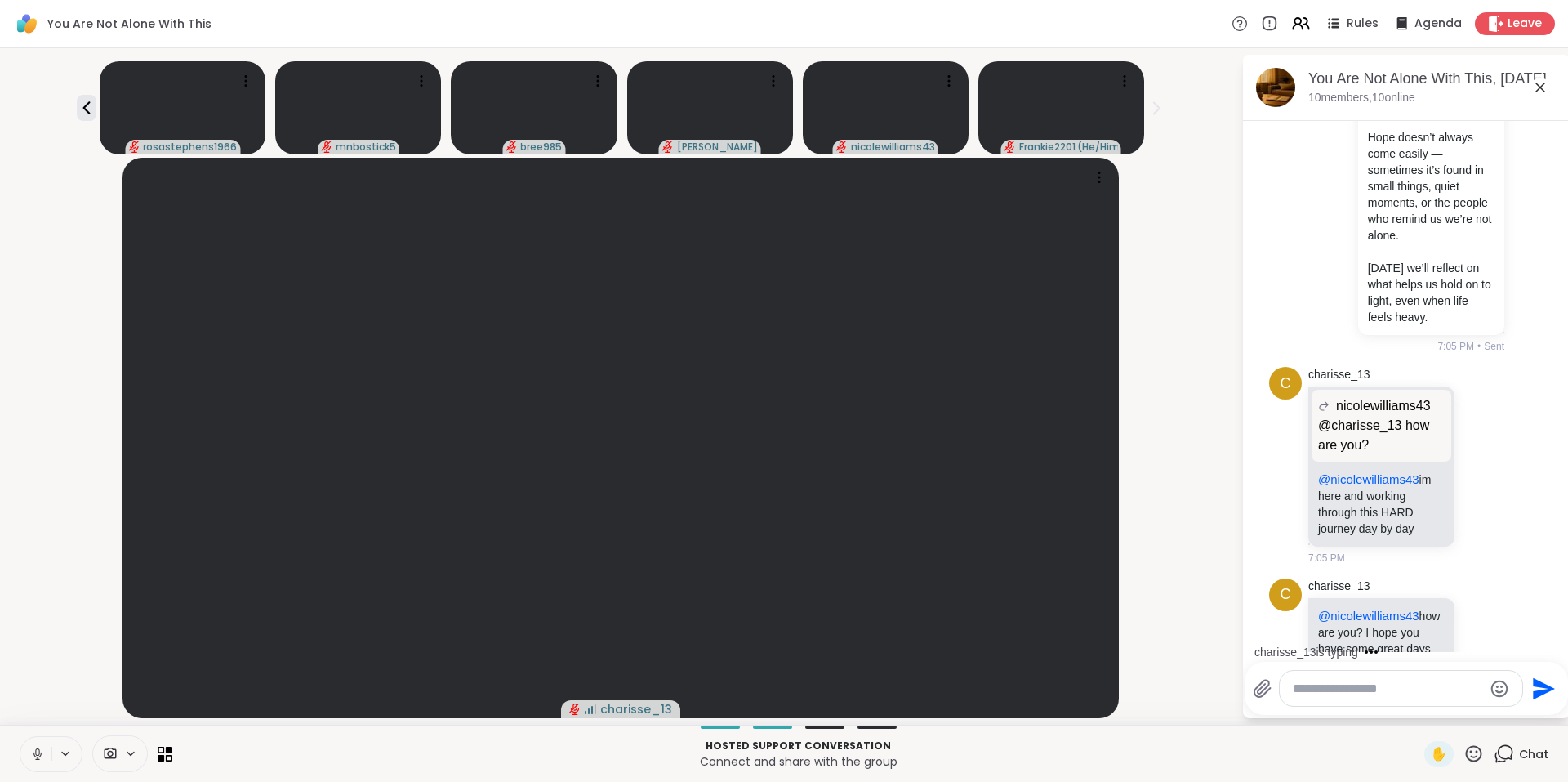
scroll to position [6180, 0]
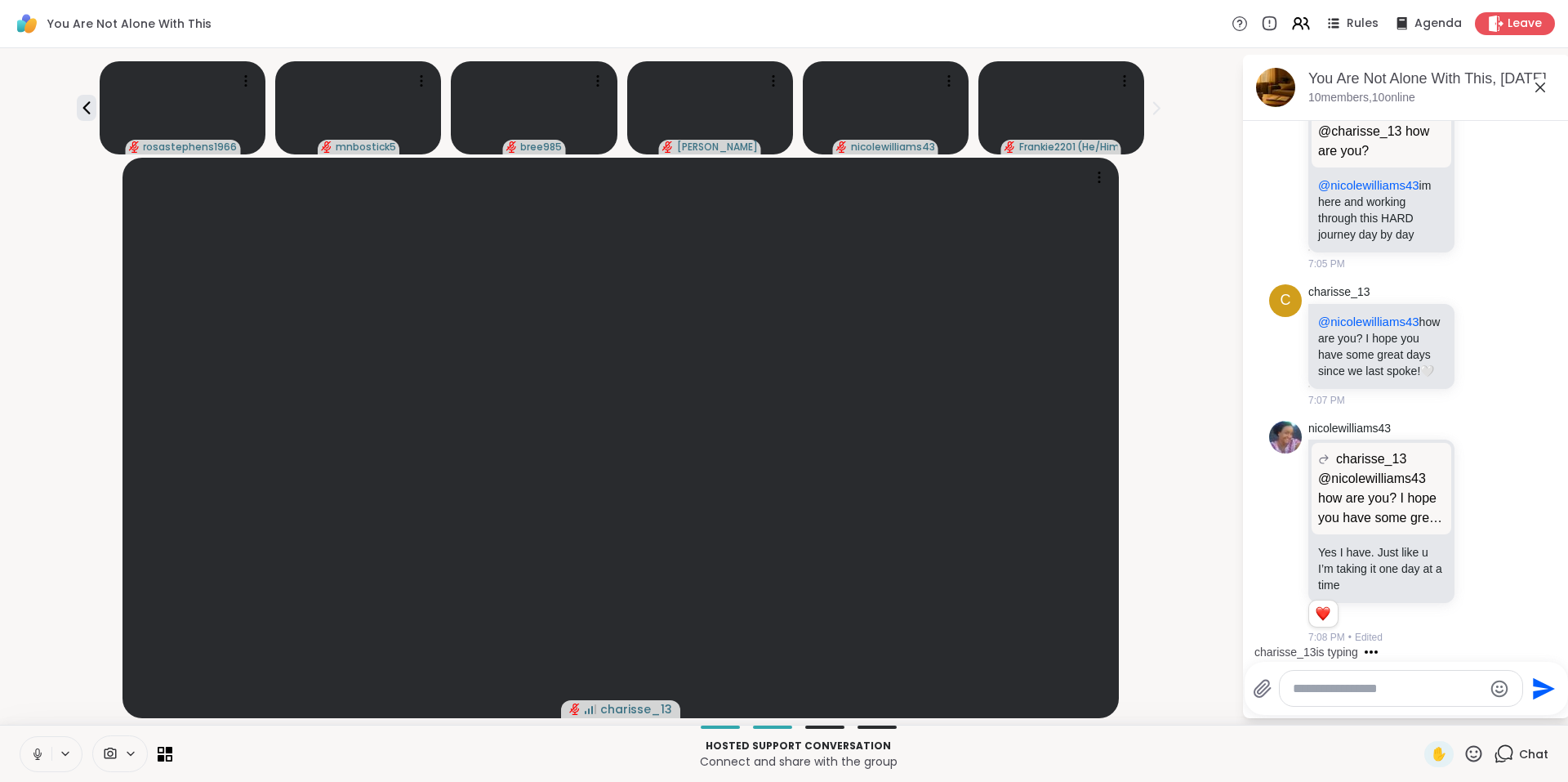
click at [1537, 85] on icon at bounding box center [1540, 87] width 20 height 20
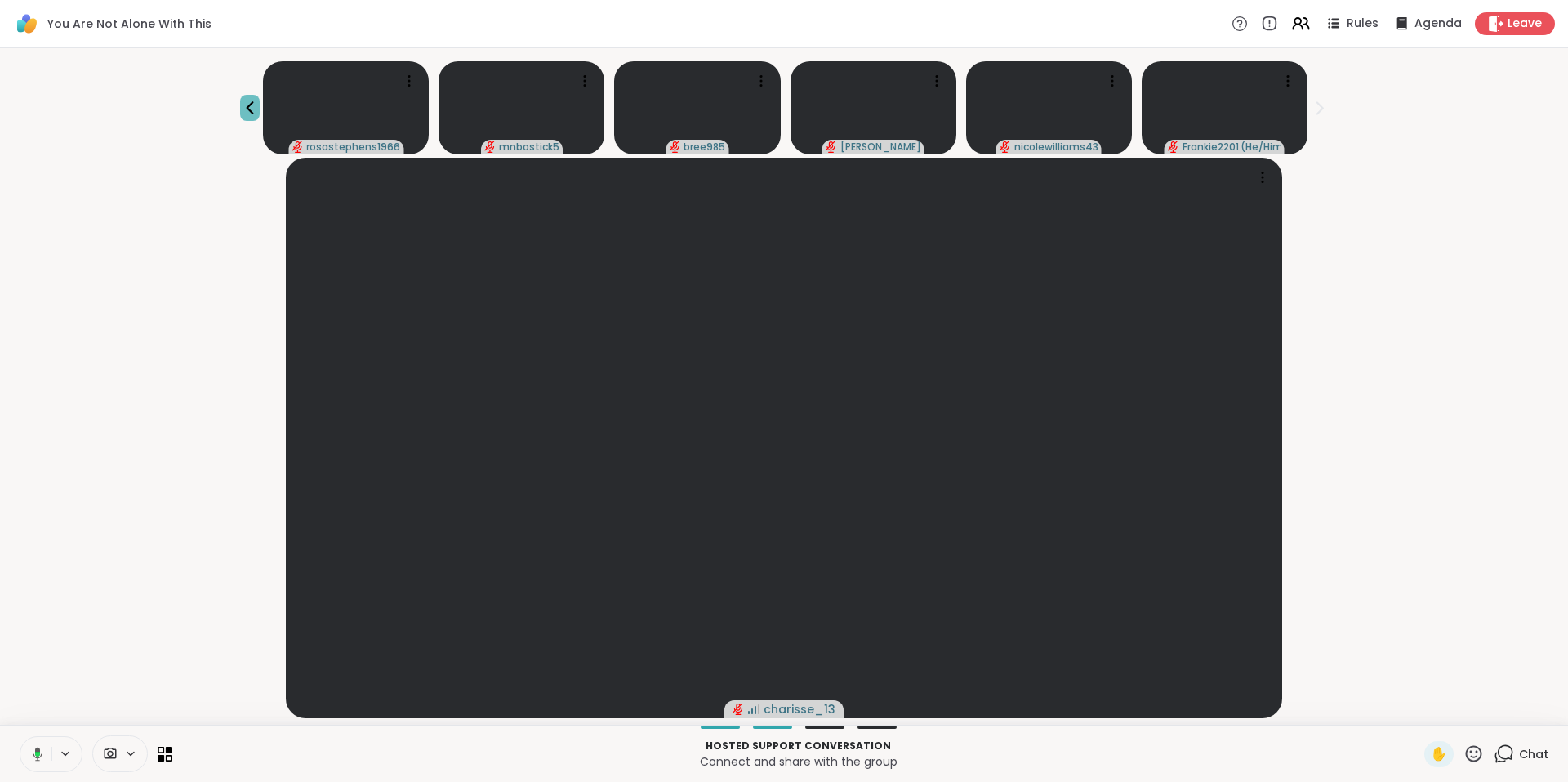
click at [246, 101] on icon at bounding box center [250, 107] width 20 height 20
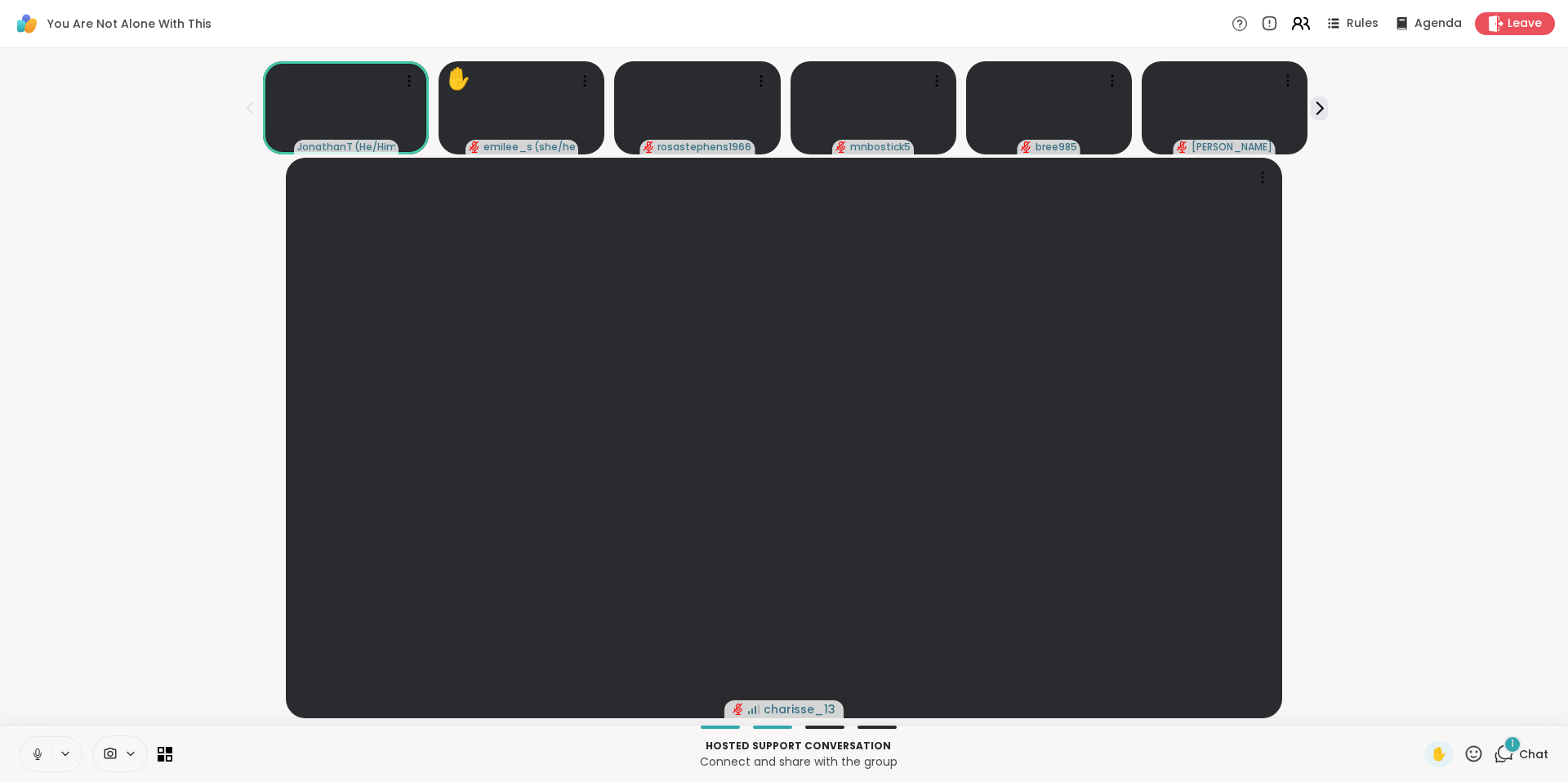
click at [1290, 27] on icon at bounding box center [1301, 23] width 20 height 20
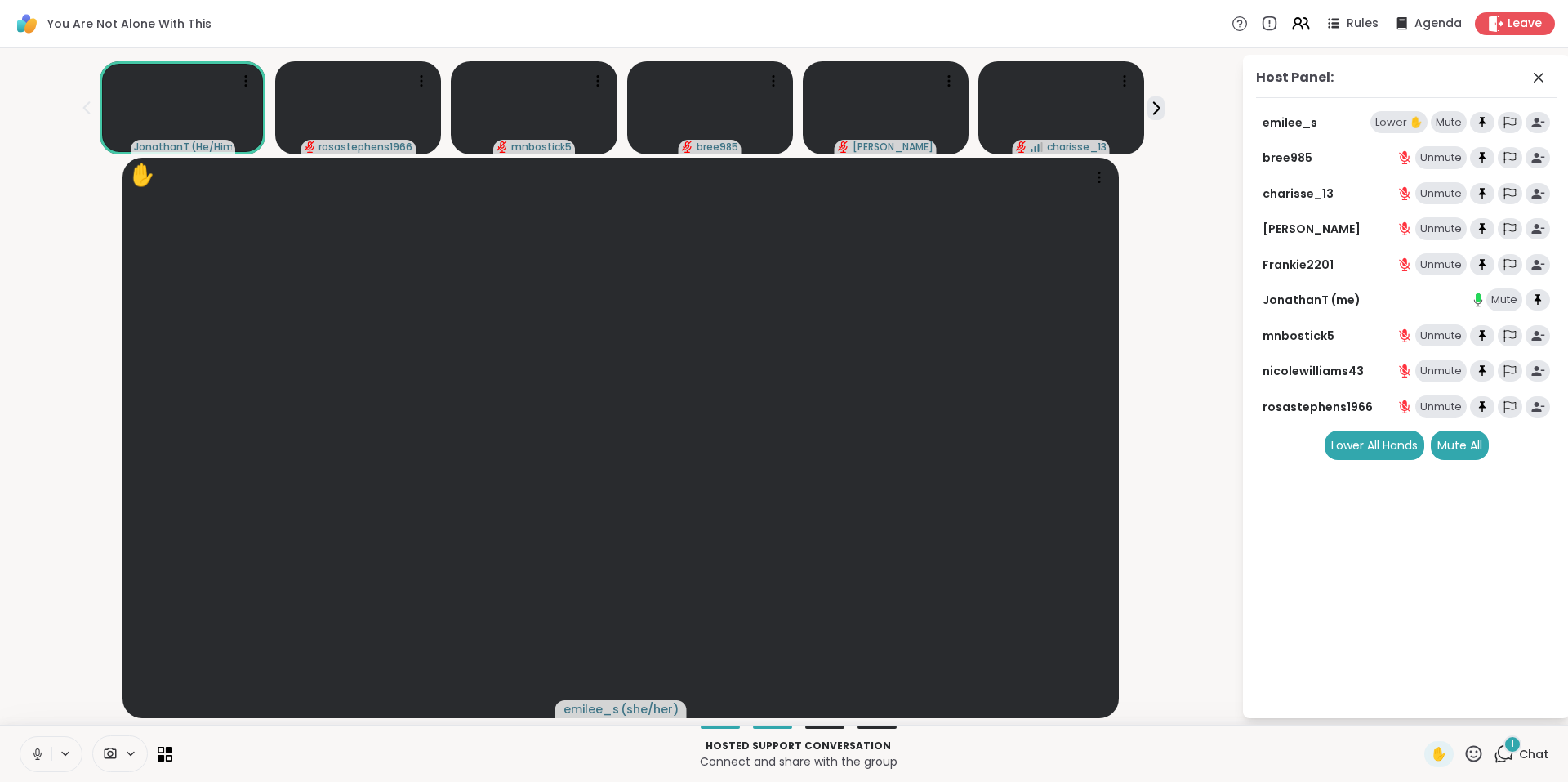
click at [1397, 124] on div "Lower ✋" at bounding box center [1399, 122] width 57 height 23
click at [1503, 751] on div "2" at bounding box center [1512, 744] width 18 height 18
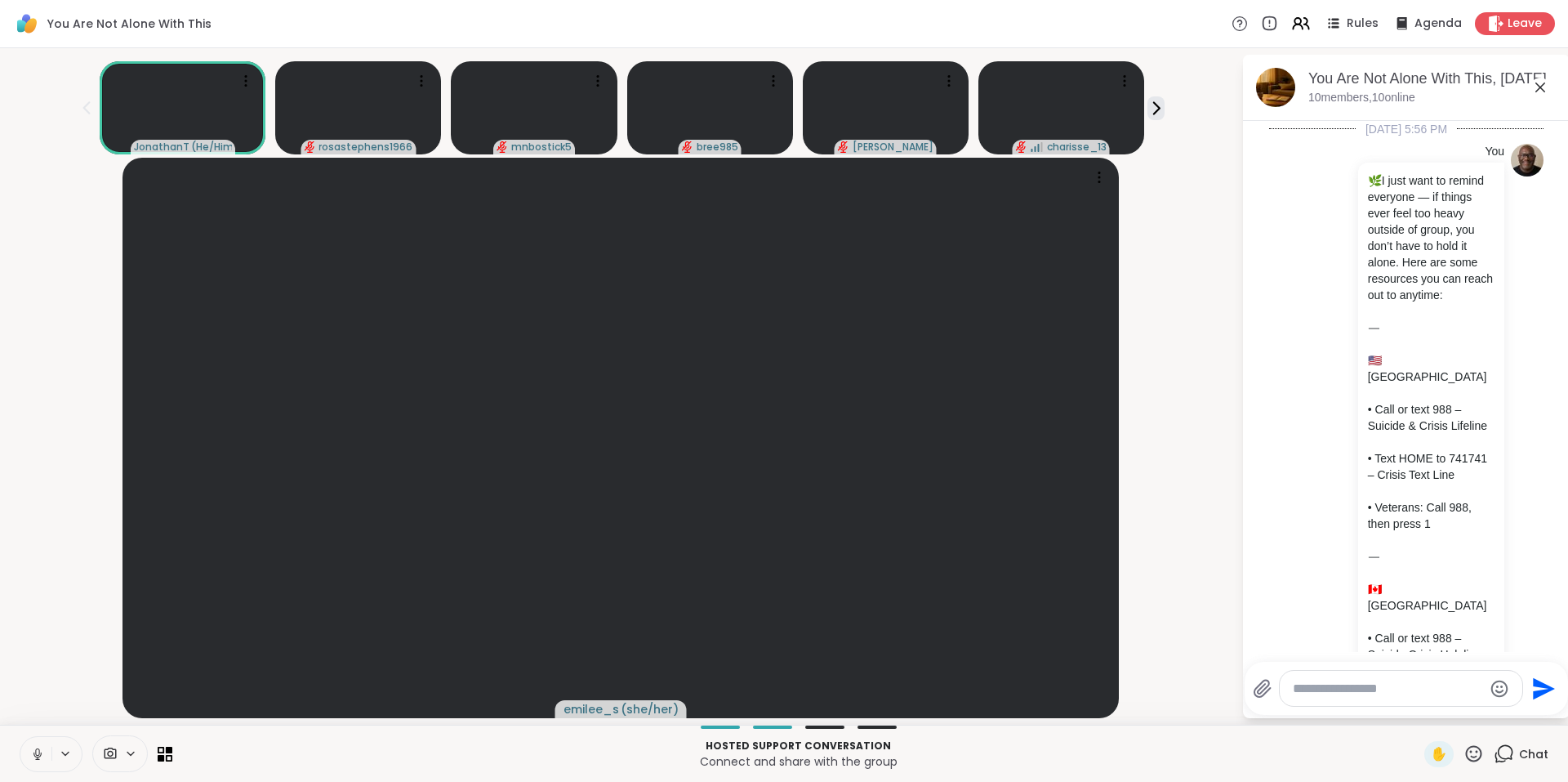
scroll to position [6754, 0]
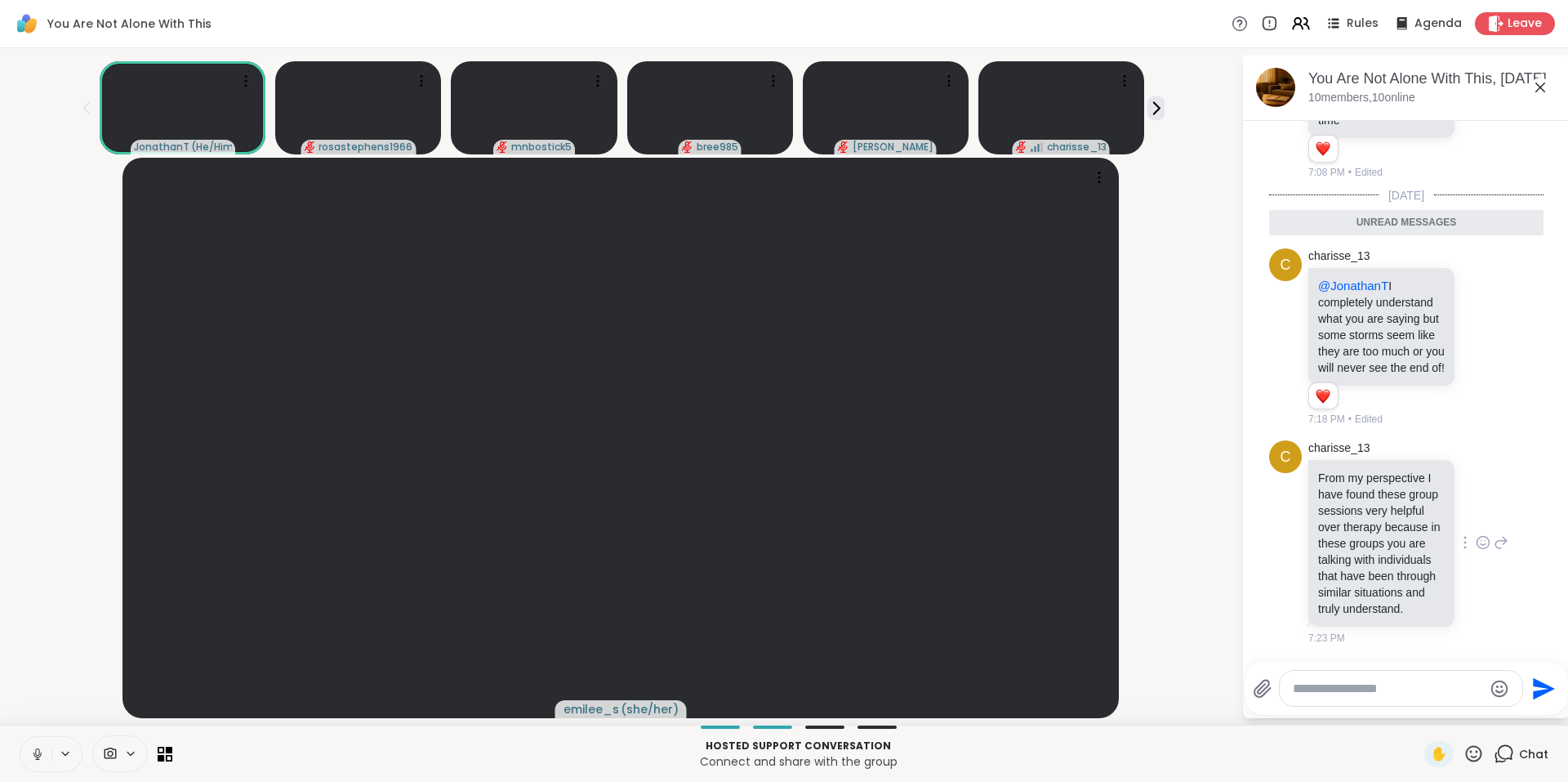
click at [1476, 534] on icon at bounding box center [1483, 542] width 14 height 16
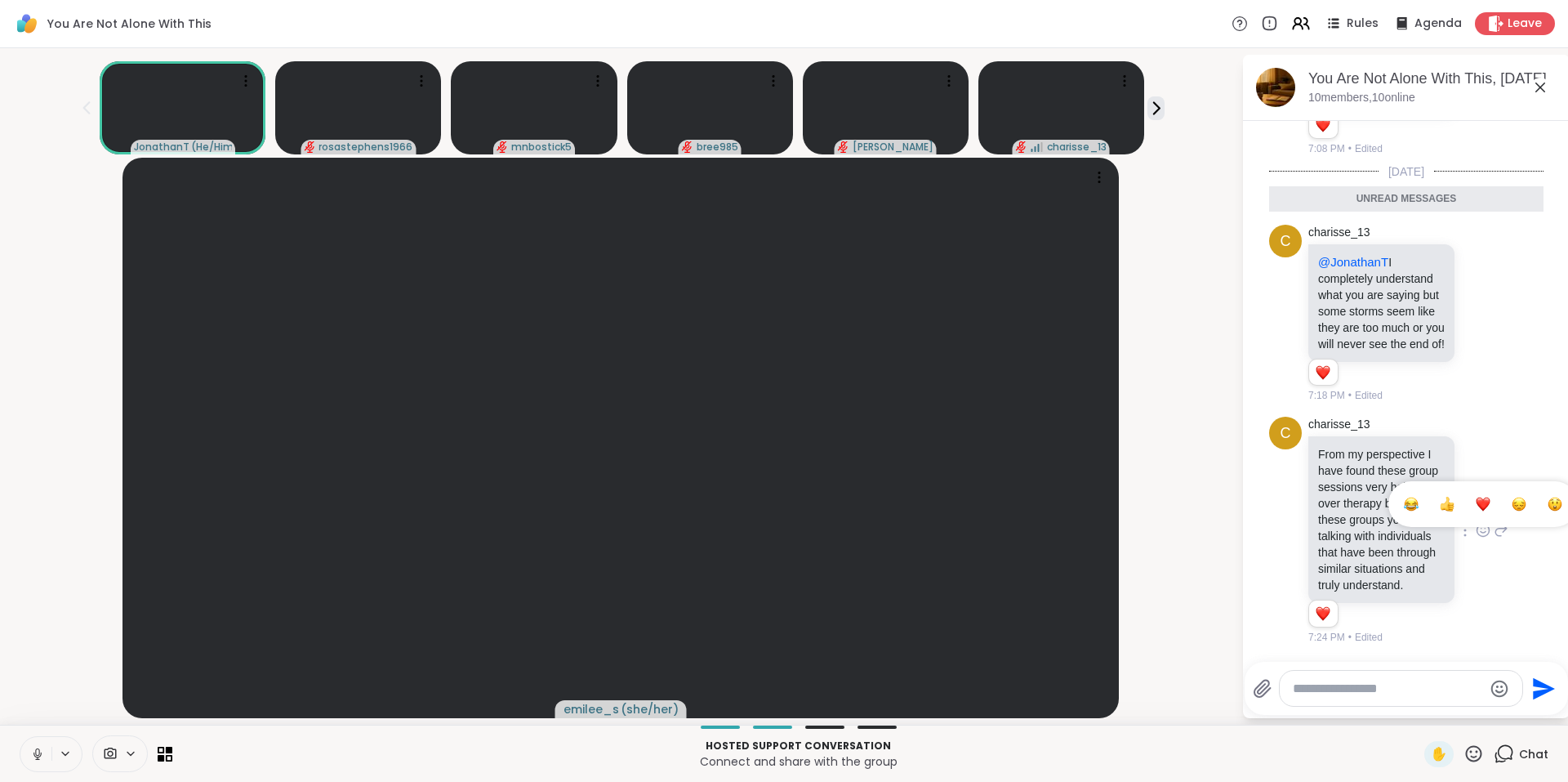
scroll to position [6778, 0]
click at [1476, 497] on div "Select Reaction: Heart" at bounding box center [1483, 503] width 14 height 14
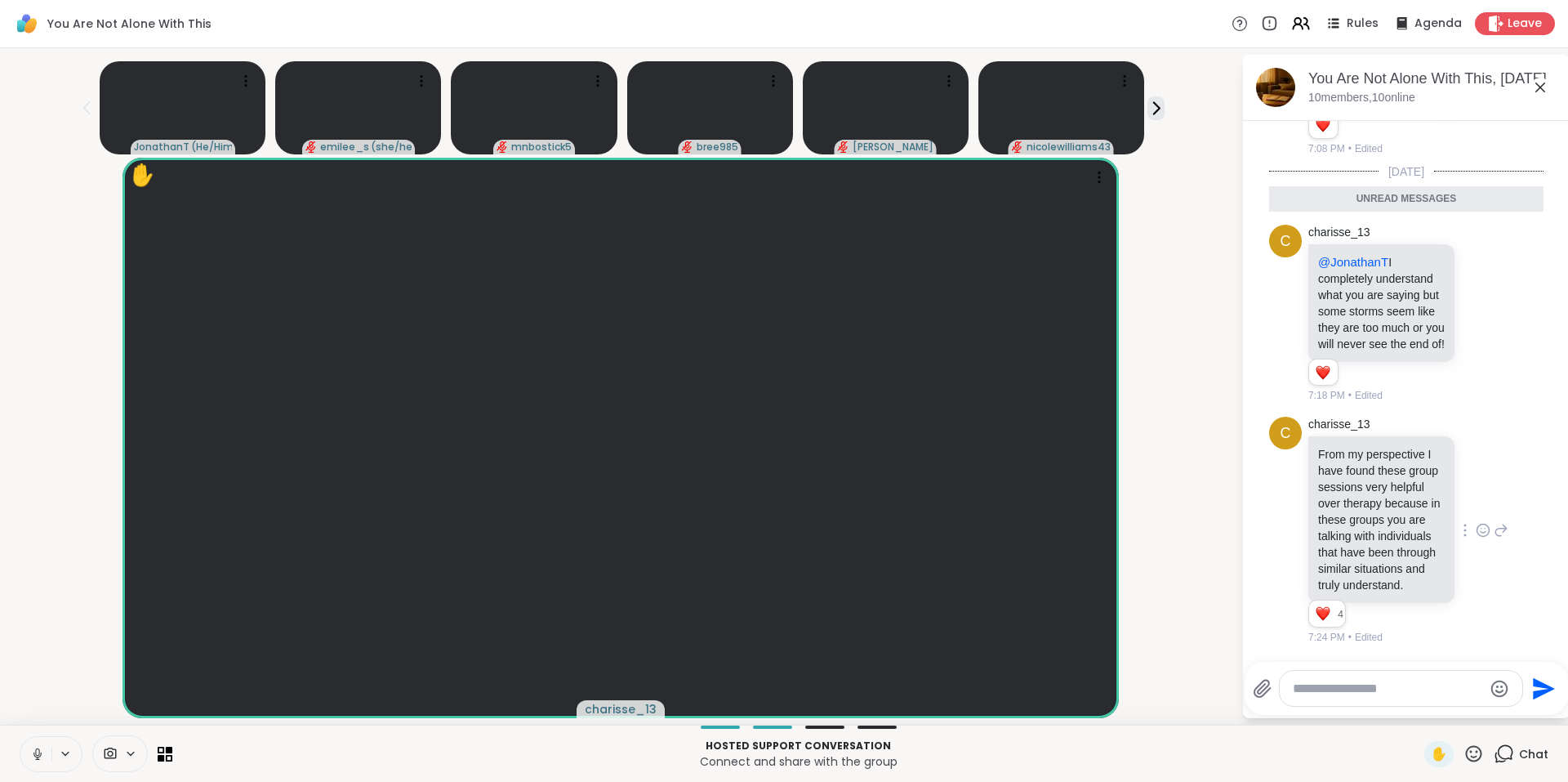
click at [1542, 89] on icon at bounding box center [1541, 88] width 10 height 10
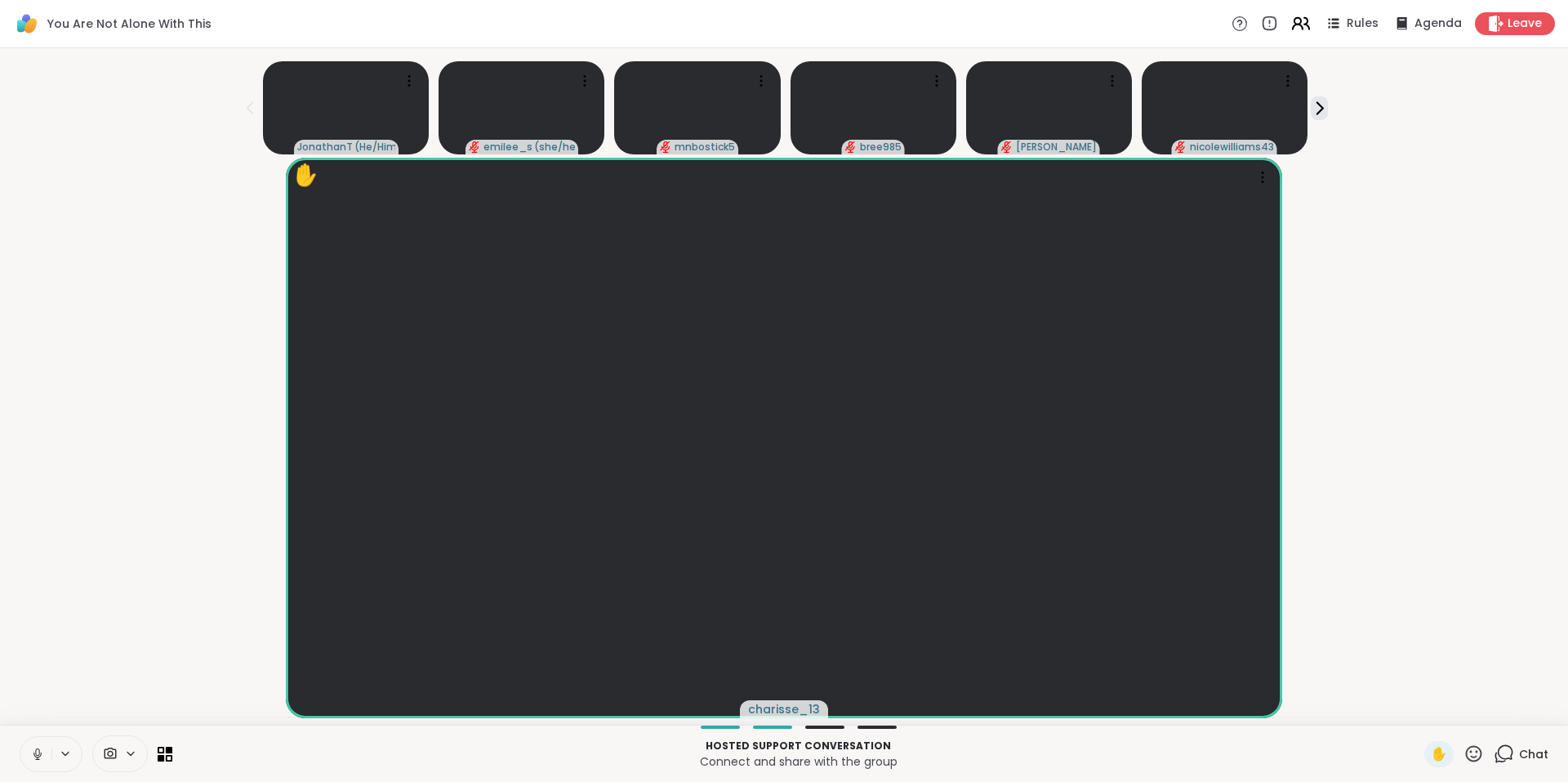
click at [1294, 27] on icon at bounding box center [1298, 27] width 10 height 5
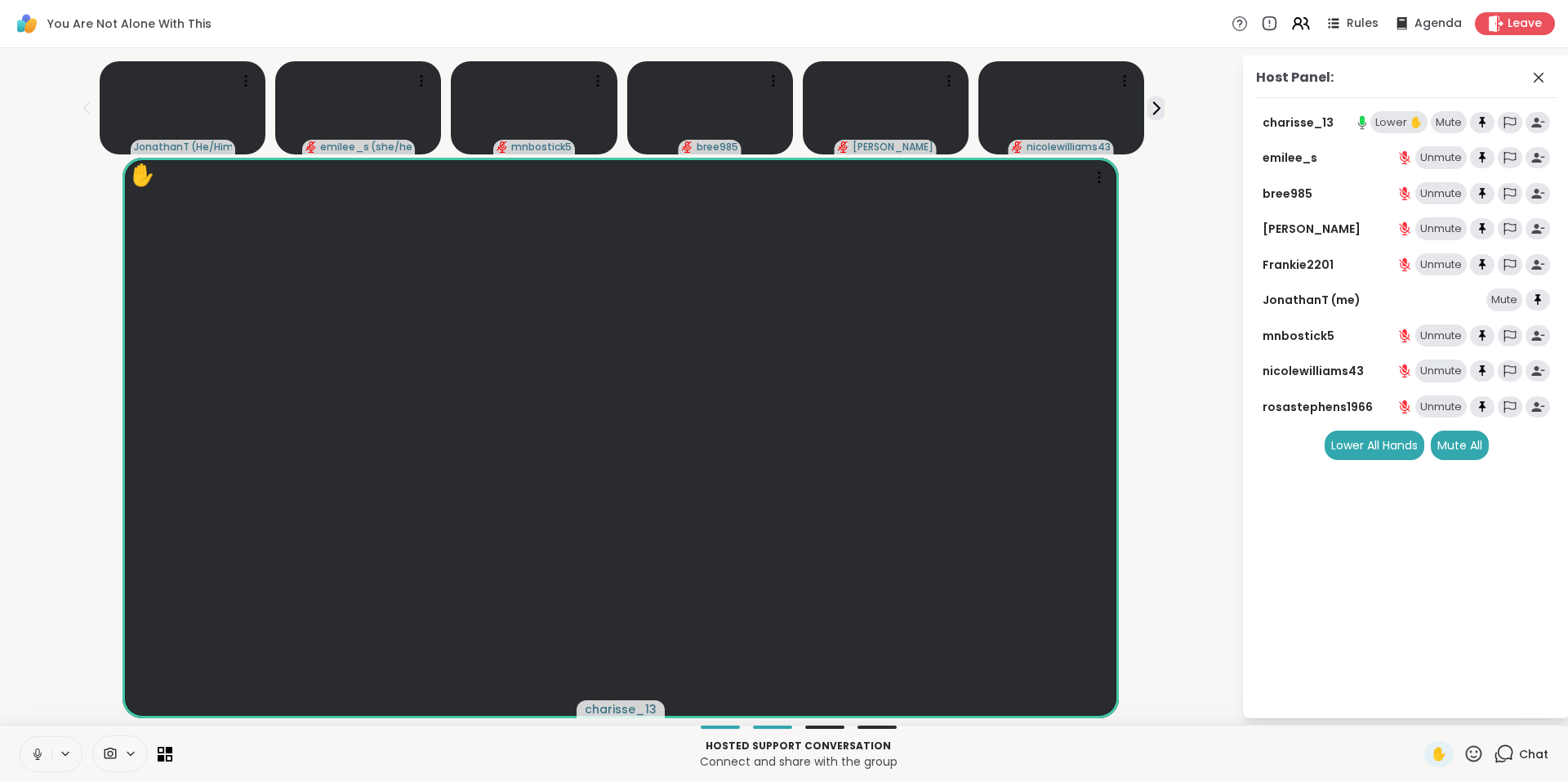
click at [1384, 117] on div "Lower ✋" at bounding box center [1399, 122] width 57 height 23
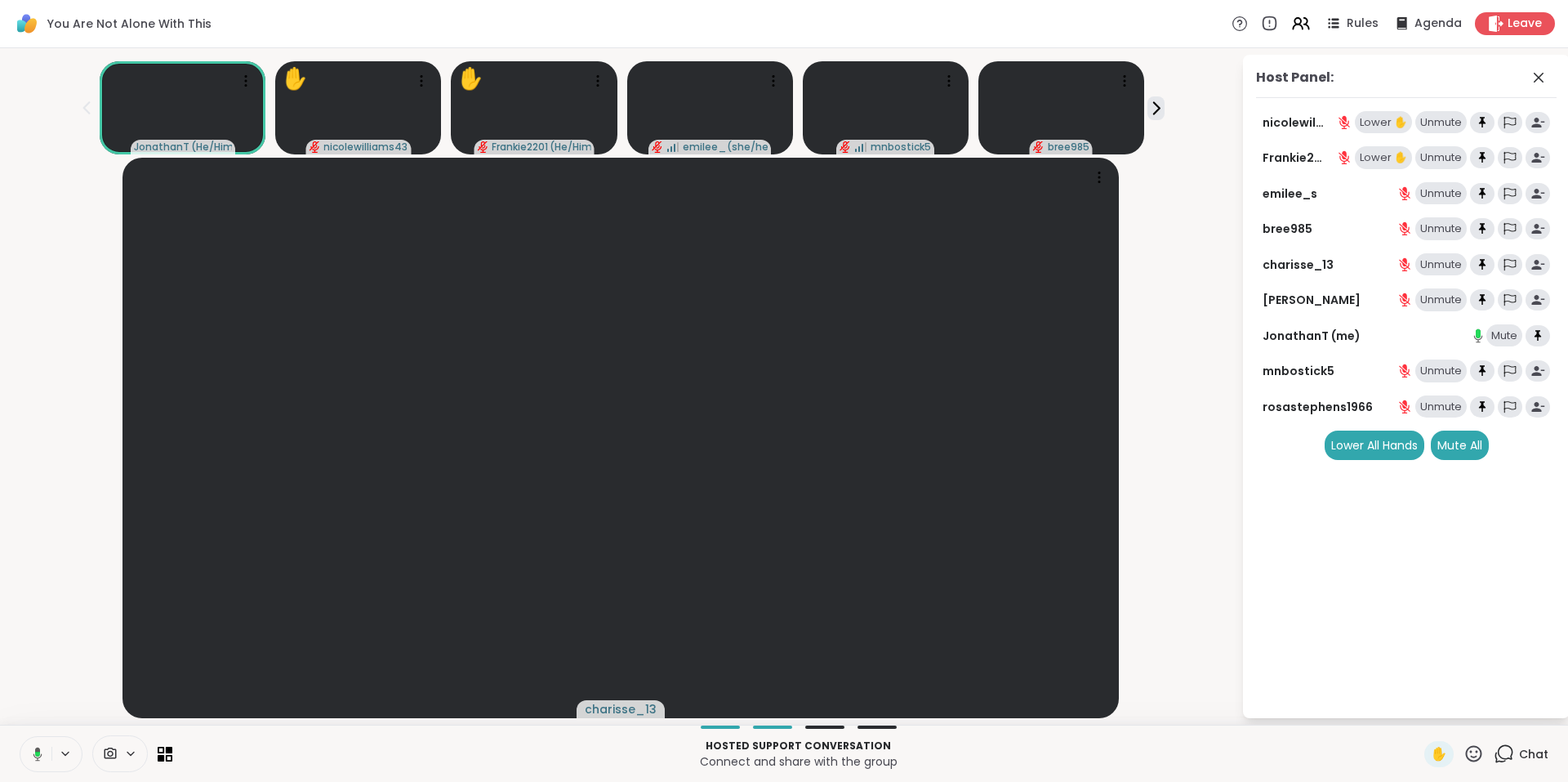
click at [1387, 122] on div "Lower ✋" at bounding box center [1383, 122] width 57 height 23
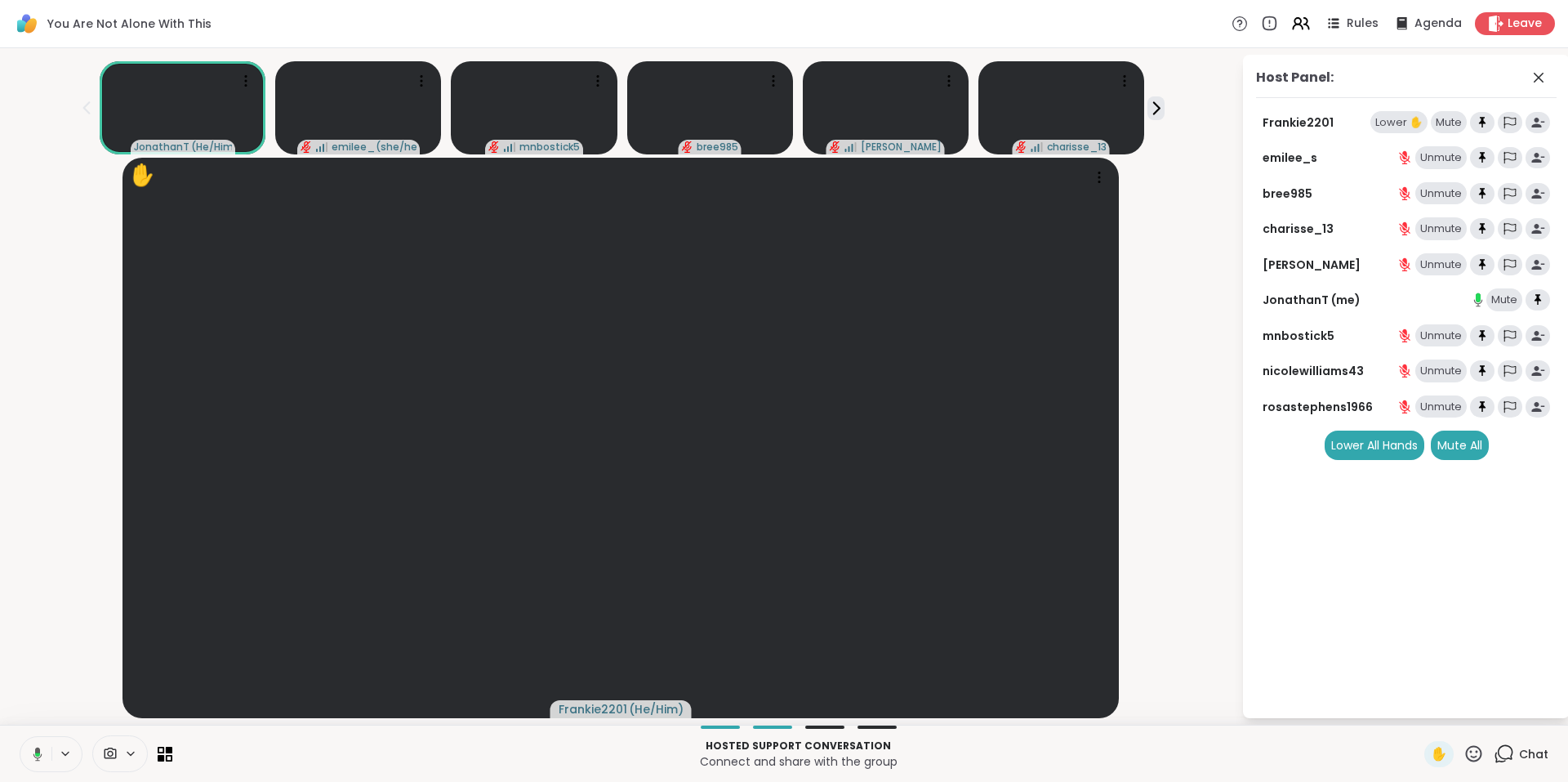
click at [1382, 124] on div "Lower ✋" at bounding box center [1399, 122] width 57 height 23
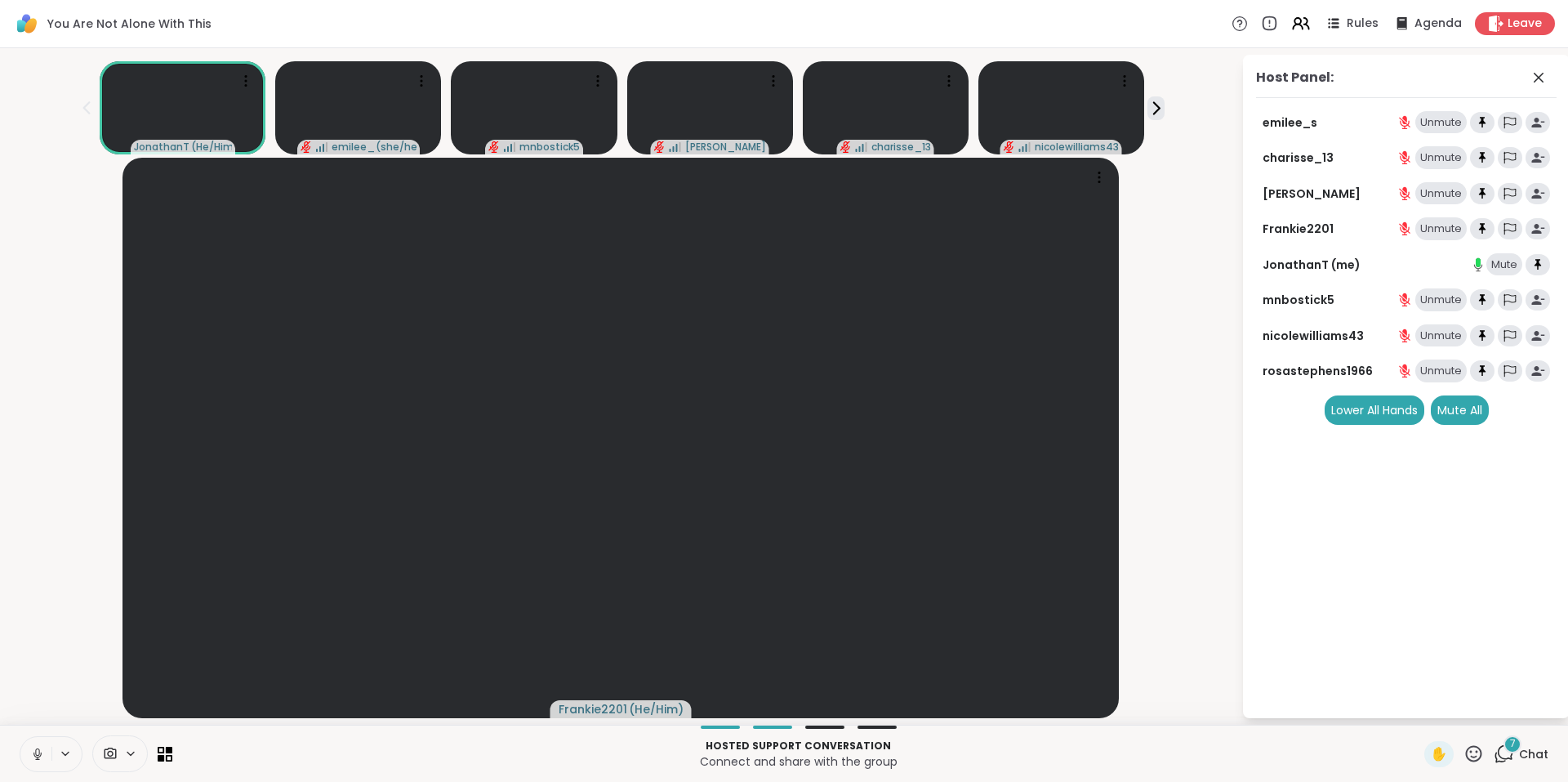
click at [1510, 745] on span "7" at bounding box center [1513, 744] width 6 height 14
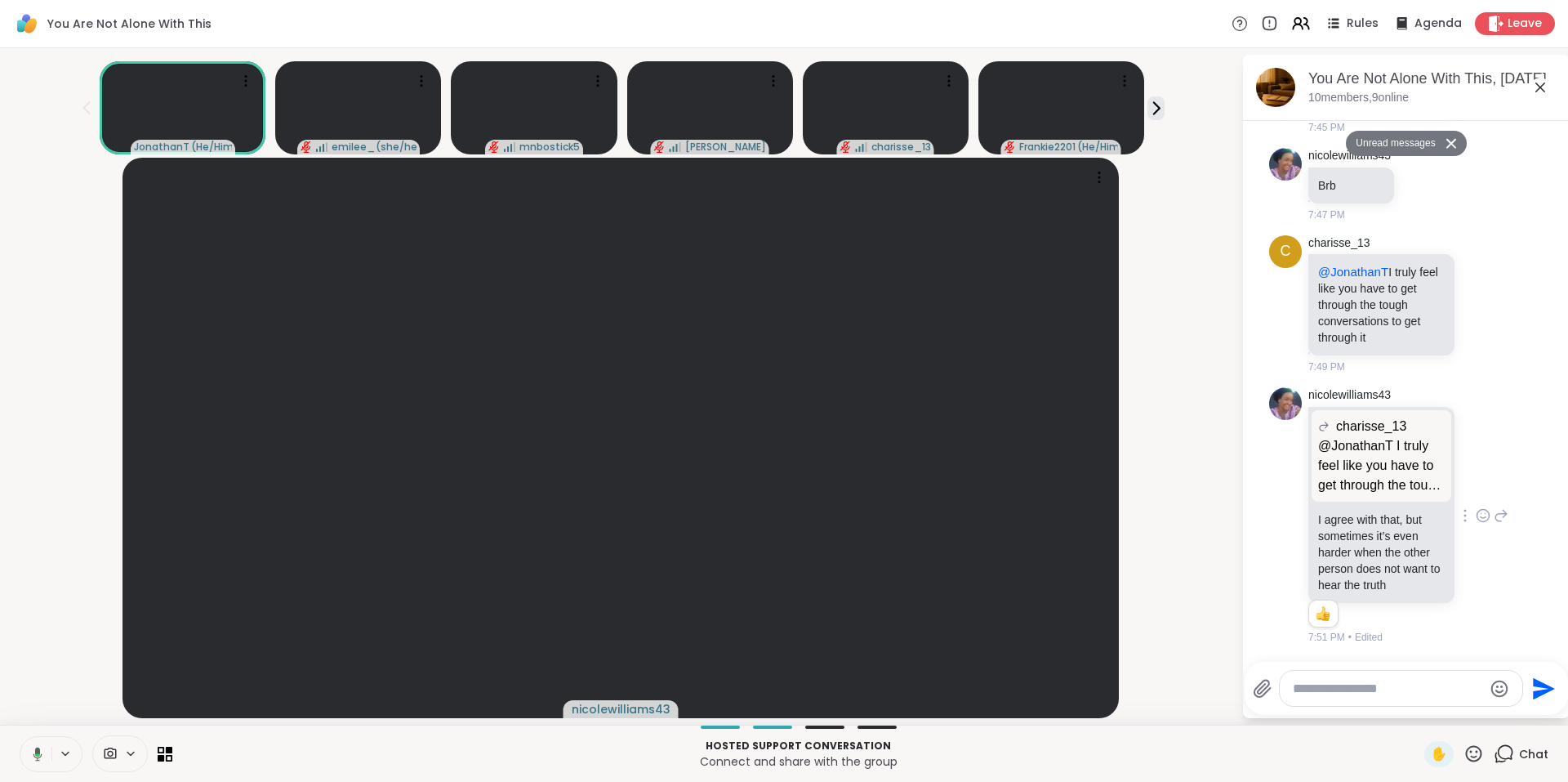
scroll to position [8364, 0]
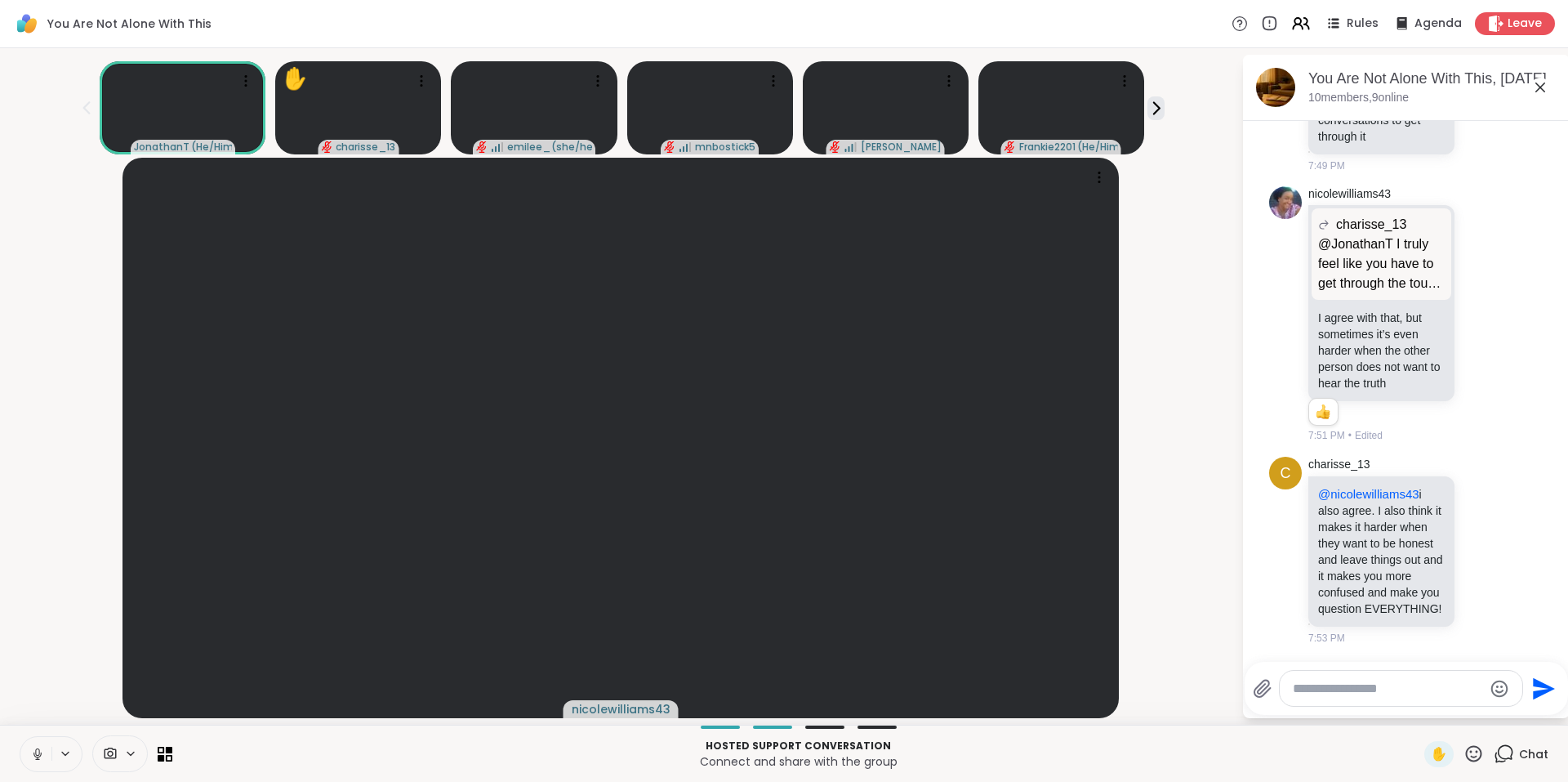
click at [1542, 89] on icon at bounding box center [1540, 87] width 20 height 20
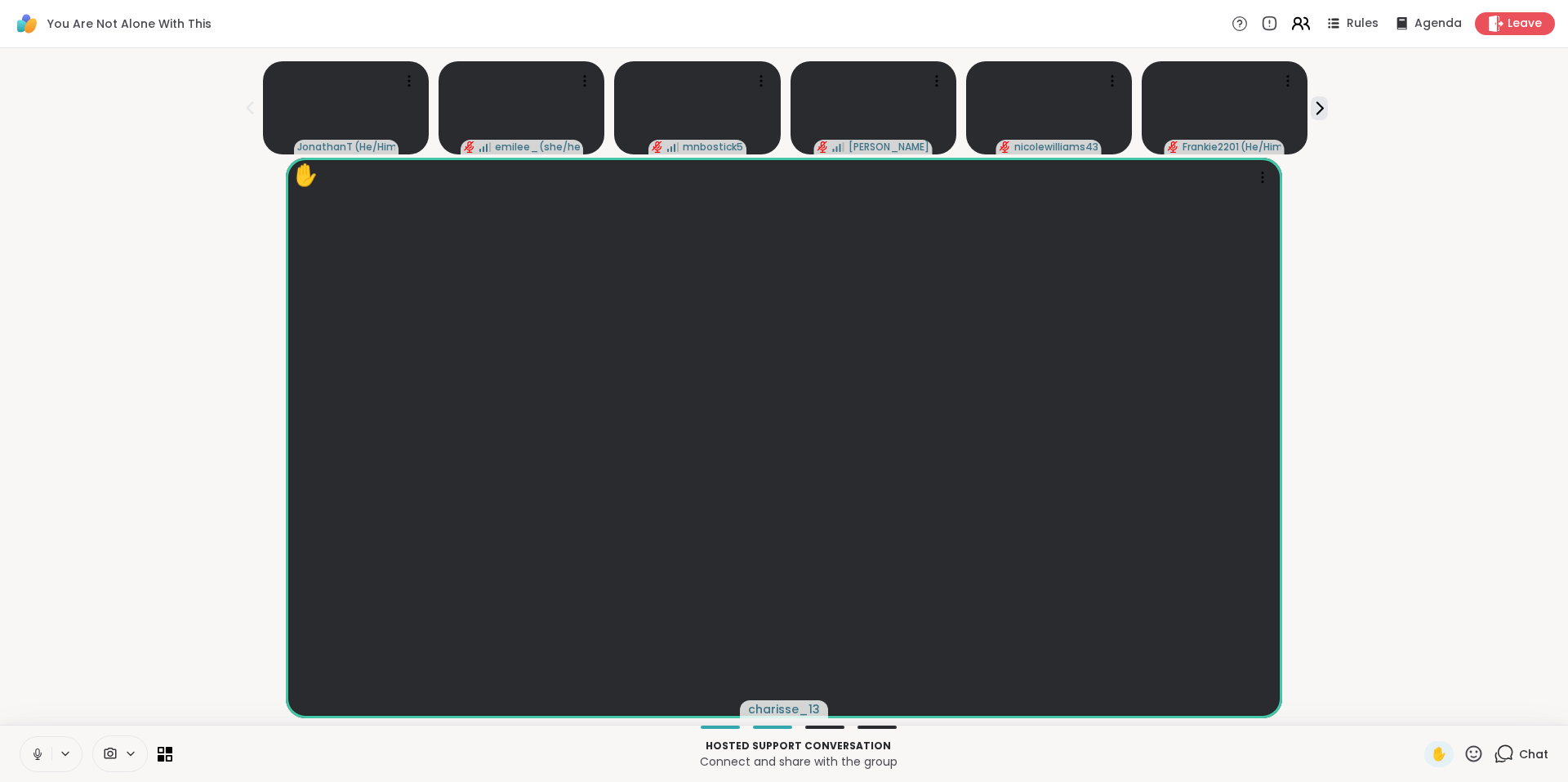
click at [1299, 31] on icon at bounding box center [1301, 23] width 20 height 20
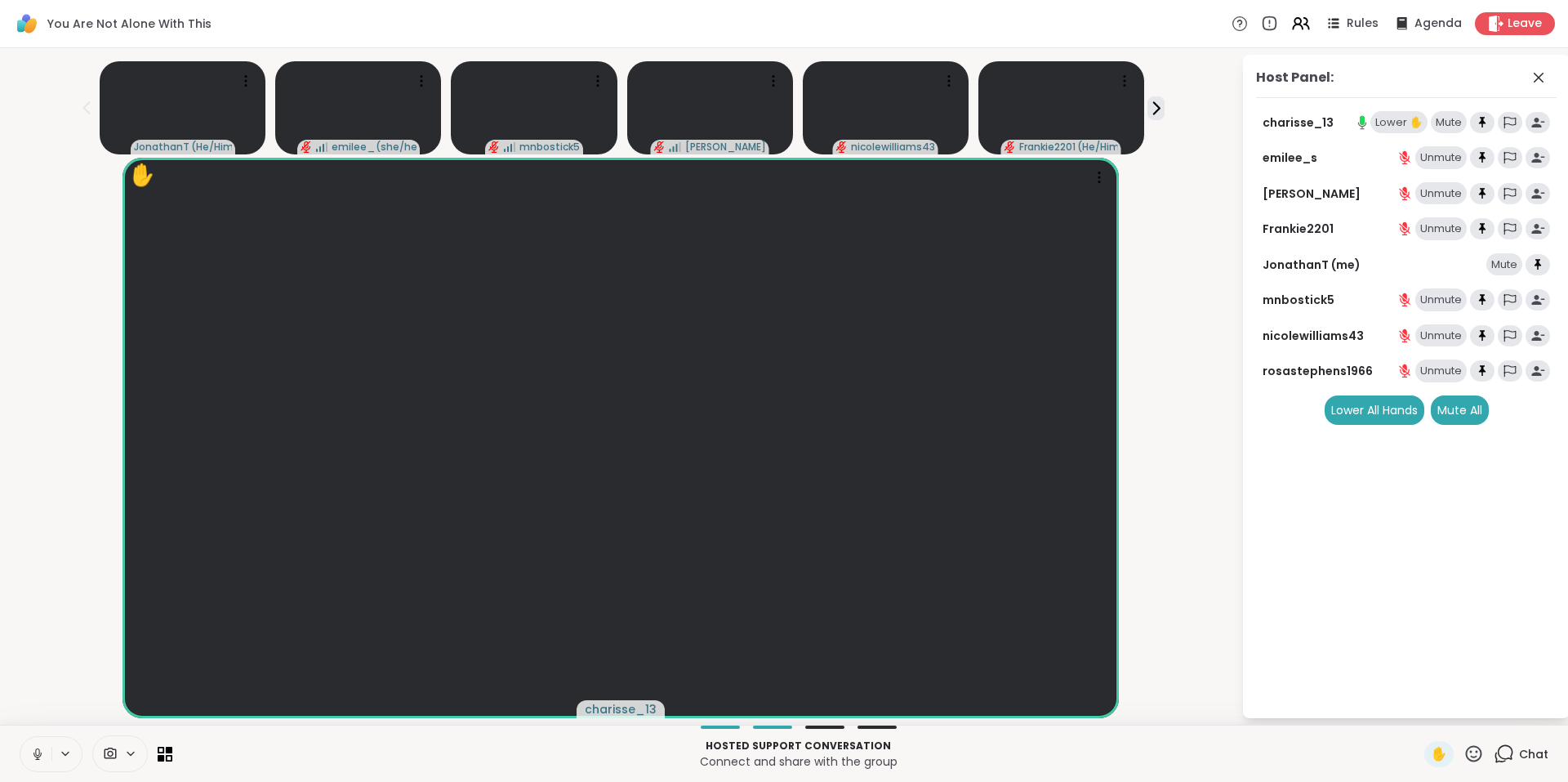
click at [1381, 115] on div "Lower ✋" at bounding box center [1399, 122] width 57 height 23
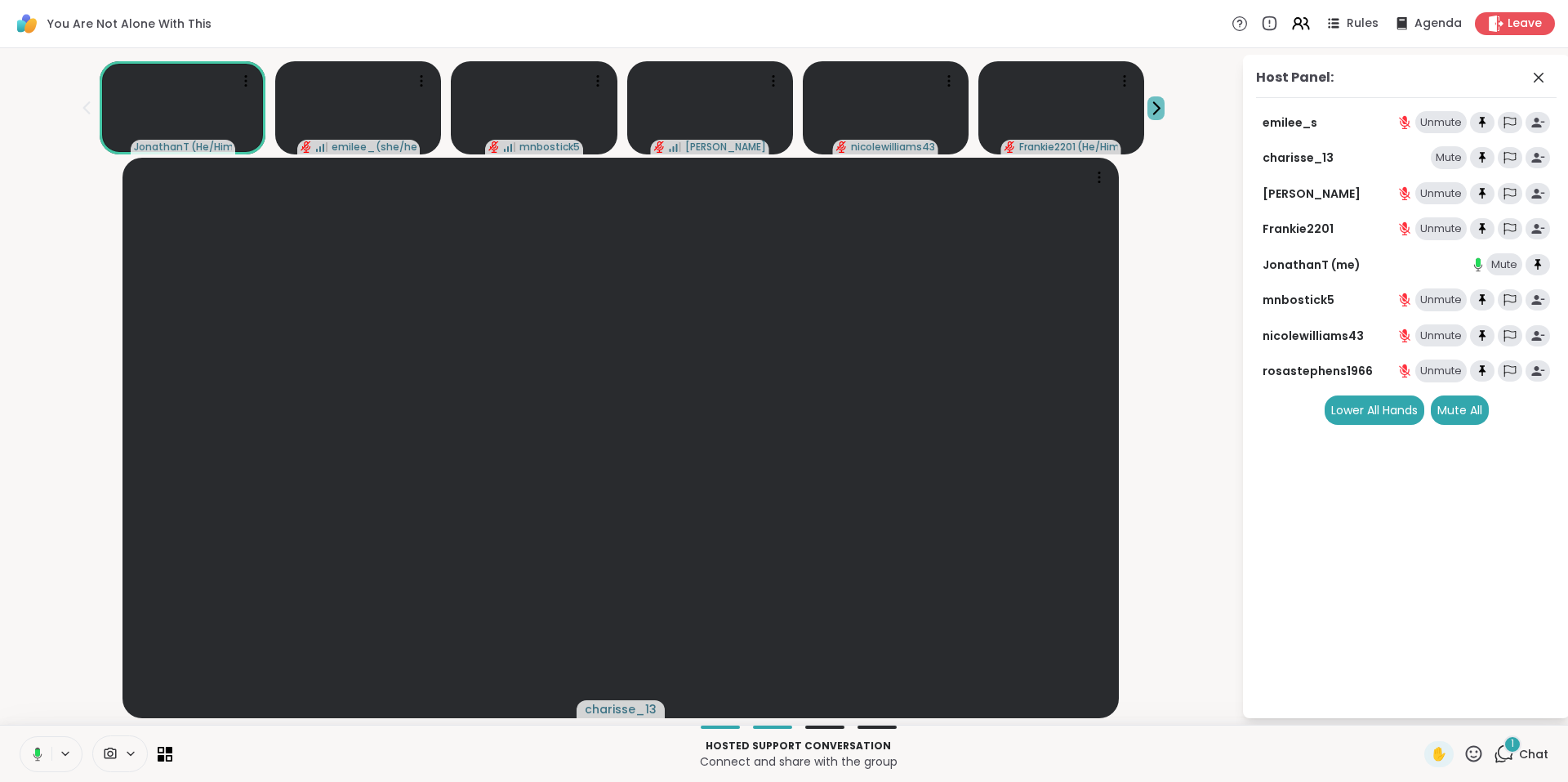
click at [1157, 108] on icon at bounding box center [1156, 108] width 17 height 17
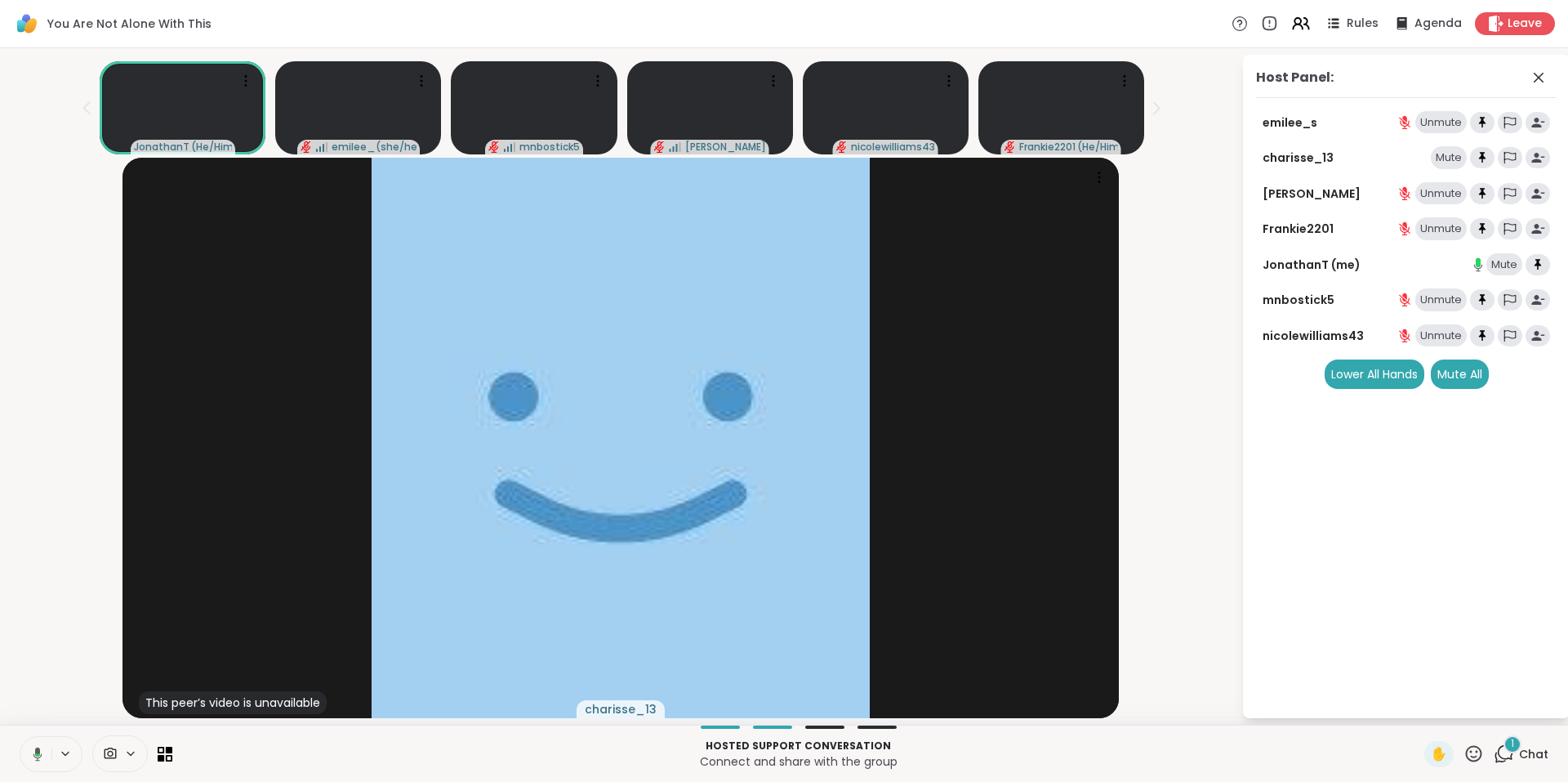
click at [1494, 755] on icon at bounding box center [1504, 754] width 20 height 20
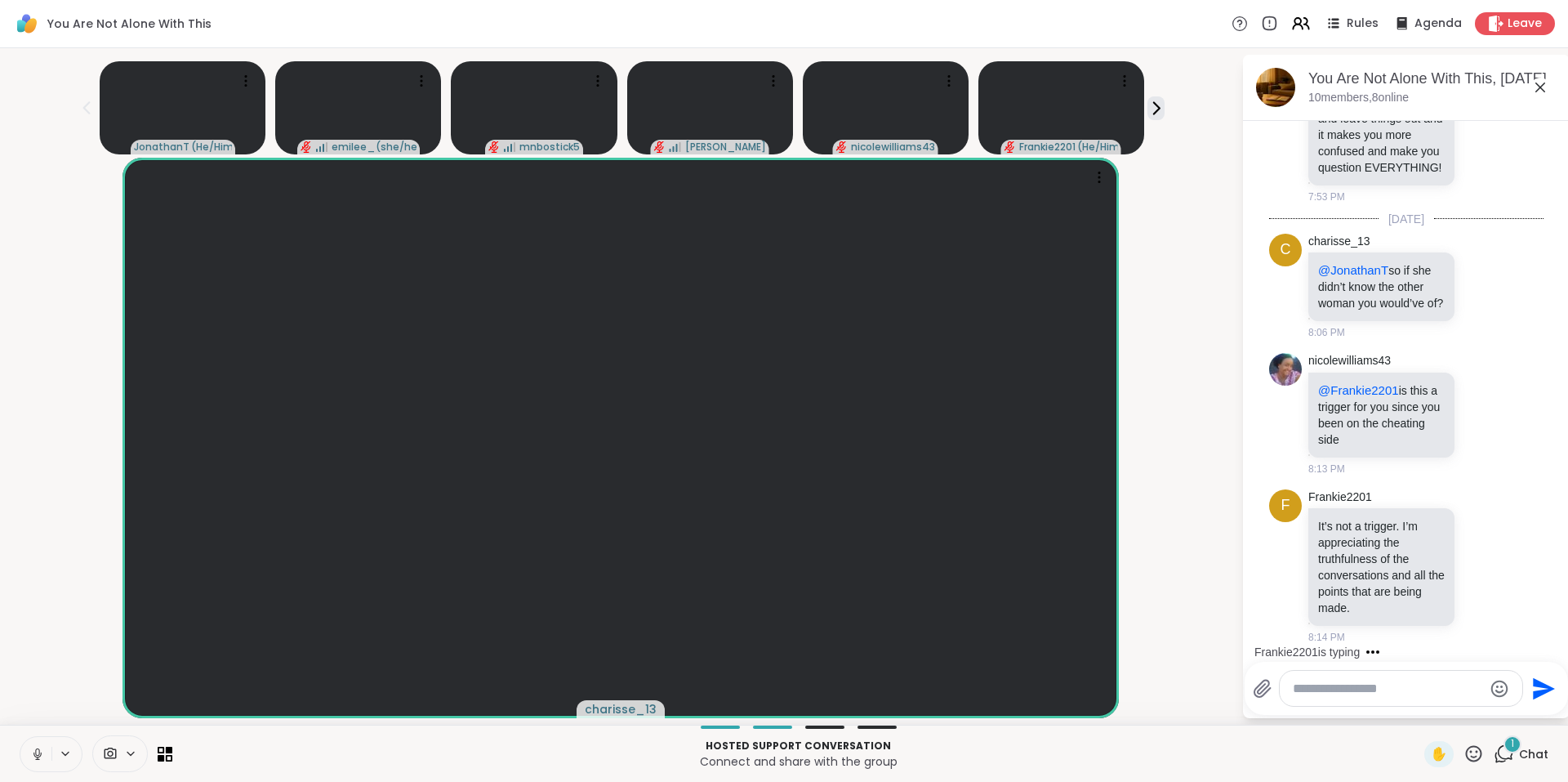
scroll to position [8806, 0]
click at [1476, 561] on icon at bounding box center [1483, 566] width 14 height 16
click at [1467, 538] on button "Select Reaction: Heart" at bounding box center [1483, 540] width 32 height 32
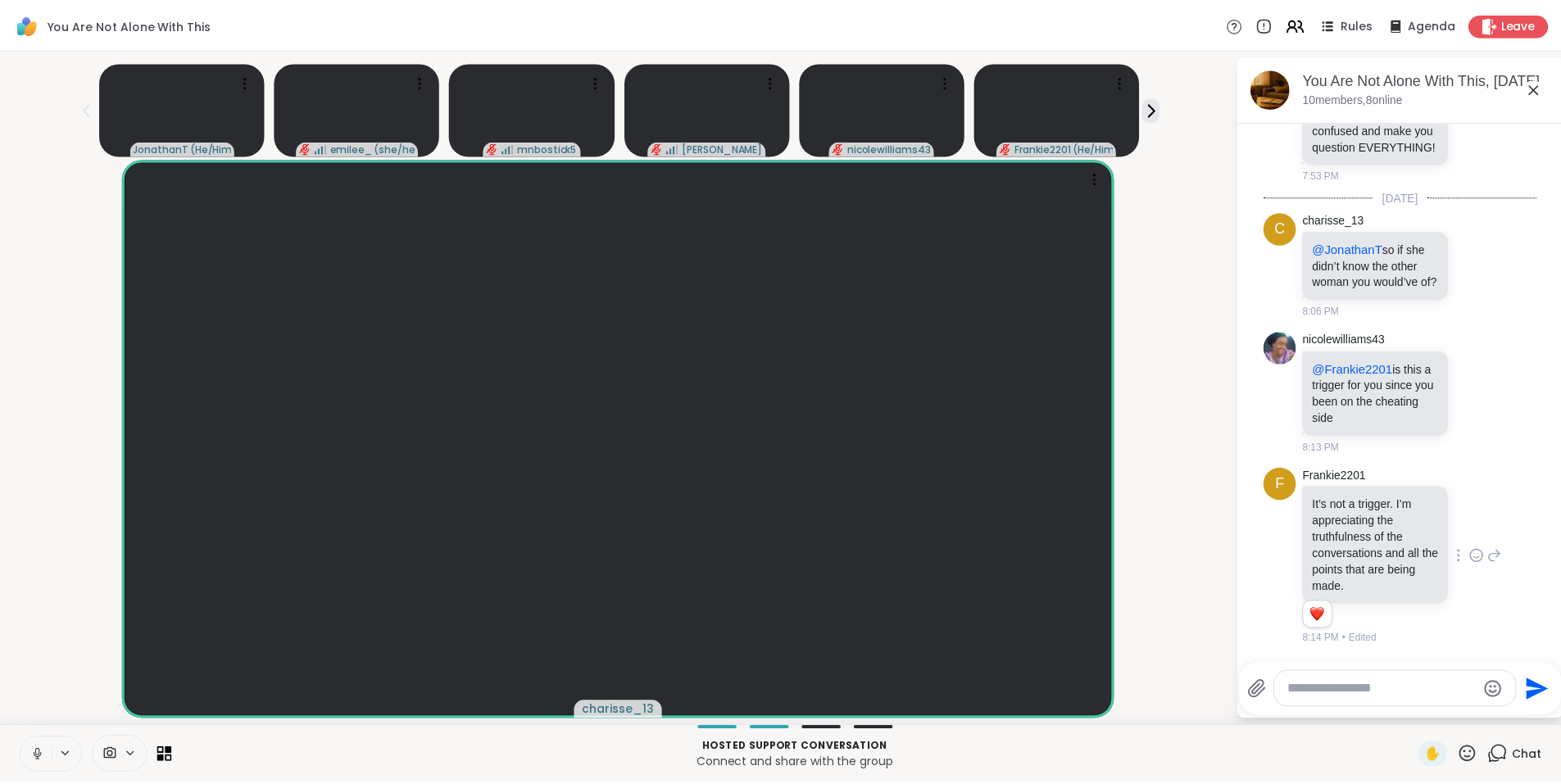
scroll to position [8852, 0]
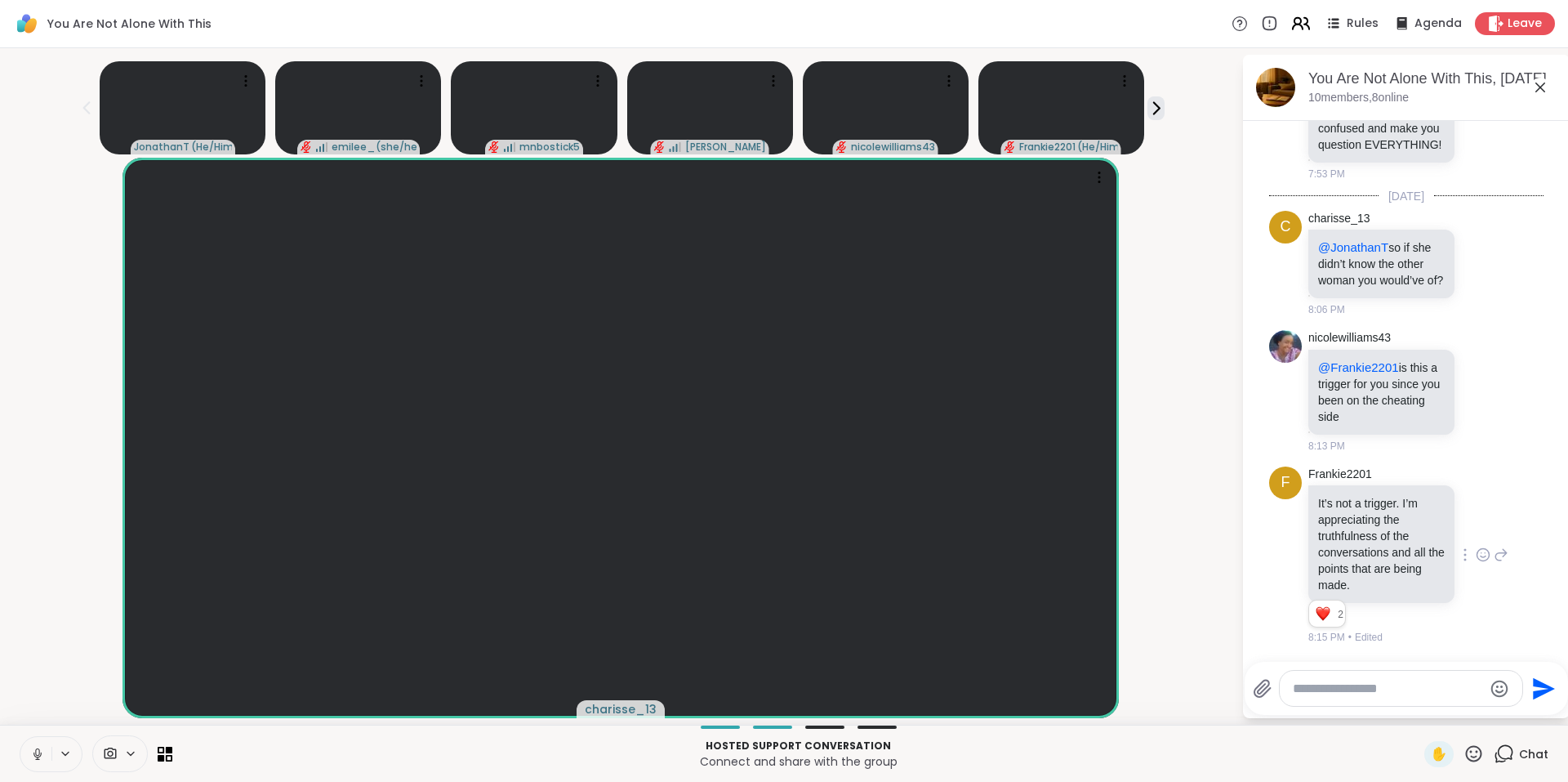
click at [1293, 20] on icon at bounding box center [1301, 23] width 20 height 20
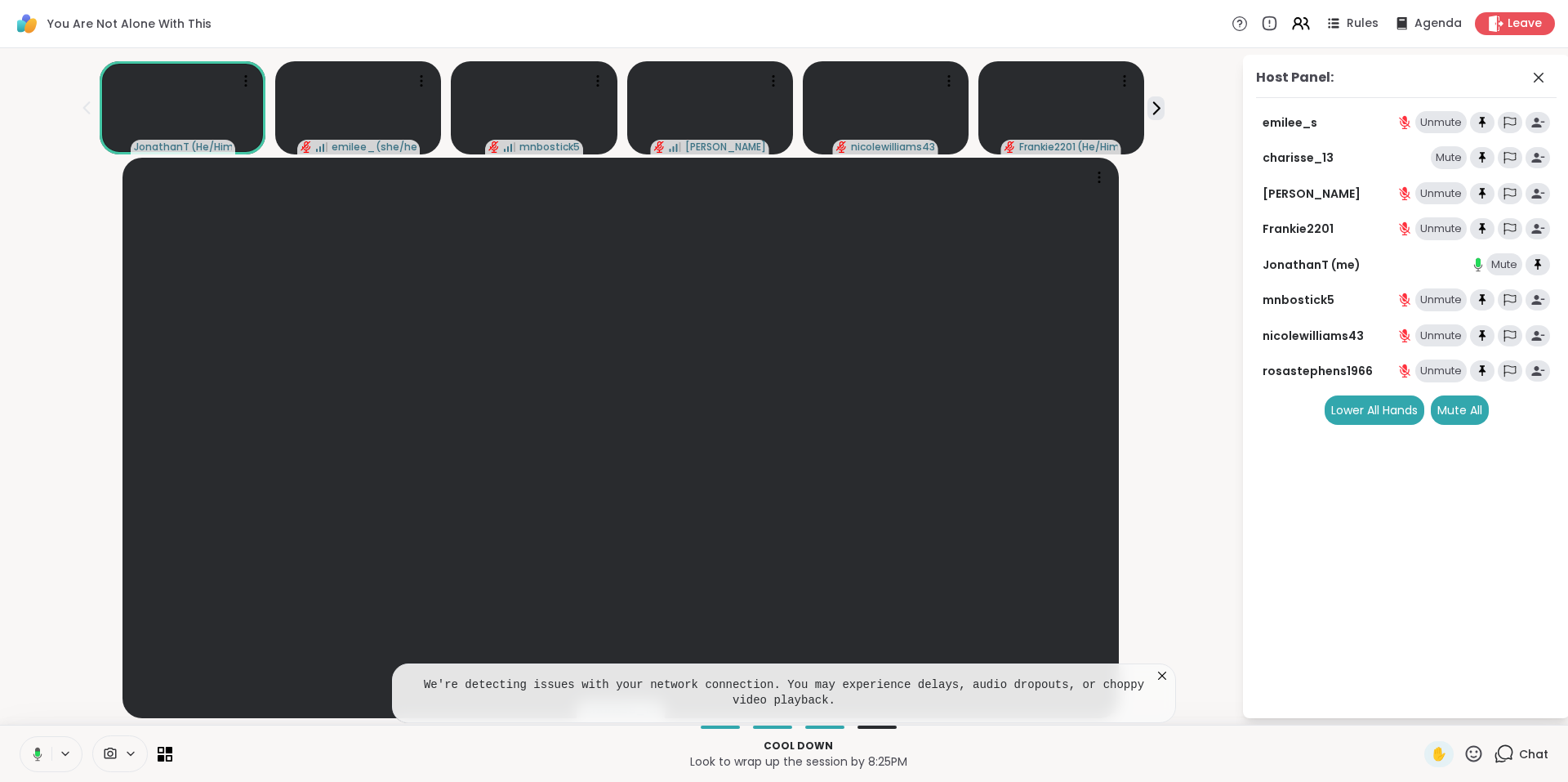
click at [1160, 675] on icon at bounding box center [1162, 675] width 16 height 16
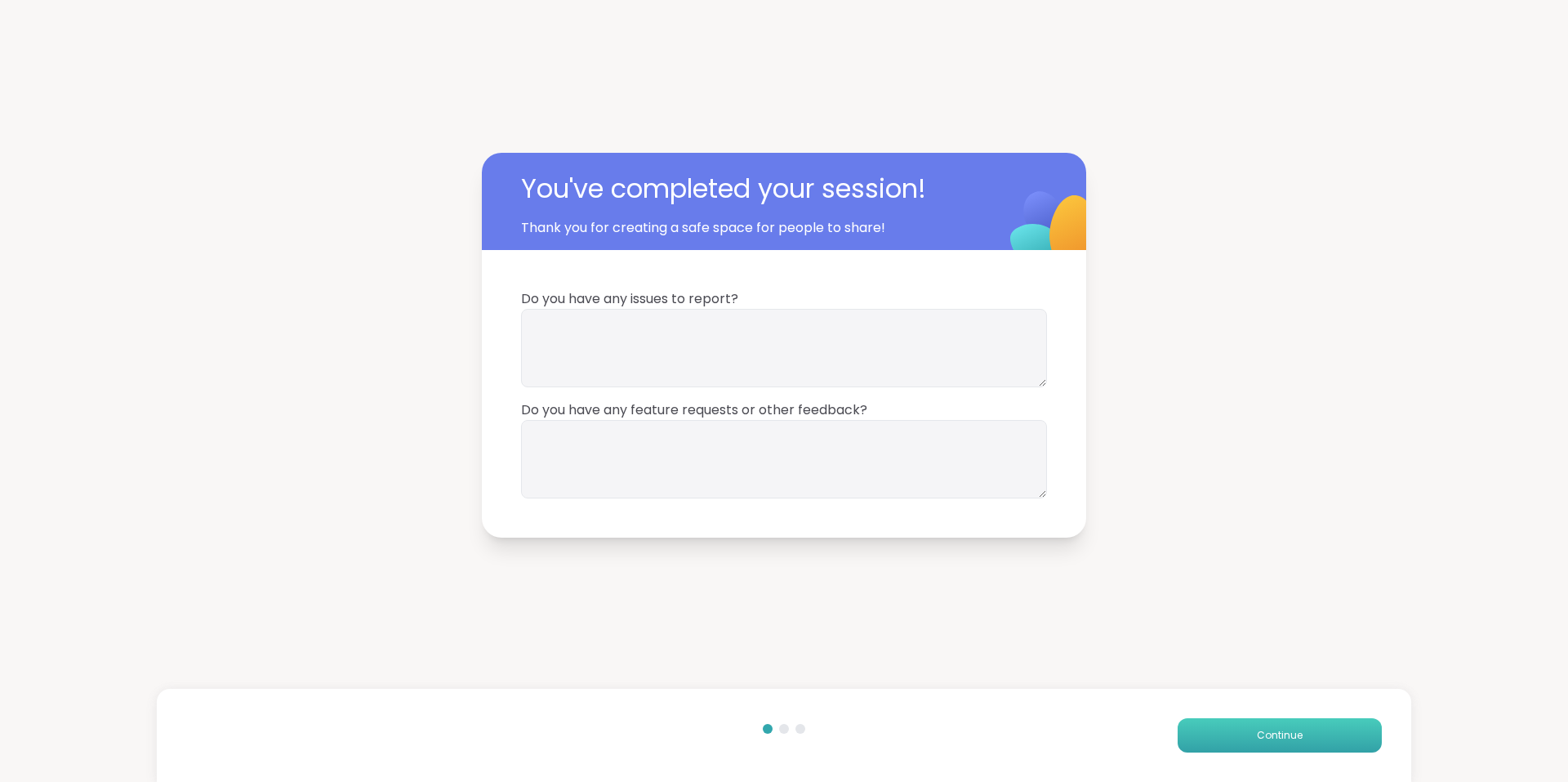
click at [1302, 740] on button "Continue" at bounding box center [1280, 735] width 204 height 34
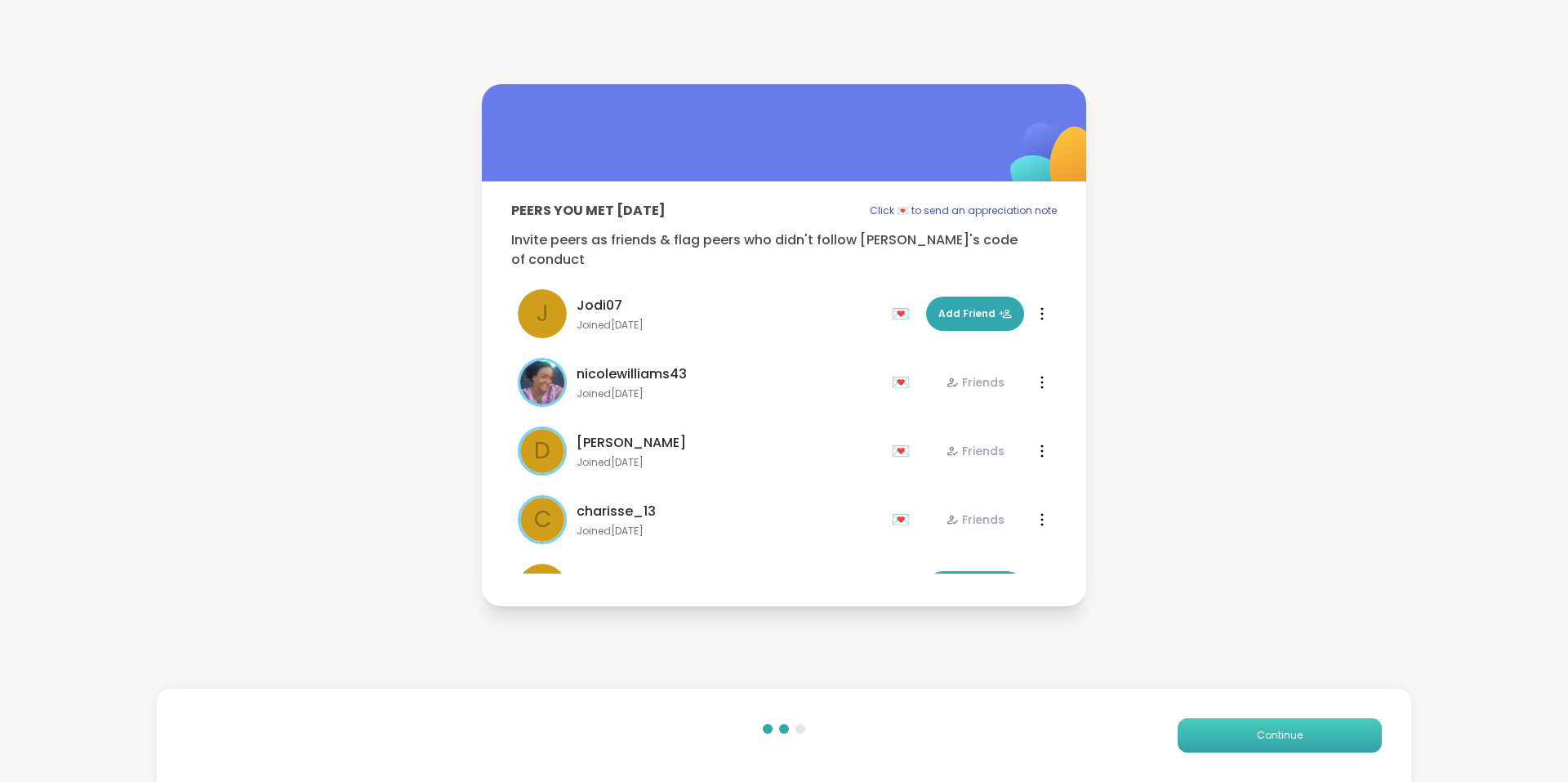
click at [1302, 740] on button "Continue" at bounding box center [1280, 735] width 204 height 34
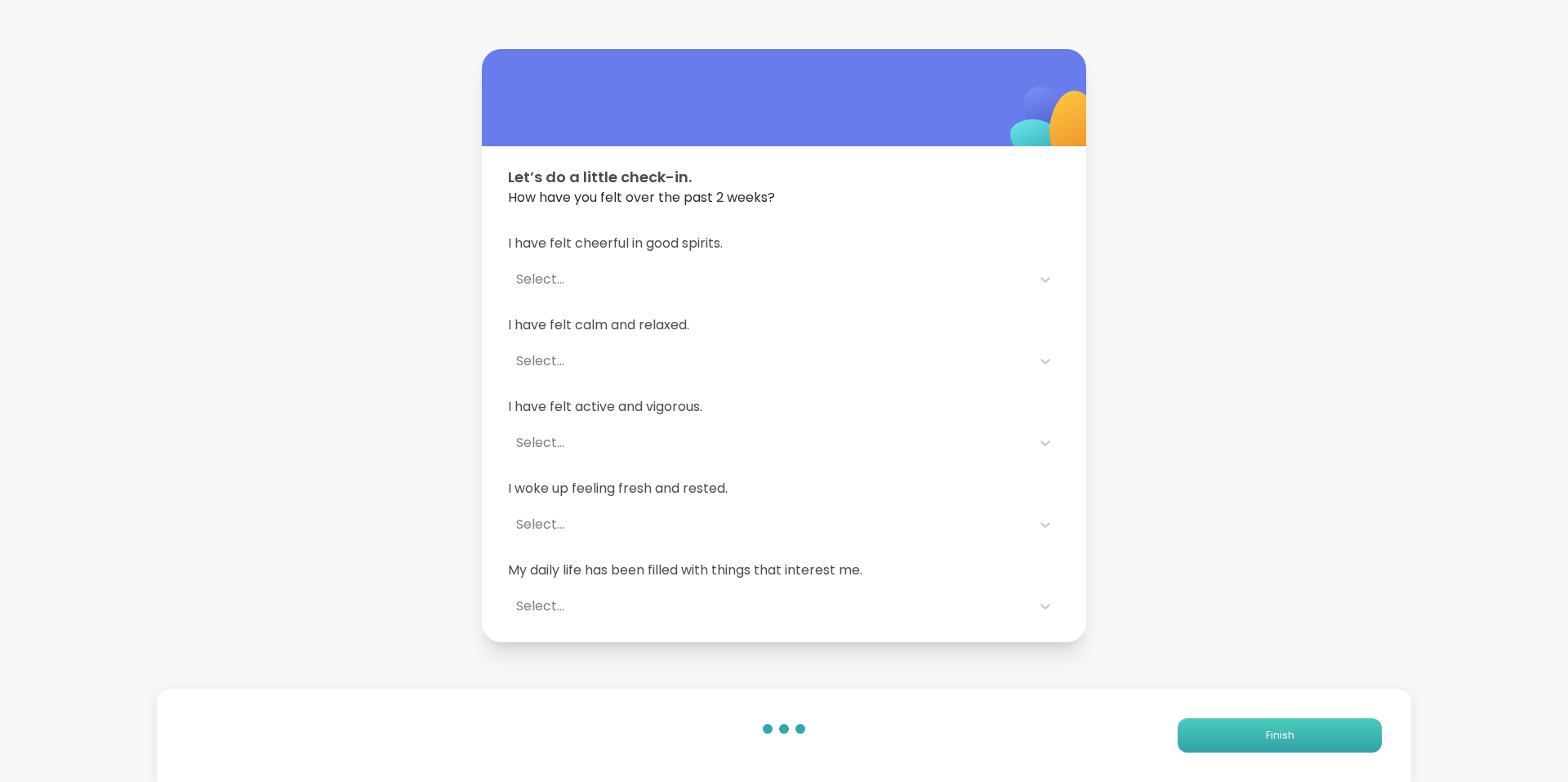
click at [1302, 740] on button "Finish" at bounding box center [1280, 735] width 204 height 34
